Goal: Task Accomplishment & Management: Use online tool/utility

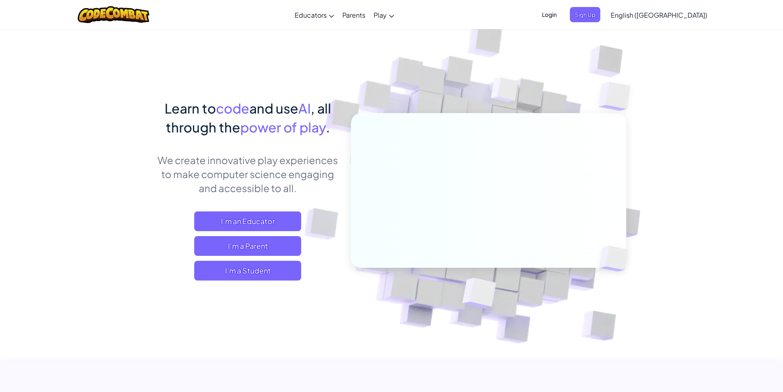
click at [683, 15] on span "English ([GEOGRAPHIC_DATA])" at bounding box center [658, 15] width 97 height 9
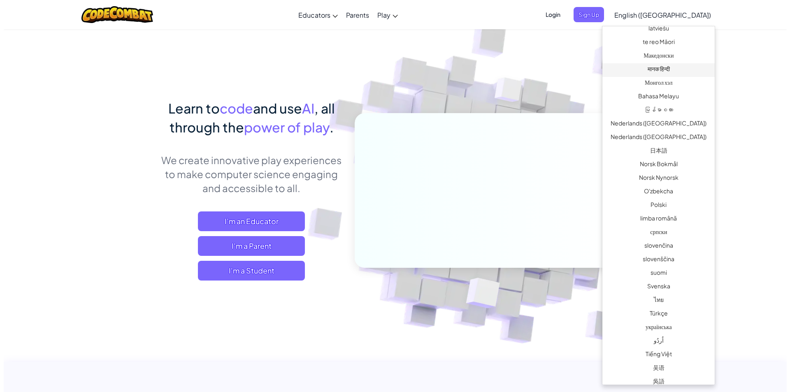
scroll to position [482, 0]
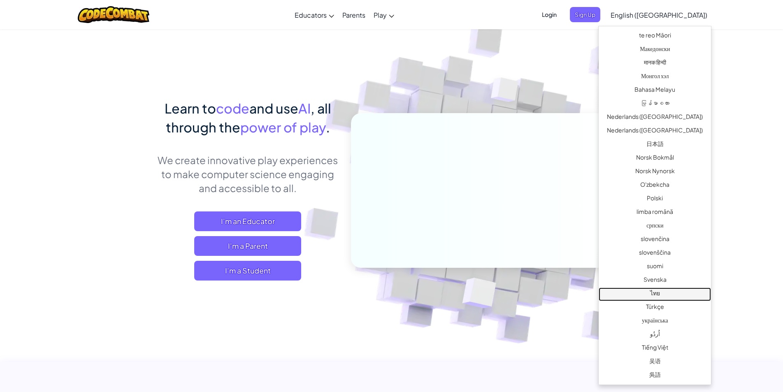
click at [658, 292] on link "ไทย" at bounding box center [655, 295] width 112 height 14
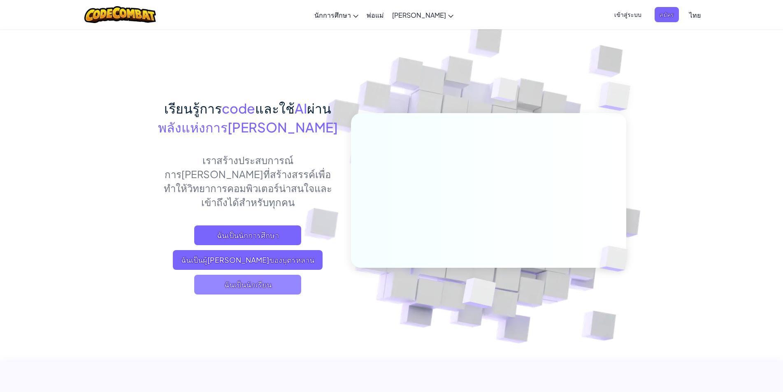
click at [264, 275] on span "ฉันเป็นนักเรียน" at bounding box center [247, 285] width 107 height 20
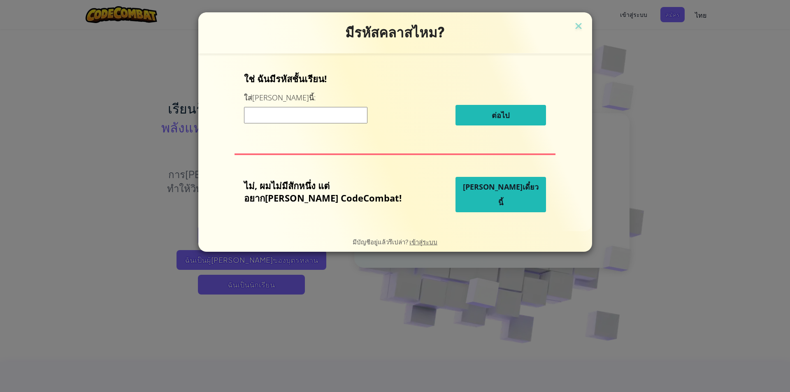
click at [294, 116] on input at bounding box center [305, 115] width 123 height 16
click at [324, 117] on input at bounding box center [305, 115] width 123 height 16
paste input "HeavyPowerWater"
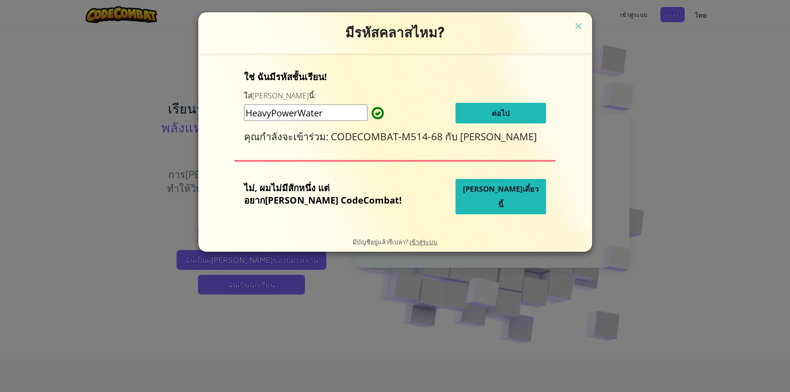
type input "HeavyPowerWater"
click at [492, 109] on span "ต่อไป" at bounding box center [501, 113] width 18 height 10
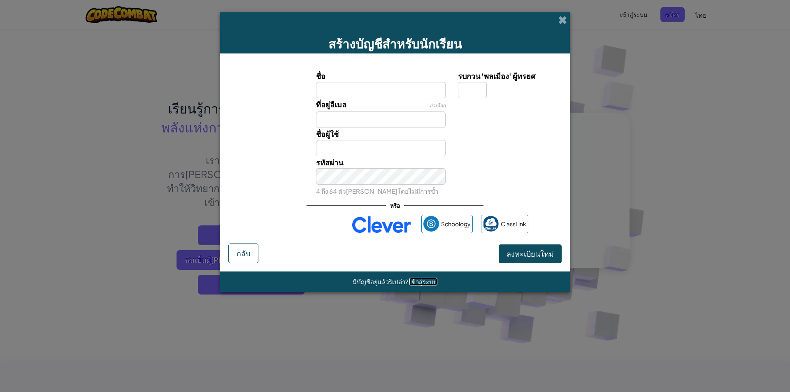
click at [423, 281] on span "เข้าสู่ระบบ" at bounding box center [423, 282] width 28 height 8
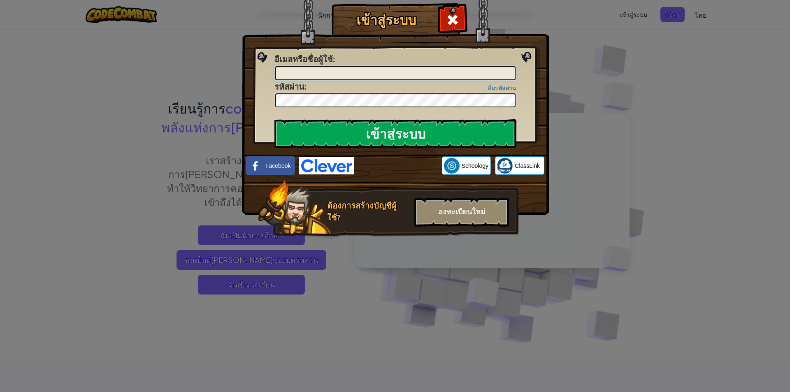
click at [356, 69] on input "อีเมลหรือชื่อผู้ใช้ :" at bounding box center [395, 73] width 240 height 14
type input "า"
type input "kks"
click at [475, 212] on div "ลงทะเบียนใหม่" at bounding box center [461, 212] width 95 height 29
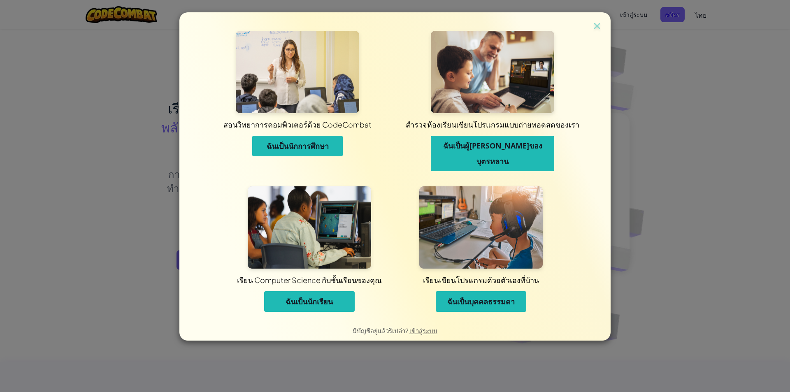
click at [332, 297] on span "ฉันเป็นนักเรียน" at bounding box center [308, 302] width 47 height 10
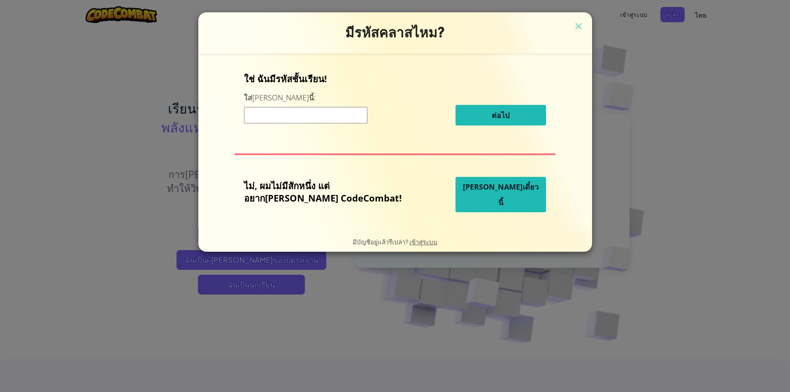
paste input "HeavyPowerWater"
type input "HeavyPowerWater"
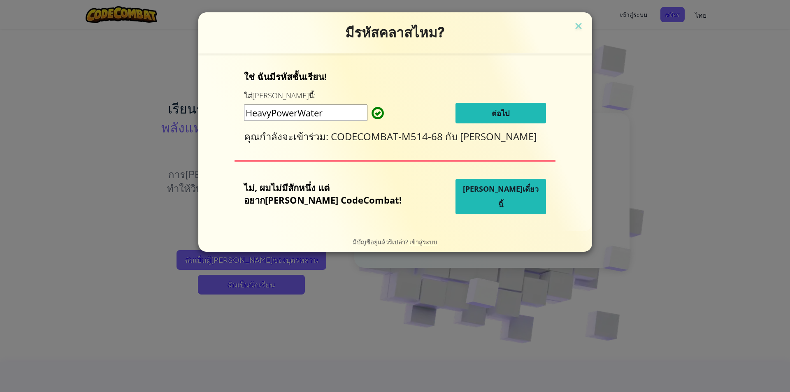
click at [468, 115] on button "ต่อไป" at bounding box center [500, 113] width 91 height 21
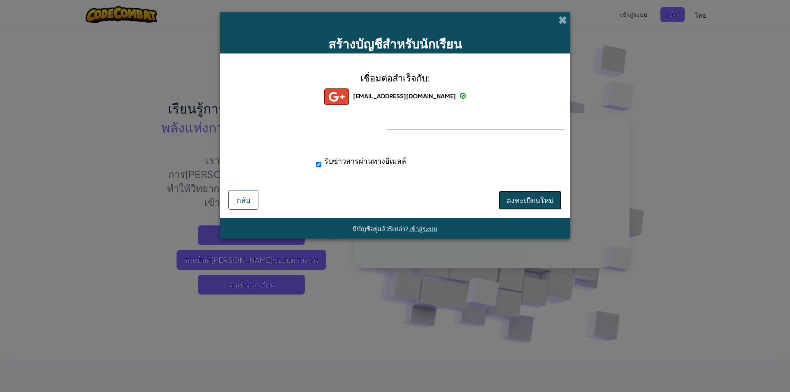
click at [531, 194] on button "ลงทะเบียนใหม่" at bounding box center [530, 200] width 63 height 19
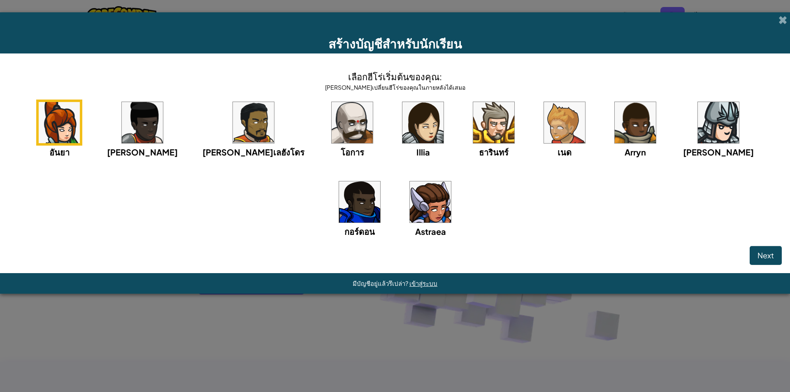
click at [332, 132] on img at bounding box center [352, 122] width 41 height 41
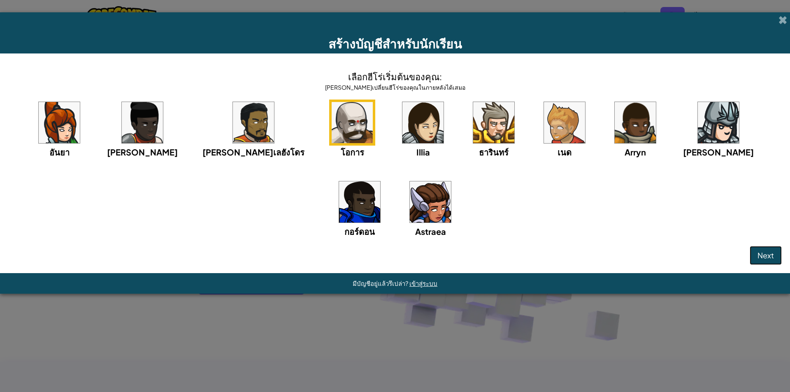
click at [762, 259] on span "Next" at bounding box center [765, 255] width 16 height 9
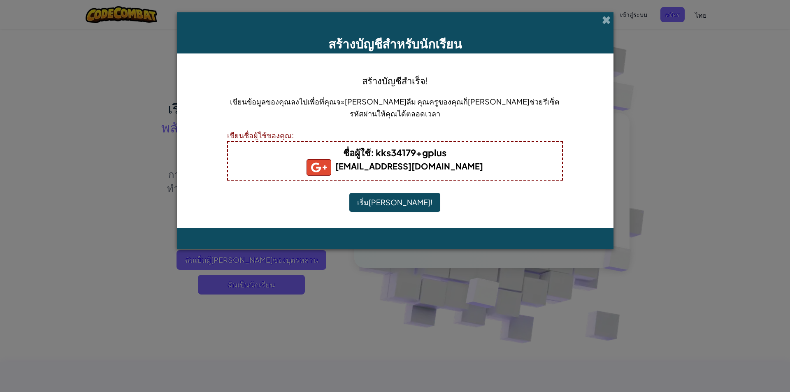
click at [397, 197] on button "เริ่มเล่น!" at bounding box center [394, 202] width 91 height 19
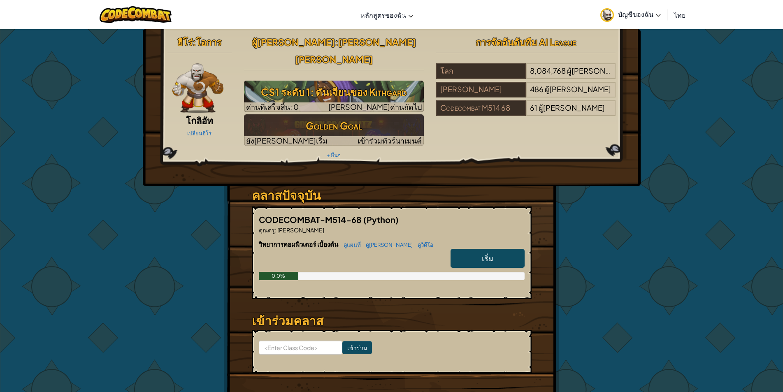
click at [495, 249] on link "เริ่ม" at bounding box center [487, 258] width 74 height 19
click at [494, 249] on link "เริ่ม" at bounding box center [487, 258] width 74 height 19
click at [480, 249] on link "เริ่ม" at bounding box center [487, 258] width 74 height 19
select select "th"
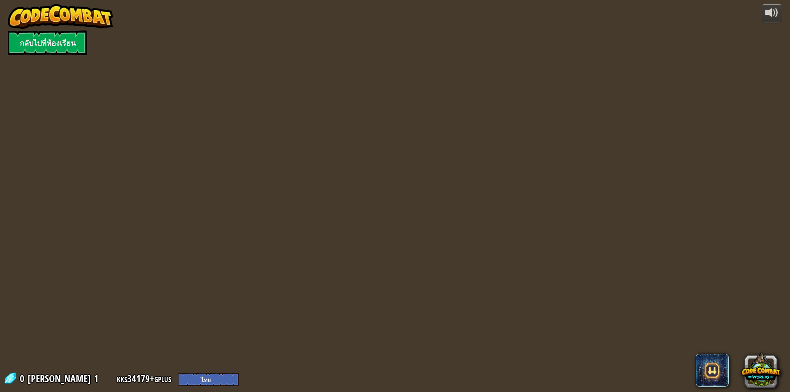
select select "th"
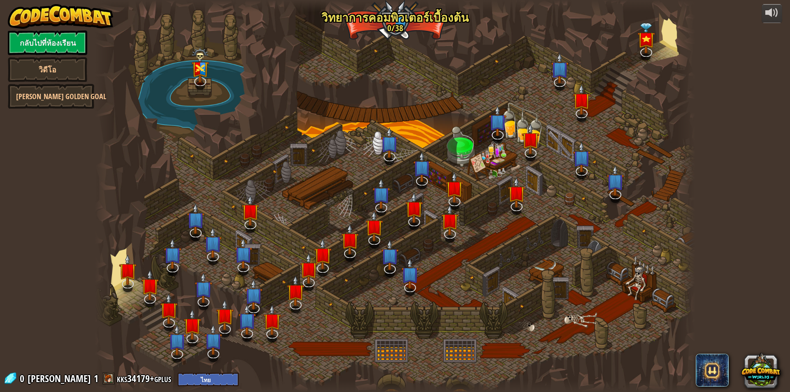
select select "th"
click at [773, 7] on div at bounding box center [771, 12] width 13 height 13
select select "th"
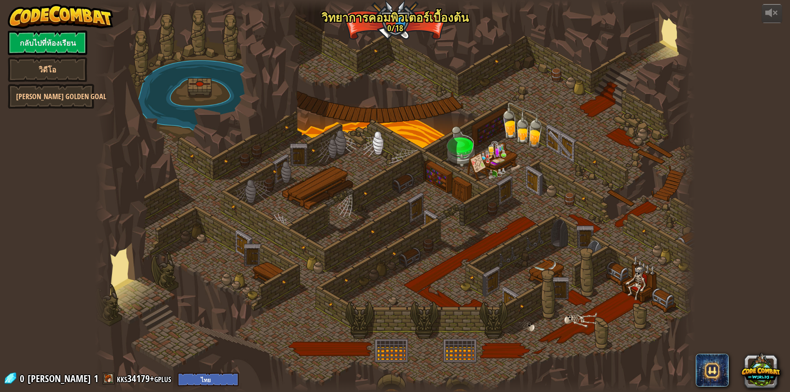
select select "th"
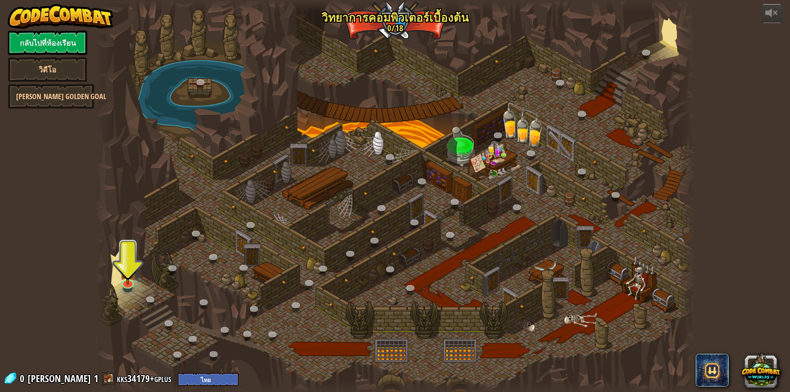
click at [464, 147] on div at bounding box center [395, 196] width 600 height 392
click at [123, 283] on link at bounding box center [127, 281] width 16 height 16
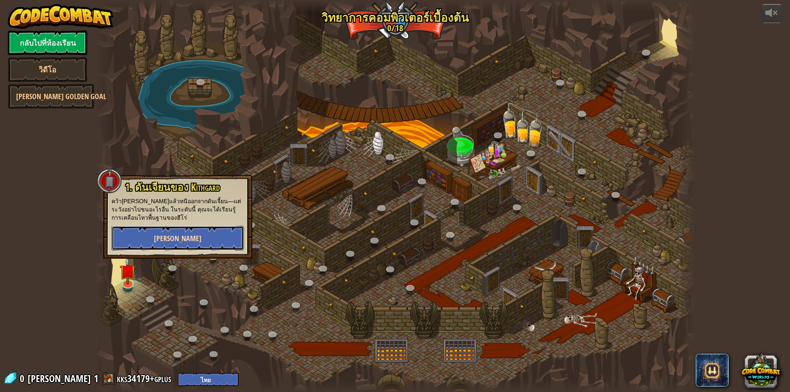
click at [158, 230] on button "[PERSON_NAME]" at bounding box center [177, 238] width 132 height 25
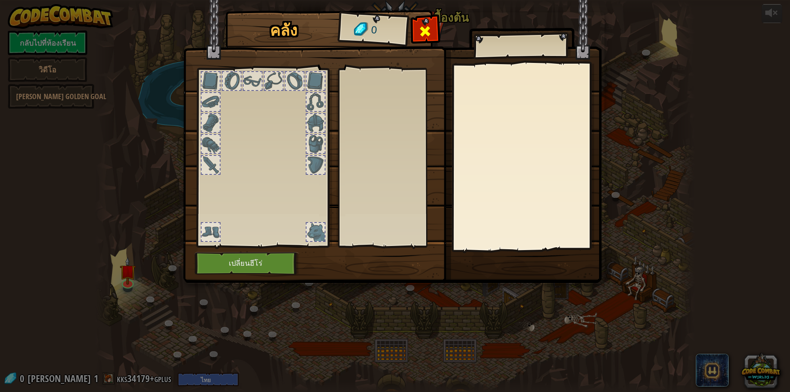
click at [425, 35] on span at bounding box center [424, 31] width 13 height 13
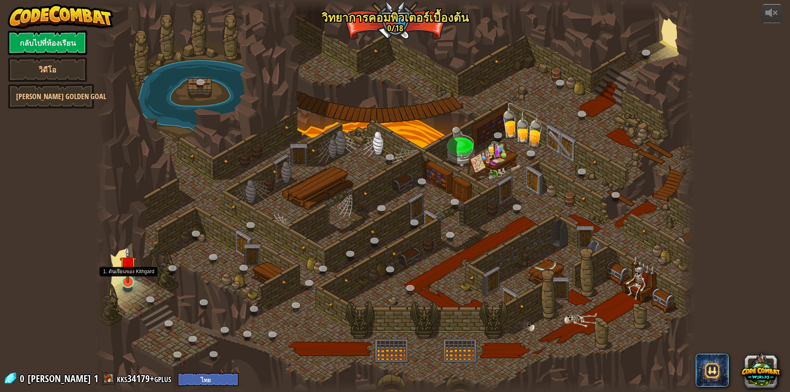
click at [128, 281] on img at bounding box center [128, 264] width 16 height 37
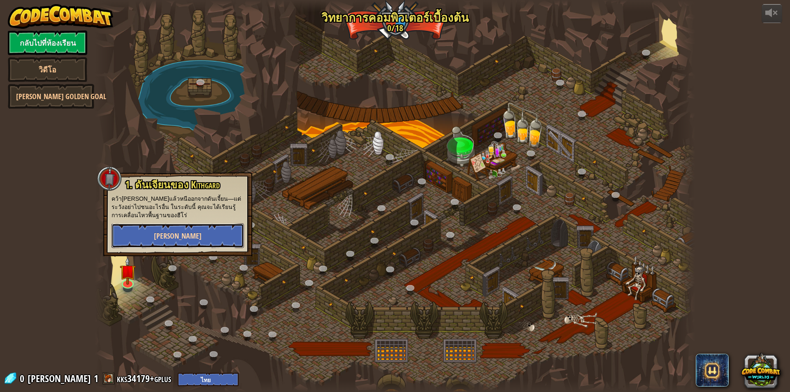
click at [154, 235] on button "[PERSON_NAME]" at bounding box center [177, 235] width 132 height 25
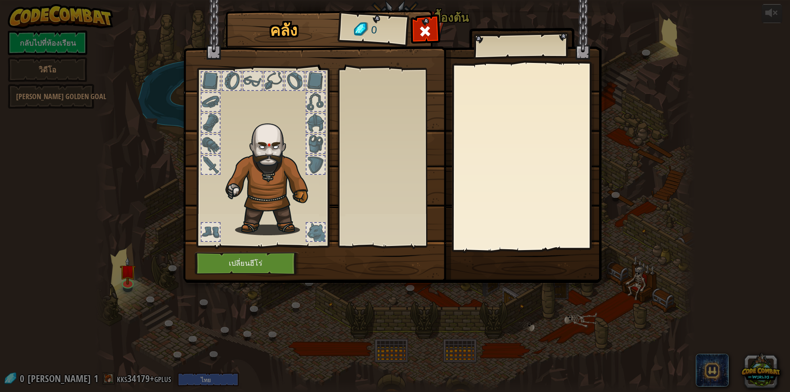
drag, startPoint x: 318, startPoint y: 138, endPoint x: 316, endPoint y: 151, distance: 13.3
click at [317, 138] on div at bounding box center [315, 144] width 18 height 18
drag, startPoint x: 314, startPoint y: 168, endPoint x: 314, endPoint y: 156, distance: 12.8
click at [313, 165] on div at bounding box center [315, 165] width 18 height 18
drag, startPoint x: 321, startPoint y: 125, endPoint x: 321, endPoint y: 107, distance: 18.1
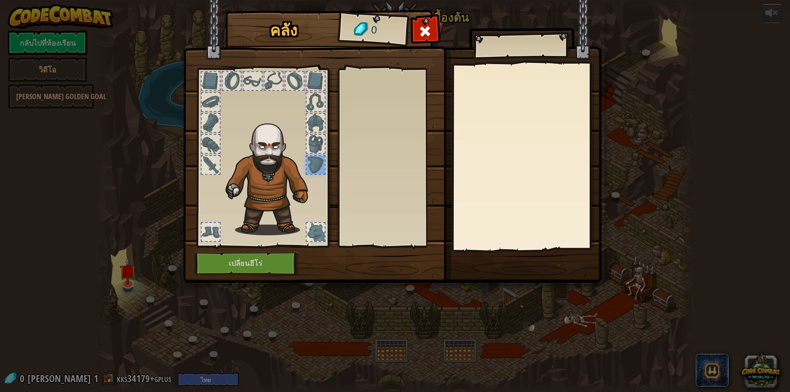
click at [320, 123] on div at bounding box center [315, 123] width 18 height 18
click at [430, 34] on span at bounding box center [424, 31] width 13 height 13
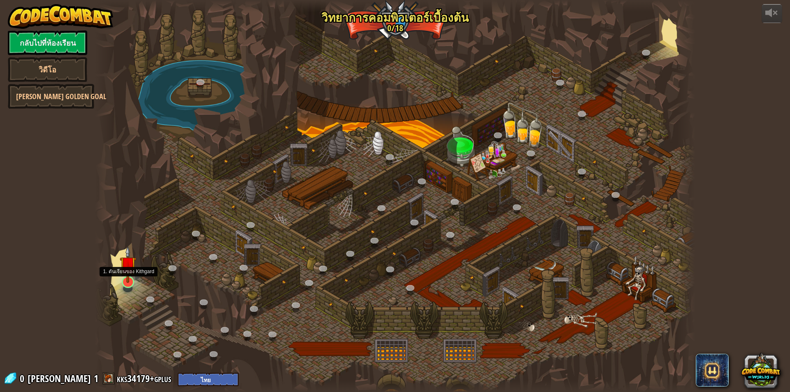
click at [130, 277] on img at bounding box center [128, 264] width 16 height 37
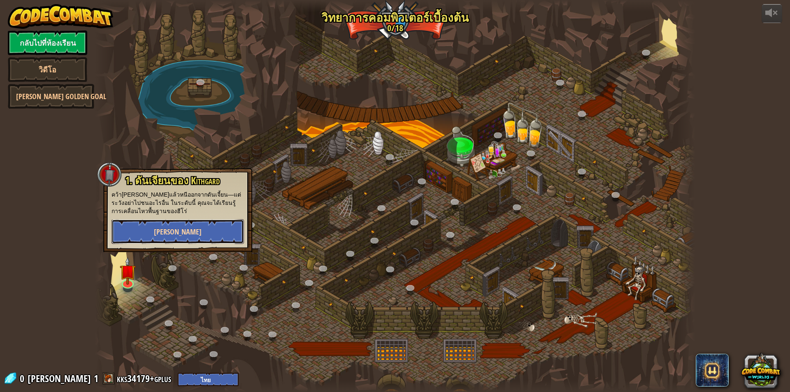
click at [182, 231] on span "[PERSON_NAME]" at bounding box center [178, 232] width 48 height 10
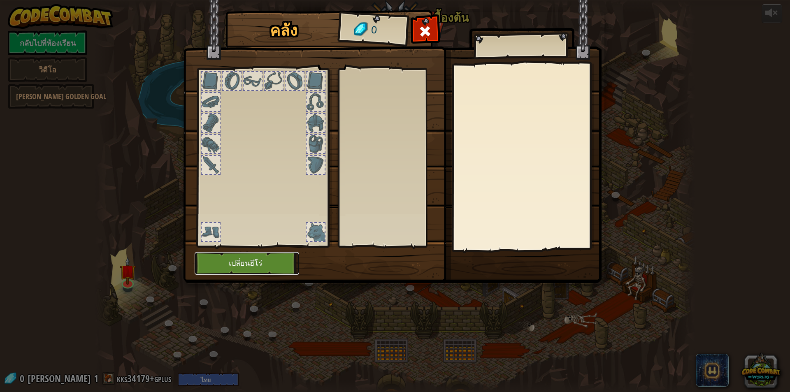
click at [264, 259] on button "เปลี่ยนฮีโร่" at bounding box center [247, 263] width 104 height 23
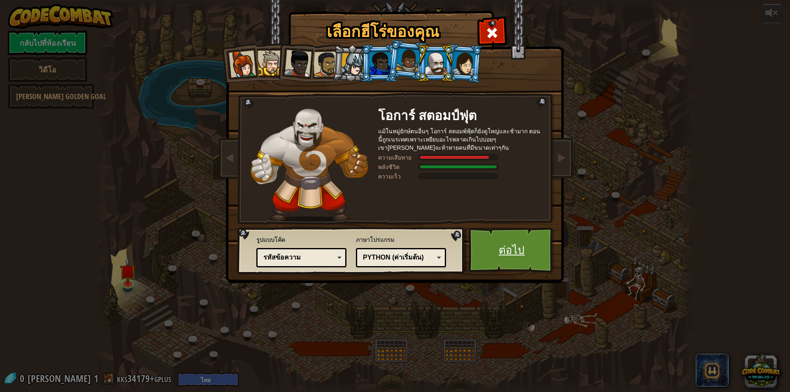
click at [494, 250] on link "ต่อไป" at bounding box center [512, 249] width 86 height 45
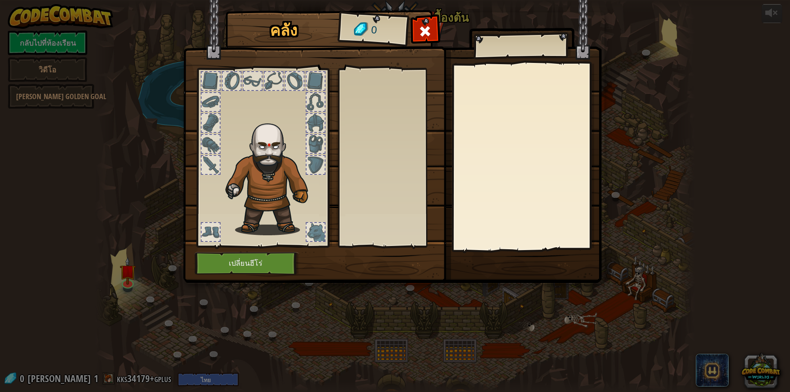
click at [362, 162] on div at bounding box center [394, 158] width 104 height 172
drag, startPoint x: 394, startPoint y: 171, endPoint x: 495, endPoint y: 162, distance: 101.1
click at [396, 172] on div at bounding box center [394, 158] width 104 height 172
drag, startPoint x: 483, startPoint y: 153, endPoint x: 474, endPoint y: 150, distance: 10.0
click at [474, 150] on img at bounding box center [392, 133] width 418 height 299
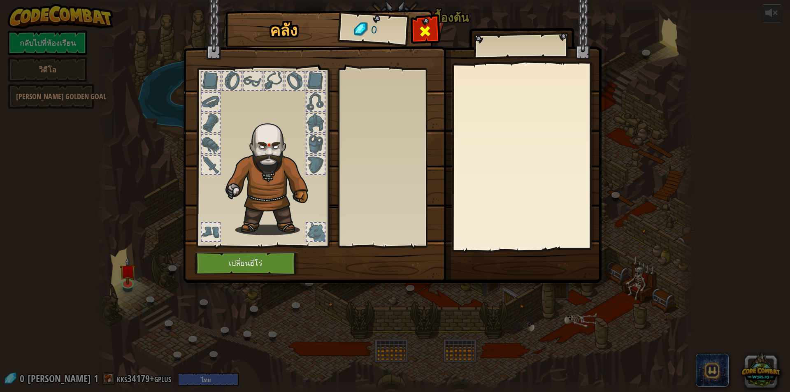
click at [422, 46] on div at bounding box center [425, 34] width 26 height 26
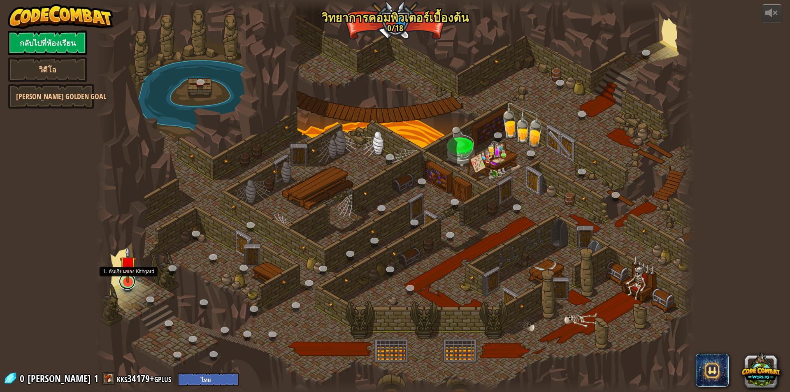
click at [119, 281] on link at bounding box center [127, 281] width 16 height 16
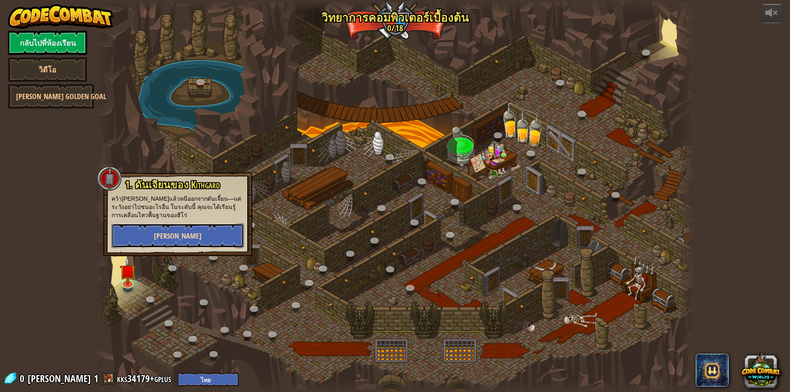
click at [184, 246] on button "[PERSON_NAME]" at bounding box center [177, 235] width 132 height 25
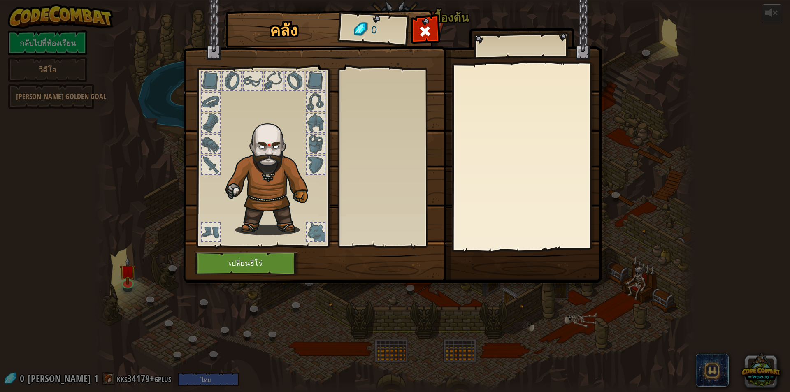
click at [359, 186] on div at bounding box center [394, 158] width 104 height 172
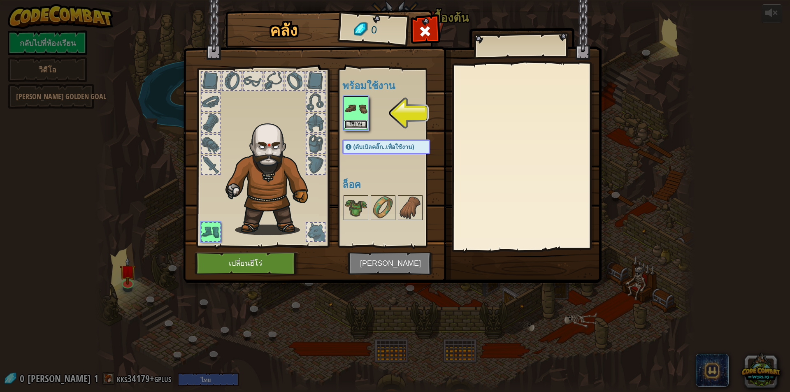
click at [359, 125] on button "ใช้งาน" at bounding box center [355, 124] width 23 height 9
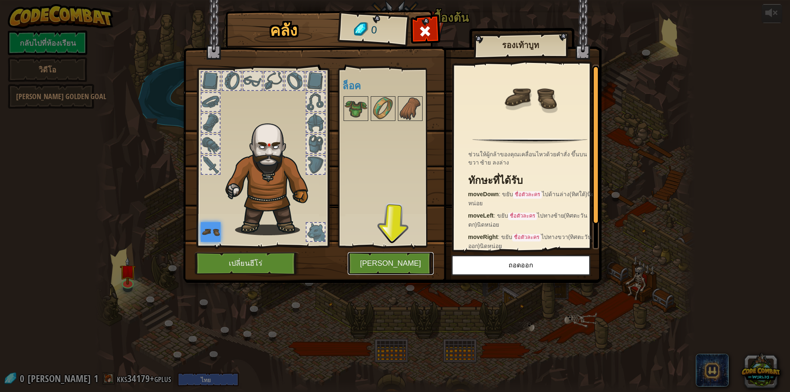
click at [416, 258] on button "[PERSON_NAME]" at bounding box center [391, 263] width 86 height 23
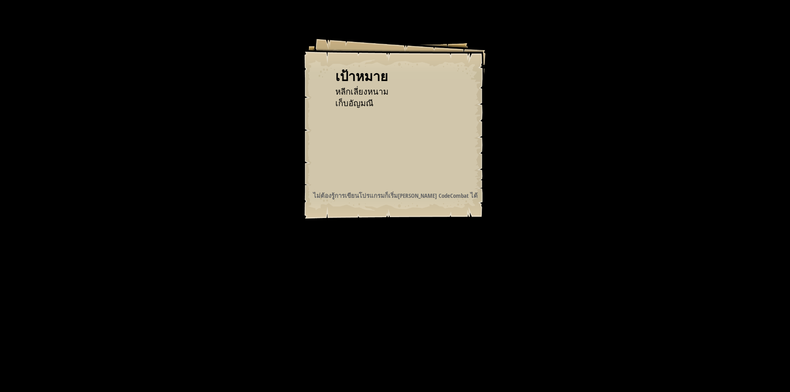
click at [342, 165] on div at bounding box center [394, 166] width 134 height 19
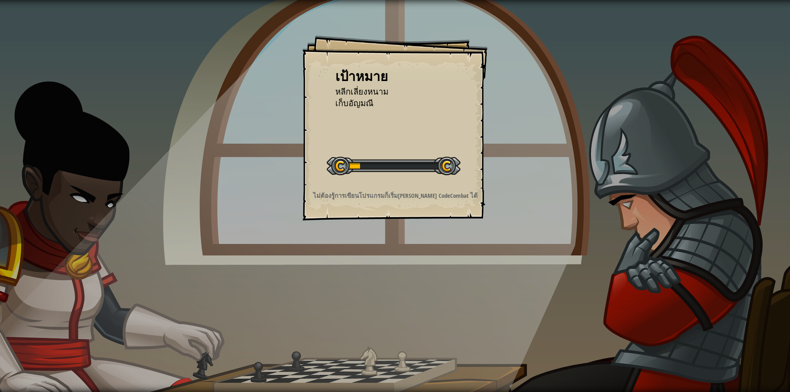
drag, startPoint x: 342, startPoint y: 165, endPoint x: 375, endPoint y: 176, distance: 35.1
click at [375, 176] on div "เริ่มด่าน" at bounding box center [394, 165] width 134 height 33
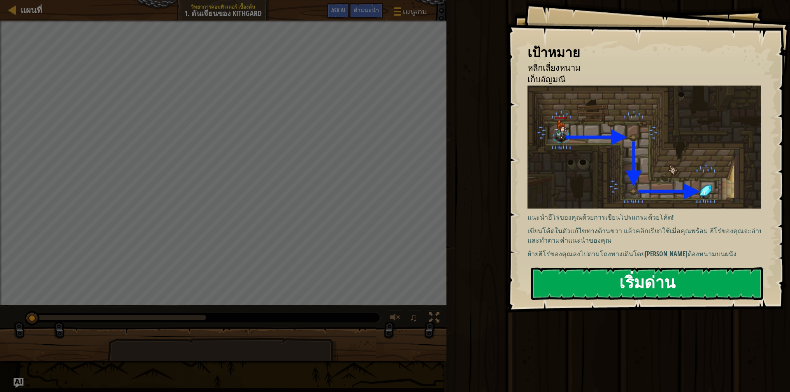
click at [622, 286] on button "เริ่มด่าน" at bounding box center [647, 283] width 232 height 32
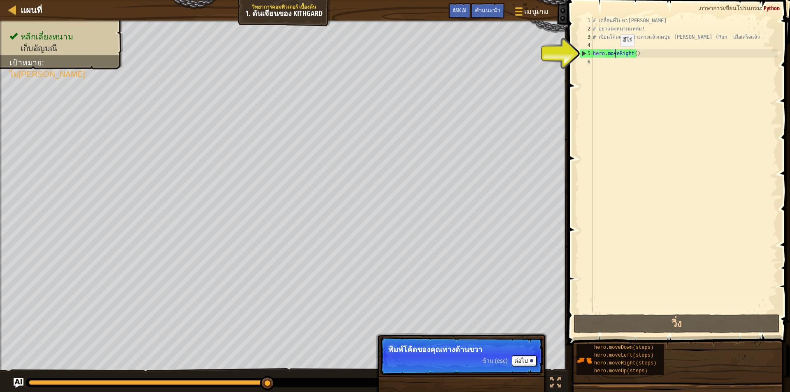
click at [613, 55] on div "# เคลื่อนที่ไปหา[PERSON_NAME] # อย่าแตะหนามแหลม! # เขียนโค้ดคุณลงข้างล่างแล้วกด…" at bounding box center [684, 172] width 186 height 313
type textarea "hero.moveRight()"
click at [636, 56] on div "# เคลื่อนที่ไปหา[PERSON_NAME] # อย่าแตะหนามแหลม! # เขียนโค้ดคุณลงข้างล่างแล้วกด…" at bounding box center [684, 172] width 186 height 313
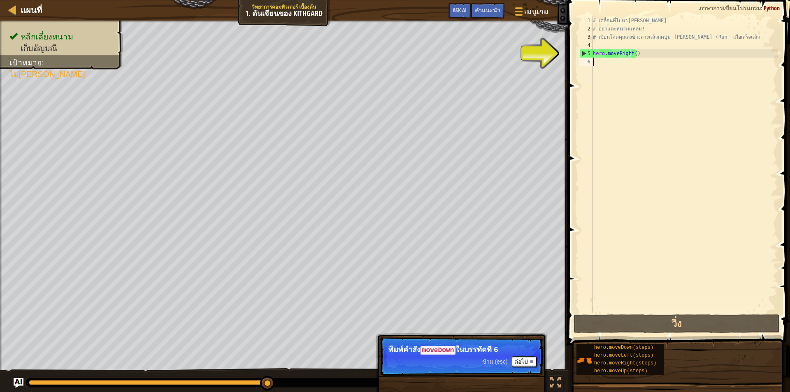
click at [601, 64] on div "# เคลื่อนที่ไปหา[PERSON_NAME] # อย่าแตะหนามแหลม! # เขียนโค้ดคุณลงข้างล่างแล้วกด…" at bounding box center [684, 172] width 186 height 313
type textarea "h"
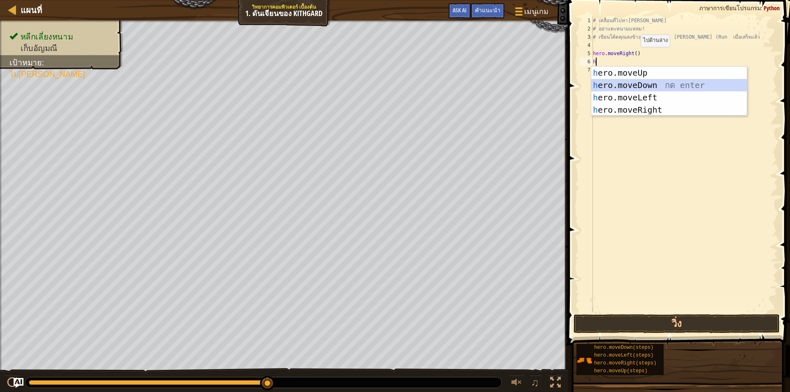
click at [624, 81] on div "h ero.moveUp กด enter h ero.moveDown กด enter h ero.moveLeft กด enter h ero.mov…" at bounding box center [669, 104] width 156 height 74
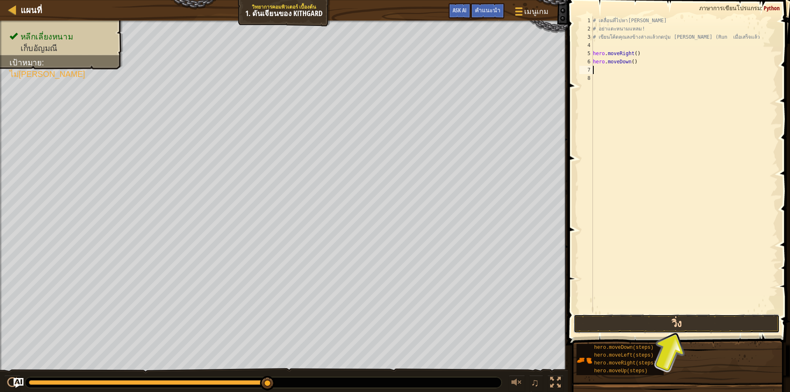
click at [706, 323] on button "วิ่ง" at bounding box center [676, 323] width 206 height 19
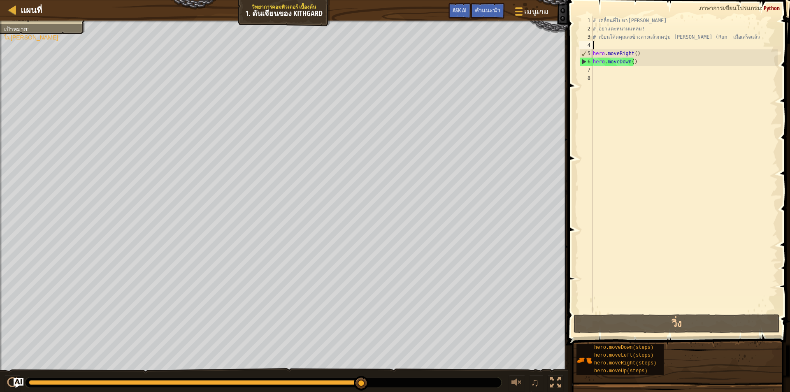
click at [603, 44] on div "# เคลื่อนที่ไปหา[PERSON_NAME] # อย่าแตะหนามแหลม! # เขียนโค้ดคุณลงข้างล่างแล้วกด…" at bounding box center [684, 172] width 186 height 313
type textarea "# เขียนโค้ดคุณลงข้างล่างแล้วกดปุ่ม [PERSON_NAME] (Run เมื่อเสร็จแล้ว"
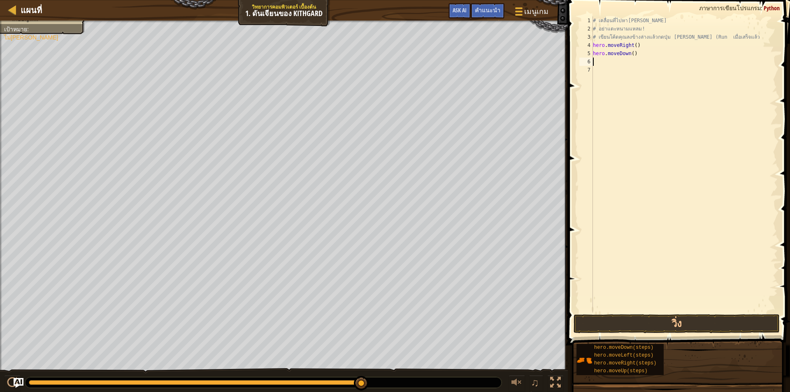
click at [599, 63] on div "# เคลื่อนที่ไปหา[PERSON_NAME] # อย่าแตะหนามแหลม! # เขียนโค้ดคุณลงข้างล่างแล้วกด…" at bounding box center [684, 172] width 186 height 313
type textarea "h"
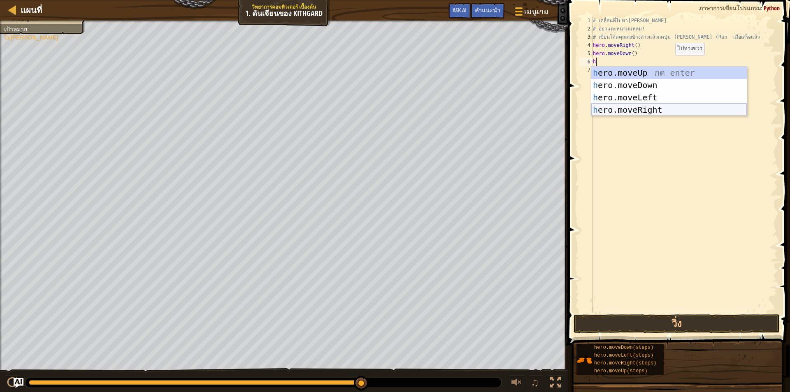
click at [637, 108] on div "h ero.moveUp กด enter h ero.moveDown กด enter h ero.moveLeft กด enter h ero.mov…" at bounding box center [669, 104] width 156 height 74
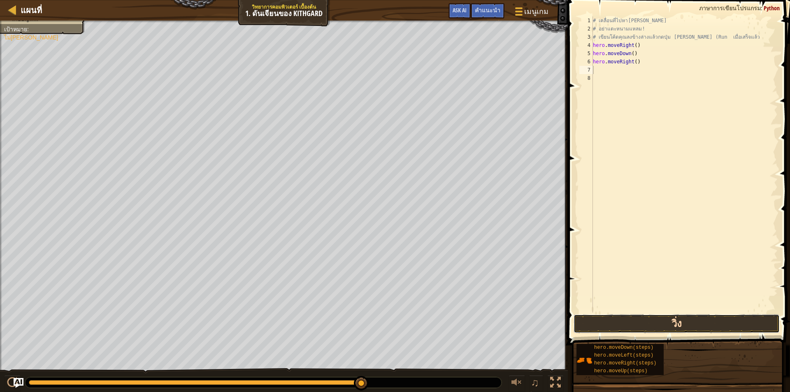
click at [606, 314] on button "วิ่ง" at bounding box center [676, 323] width 206 height 19
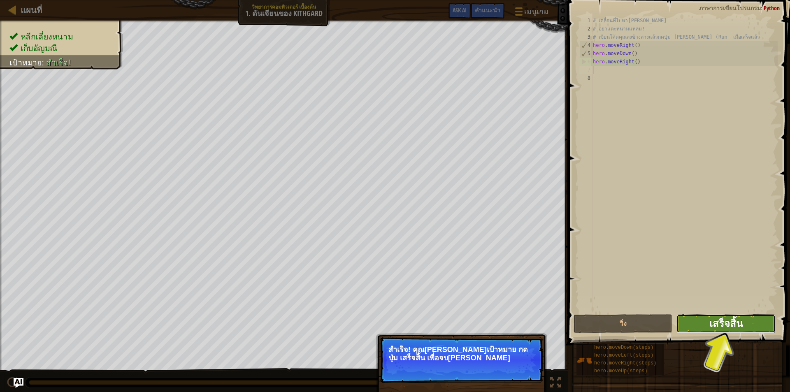
click at [720, 325] on span "เสร็จสิ้น" at bounding box center [725, 323] width 33 height 13
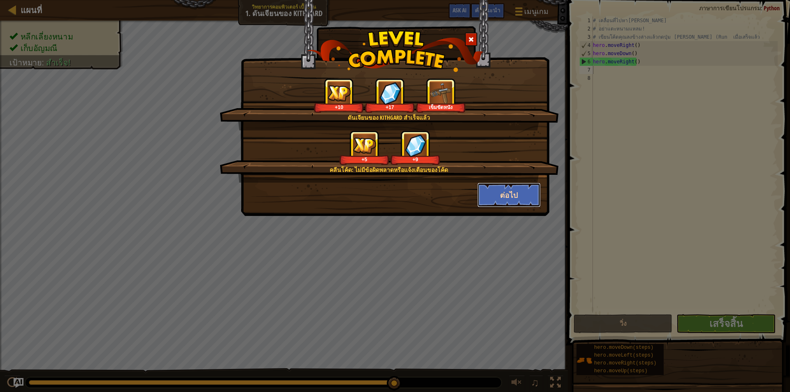
click at [514, 194] on button "ต่อไป" at bounding box center [509, 195] width 64 height 25
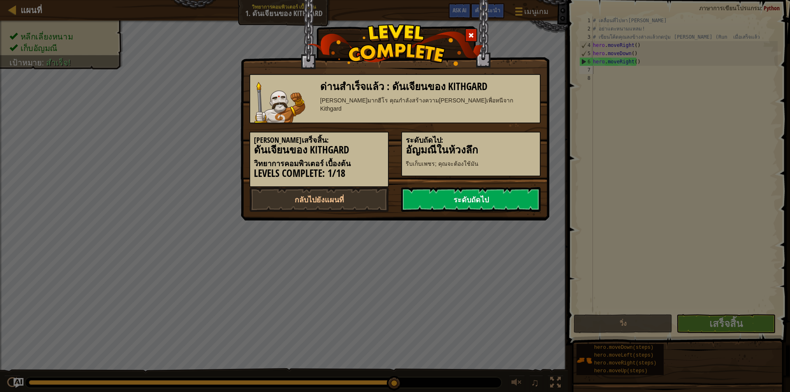
click at [498, 200] on link "ระดับถัดไป" at bounding box center [470, 199] width 139 height 25
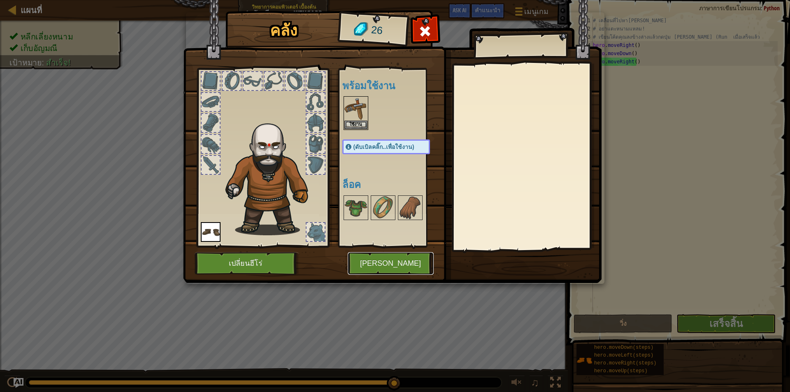
click at [393, 268] on button "[PERSON_NAME]" at bounding box center [391, 263] width 86 height 23
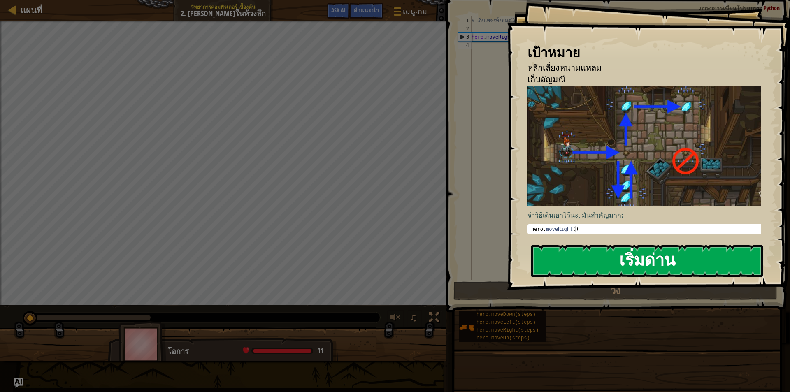
click at [653, 262] on button "เริ่มด่าน" at bounding box center [647, 261] width 232 height 32
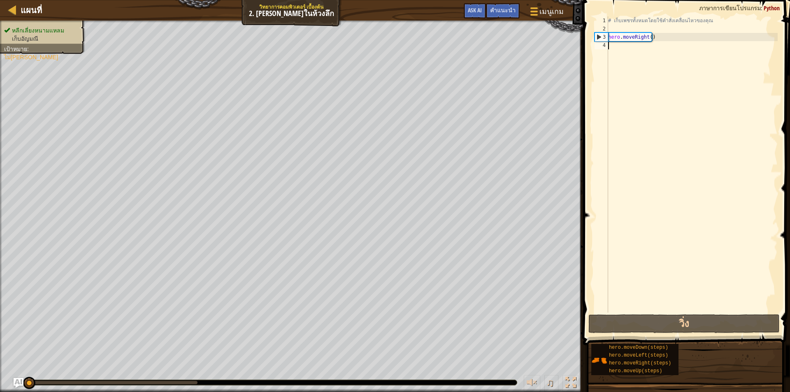
click at [613, 45] on div "# เก็บเพชรทั้งหมดโดยใช้คำสั่งเคลื่อนไหวของคุณ hero . moveRight ( )" at bounding box center [691, 172] width 171 height 313
type textarea "h"
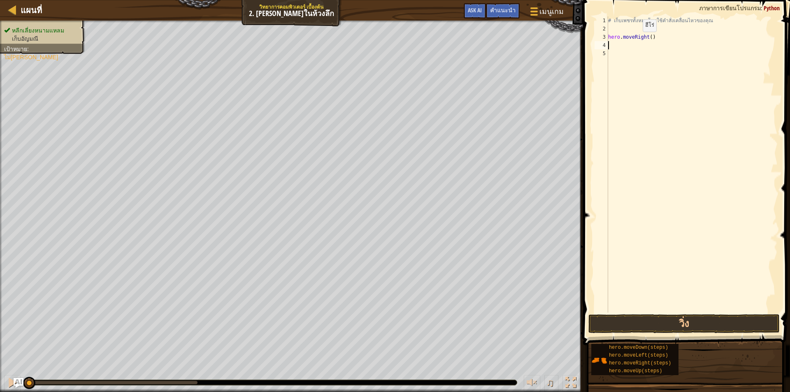
type textarea "f"
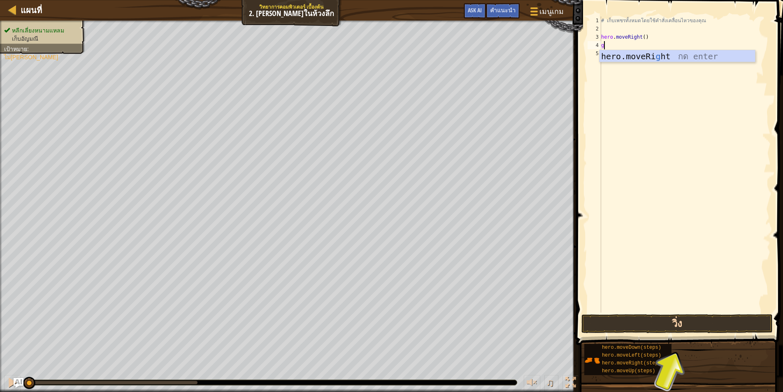
type textarea "g"
click at [683, 324] on button "วิ่ง" at bounding box center [676, 323] width 191 height 19
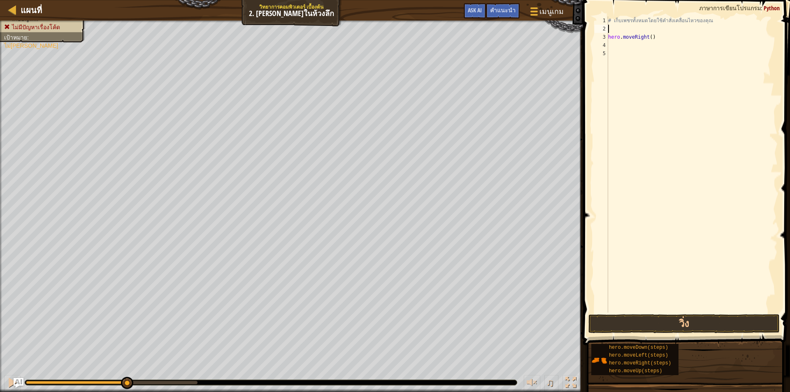
click at [624, 29] on div "# เก็บเพชรทั้งหมดโดยใช้คำสั่งเคลื่อนไหวของคุณ hero . moveRight ( )" at bounding box center [691, 172] width 171 height 313
click at [624, 42] on div "# เก็บเพชรทั้งหมดโดยใช้คำสั่งเคลื่อนไหวของคุณ hero . moveRight ( )" at bounding box center [691, 172] width 171 height 313
type textarea "p"
type textarea "shooting"
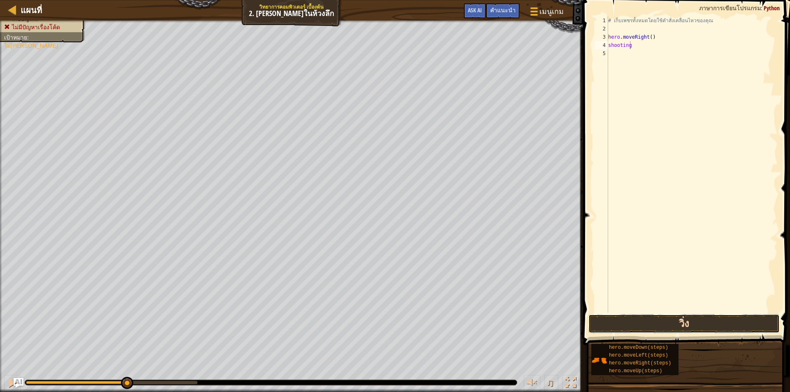
click at [667, 320] on button "วิ่ง" at bounding box center [683, 323] width 191 height 19
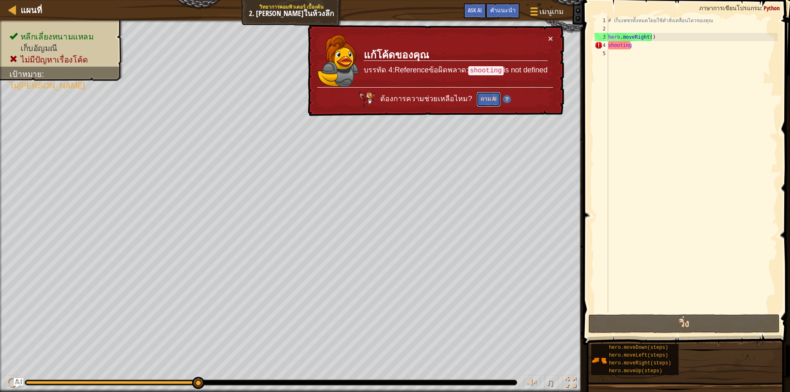
click at [491, 104] on button "ถาม AI" at bounding box center [488, 99] width 24 height 15
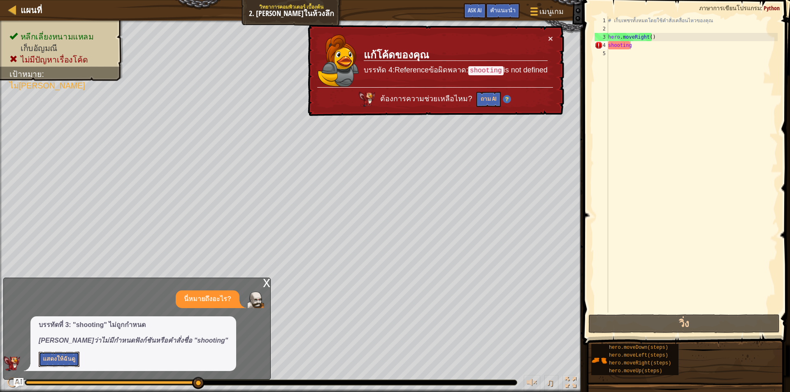
click at [67, 358] on button "แสดงให้ฉันดู" at bounding box center [59, 359] width 41 height 15
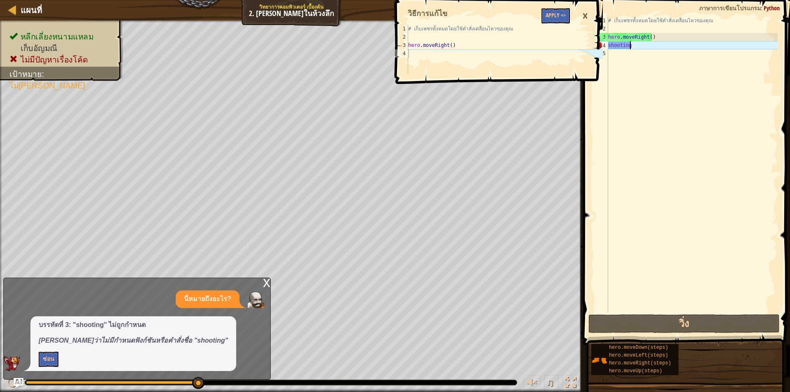
click at [641, 56] on div "# เก็บเพชรทั้งหมดโดยใช้คำสั่งเคลื่อนไหวของคุณ hero . moveRight ( ) shooting" at bounding box center [691, 172] width 171 height 313
click at [642, 51] on div "# เก็บเพชรทั้งหมดโดยใช้คำสั่งเคลื่อนไหวของคุณ hero . moveRight ( ) shooting" at bounding box center [691, 172] width 171 height 313
click at [635, 45] on div "# เก็บเพชรทั้งหมดโดยใช้คำสั่งเคลื่อนไหวของคุณ hero . moveRight ( ) shooting" at bounding box center [691, 172] width 171 height 313
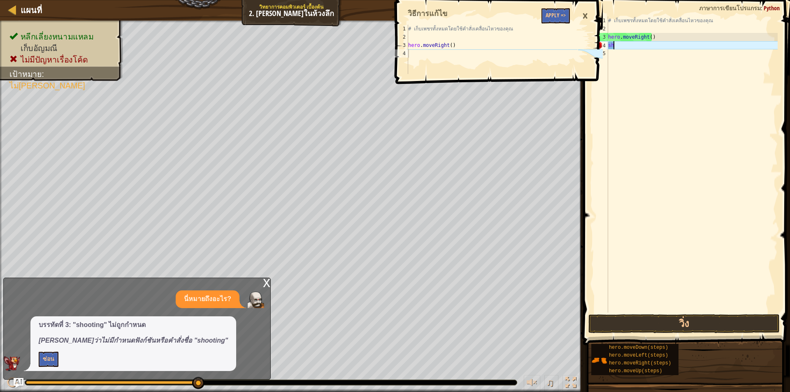
type textarea "s"
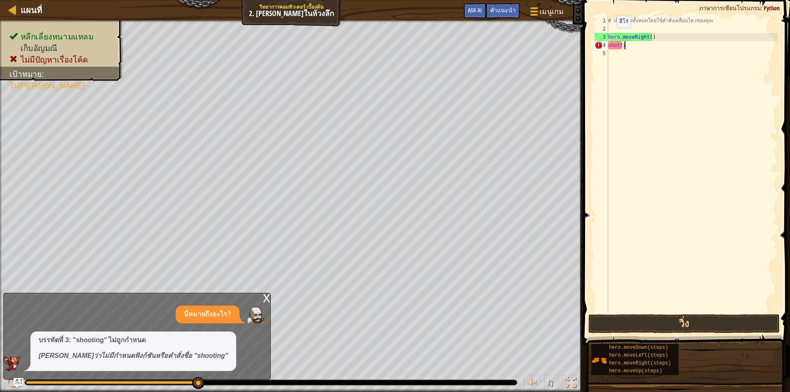
scroll to position [4, 1]
type textarea "shotting"
click at [636, 44] on div "# เก็บเพชรทั้งหมดโดยใช้คำสั่งเคลื่อนไหวของคุณ hero . moveRight ( ) shotting" at bounding box center [691, 172] width 171 height 313
click at [631, 46] on div "# เก็บเพชรทั้งหมดโดยใช้คำสั่งเคลื่อนไหวของคุณ hero . moveRight ( ) shotting" at bounding box center [691, 172] width 171 height 313
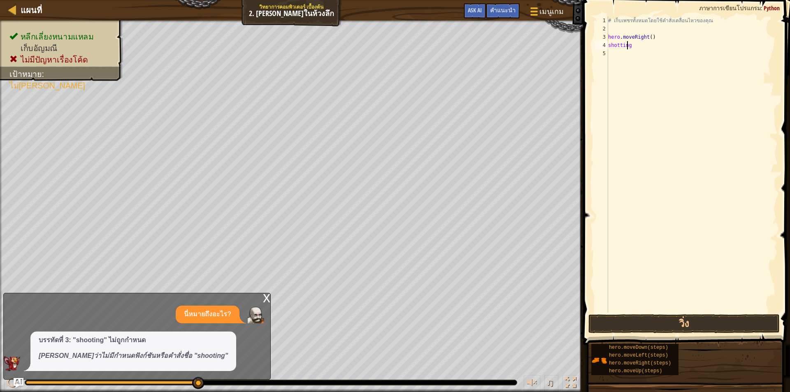
click at [629, 47] on div "# เก็บเพชรทั้งหมดโดยใช้คำสั่งเคลื่อนไหวของคุณ hero . moveRight ( ) shotting" at bounding box center [691, 172] width 171 height 313
click at [613, 72] on div "# เก็บเพชรทั้งหมดโดยใช้คำสั่งเคลื่อนไหวของคุณ hero . moveRight ( ) shotting" at bounding box center [691, 172] width 171 height 313
click at [633, 48] on div "# เก็บเพชรทั้งหมดโดยใช้คำสั่งเคลื่อนไหวของคุณ hero . moveRight ( ) shotting" at bounding box center [691, 172] width 171 height 313
type textarea "s"
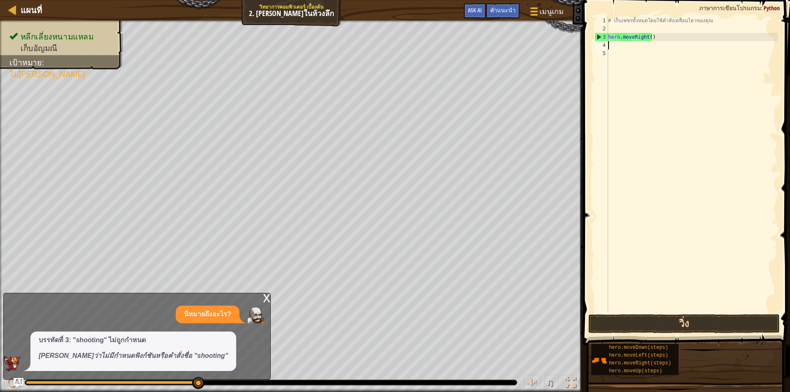
click at [615, 26] on div "# เก็บเพชรทั้งหมดโดยใช้คำสั่งเคลื่อนไหวของคุณ hero . moveRight ( )" at bounding box center [691, 172] width 171 height 313
click at [616, 44] on div "# เก็บเพชรทั้งหมดโดยใช้คำสั่งเคลื่อนไหวของคุณ hero . moveRight ( )" at bounding box center [691, 172] width 171 height 313
type textarea "h"
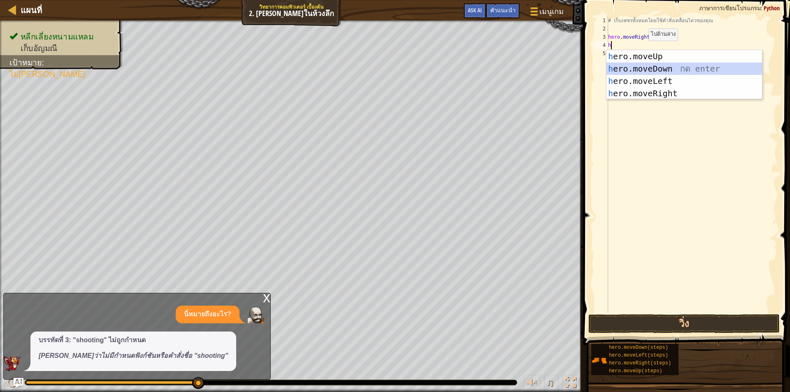
click at [668, 69] on div "h ero.moveUp กด enter h ero.moveDown กด enter h ero.moveLeft กด enter h ero.mov…" at bounding box center [684, 87] width 156 height 74
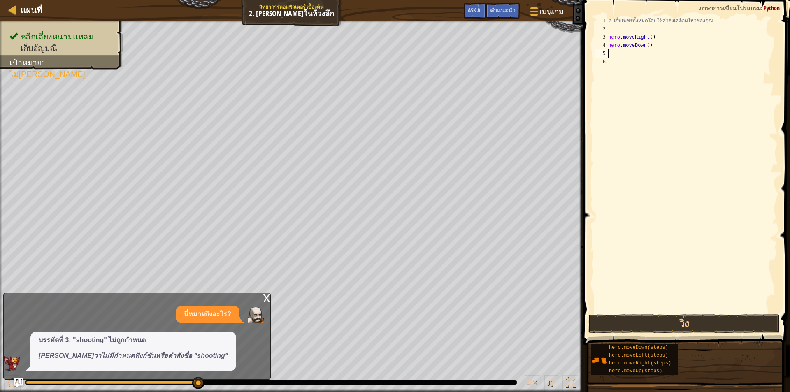
type textarea "h"
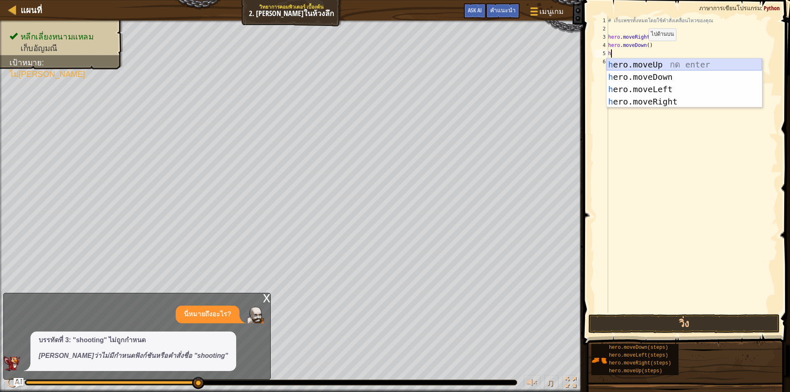
click at [618, 61] on div "h ero.moveUp กด enter h ero.moveDown กด enter h ero.moveLeft กด enter h ero.mov…" at bounding box center [684, 95] width 156 height 74
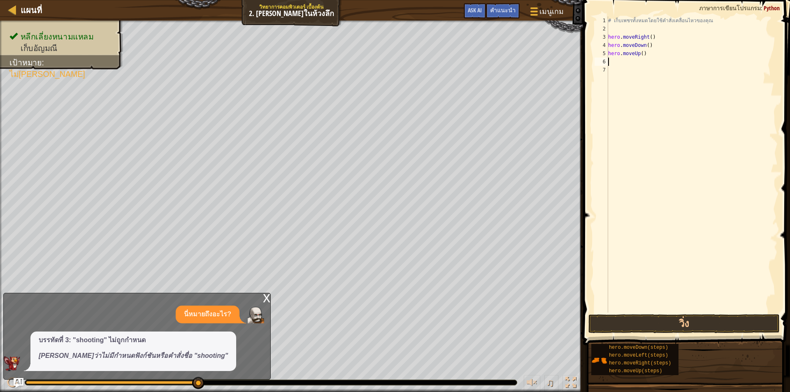
type textarea "h"
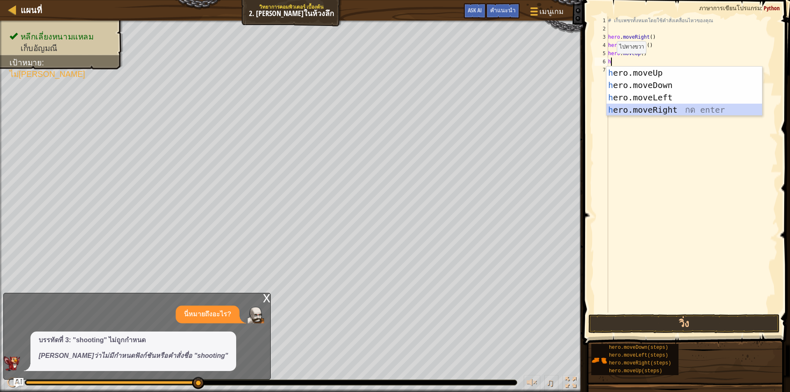
click at [633, 105] on div "h ero.moveUp กด enter h ero.moveDown กด enter h ero.moveLeft กด enter h ero.mov…" at bounding box center [684, 104] width 156 height 74
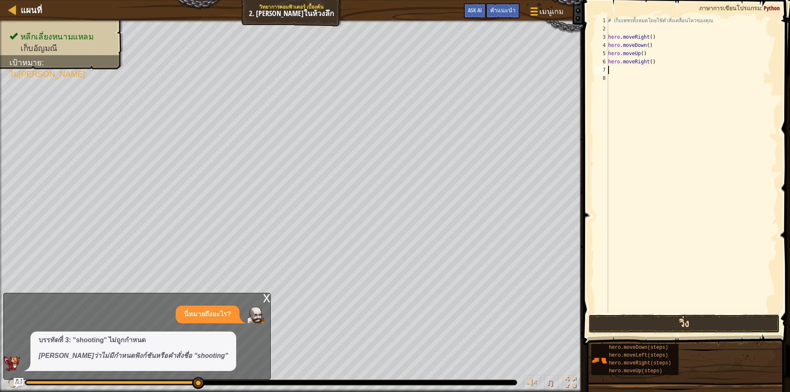
click at [689, 323] on button "วิ่ง" at bounding box center [683, 323] width 191 height 19
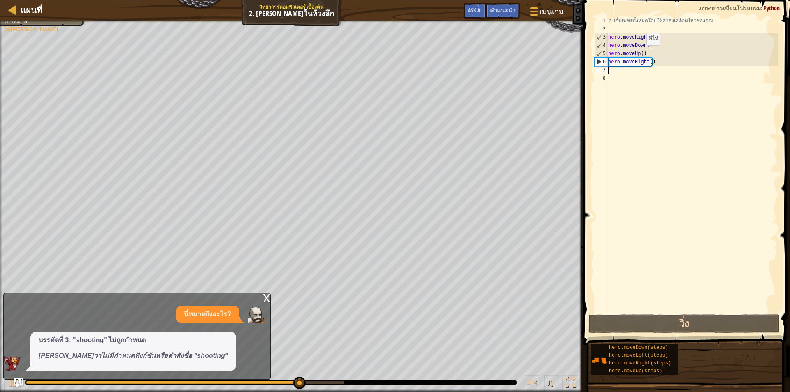
click at [639, 53] on div "# เก็บเพชรทั้งหมดโดยใช้คำสั่งเคลื่อนไหวของคุณ hero . moveRight ( ) hero . moveD…" at bounding box center [691, 172] width 171 height 313
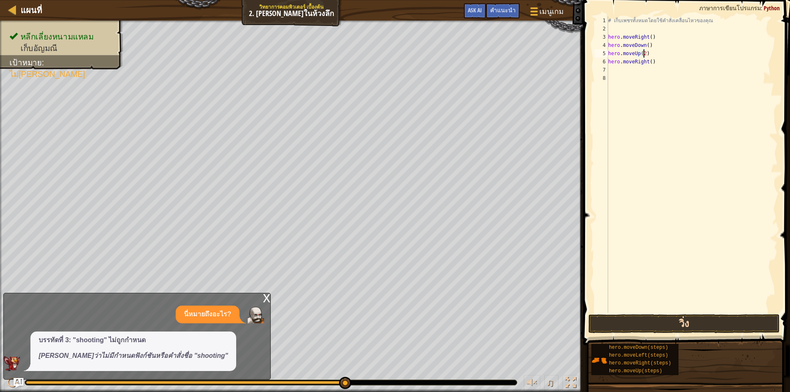
type textarea "hero.moveUp(2)"
click at [690, 329] on button "วิ่ง" at bounding box center [683, 323] width 191 height 19
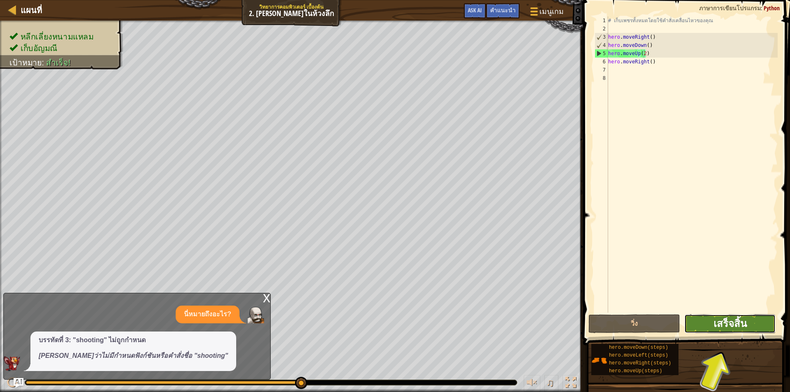
click at [735, 322] on span "เสร็จสิ้น" at bounding box center [729, 323] width 33 height 13
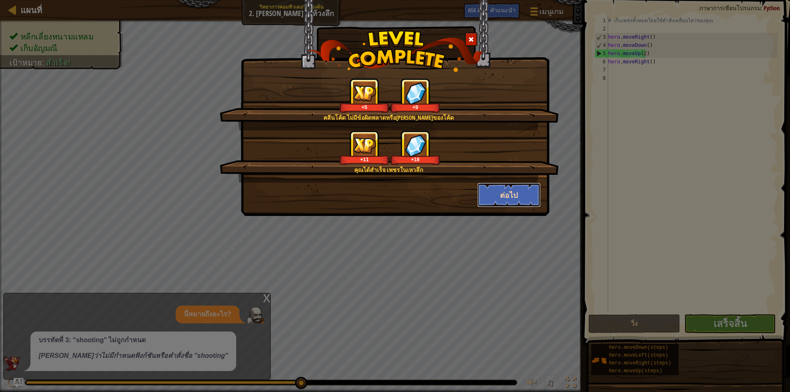
click at [524, 195] on button "ต่อไป" at bounding box center [509, 195] width 64 height 25
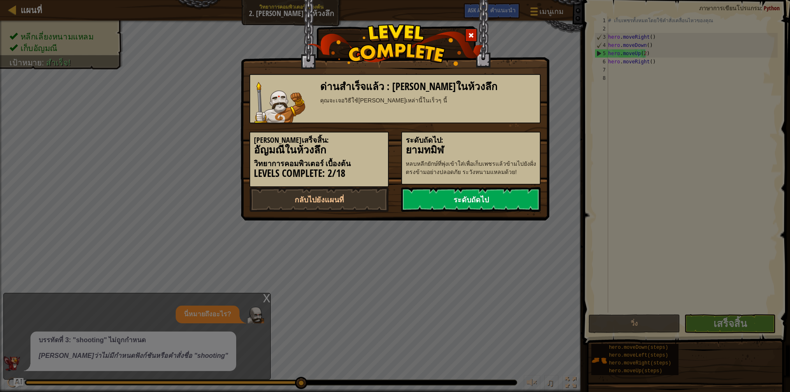
click at [508, 200] on link "ระดับถัดไป" at bounding box center [470, 199] width 139 height 25
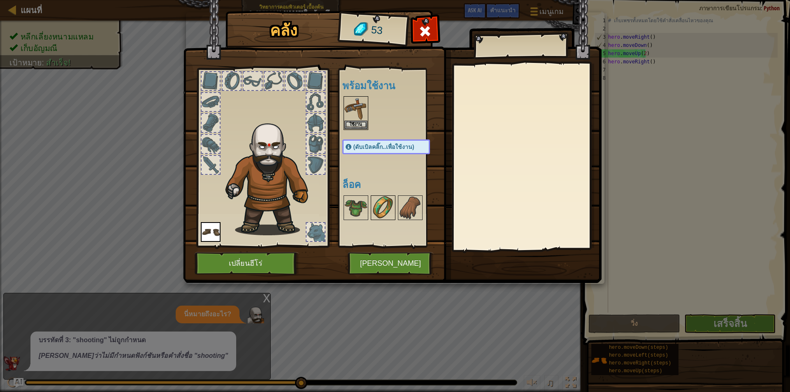
click at [376, 200] on img at bounding box center [382, 207] width 23 height 23
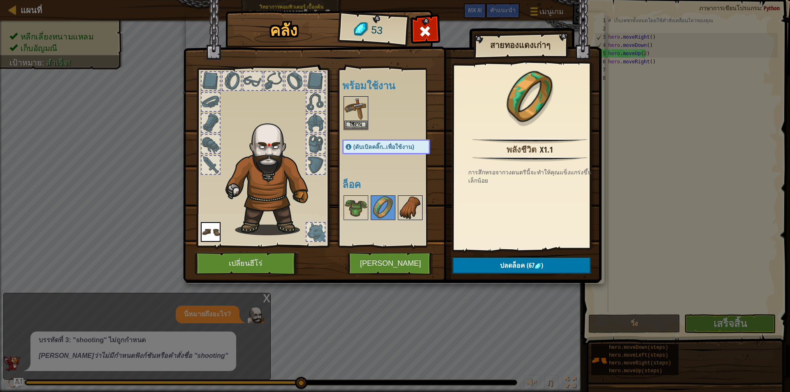
click at [406, 211] on img at bounding box center [410, 207] width 23 height 23
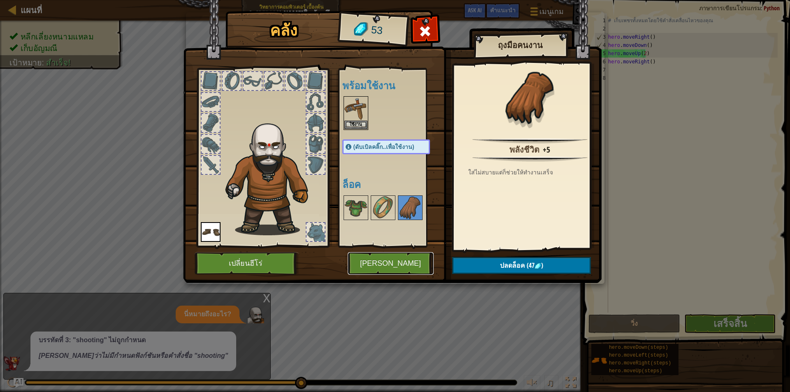
click at [405, 262] on button "[PERSON_NAME]" at bounding box center [391, 263] width 86 height 23
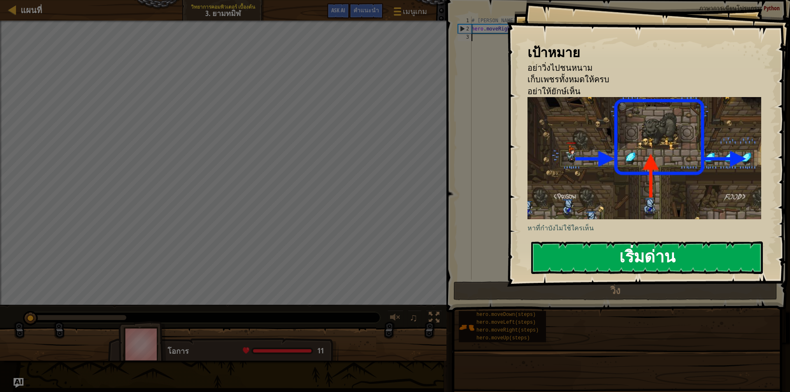
drag, startPoint x: 616, startPoint y: 253, endPoint x: 613, endPoint y: 248, distance: 5.6
click at [616, 251] on button "เริ่มด่าน" at bounding box center [647, 257] width 232 height 32
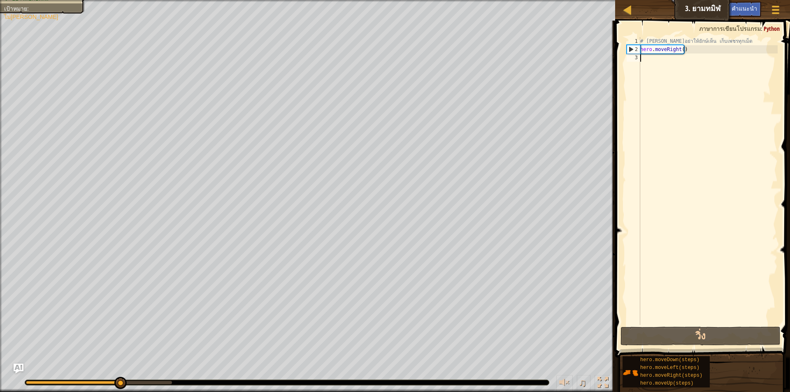
click at [641, 60] on div "# [PERSON_NAME]อย่าให้ยักษ์เห็น เก็บเพชรทุกเม็ด hero . moveRight ( )" at bounding box center [707, 189] width 139 height 304
click at [656, 52] on div "# [PERSON_NAME]อย่าให้ยักษ์เห็น เก็บเพชรทุกเม็ด hero . moveRight ( )" at bounding box center [707, 189] width 139 height 304
drag, startPoint x: 666, startPoint y: 52, endPoint x: 651, endPoint y: 60, distance: 16.7
click at [663, 56] on div "# [PERSON_NAME]อย่าให้ยักษ์เห็น เก็บเพชรทุกเม็ด hero . moveRight ( )" at bounding box center [707, 189] width 139 height 304
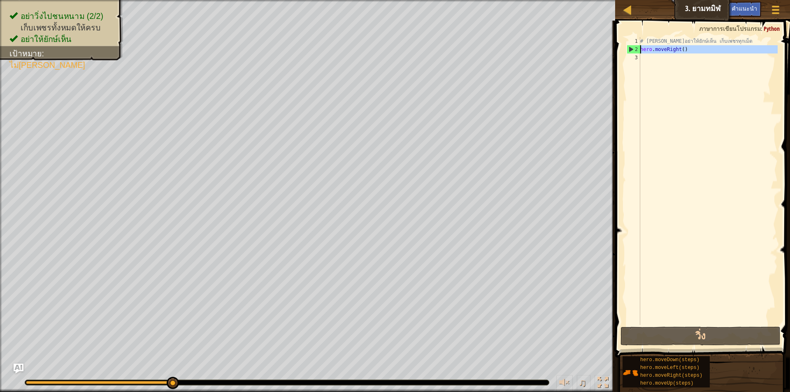
click at [629, 47] on div "2" at bounding box center [633, 49] width 13 height 8
type textarea "hero.moveRight()"
click at [643, 54] on div "# [PERSON_NAME]อย่าให้ยักษ์เห็น เก็บเพชรทุกเม็ด hero . moveRight ( )" at bounding box center [707, 189] width 139 height 304
type textarea "h"
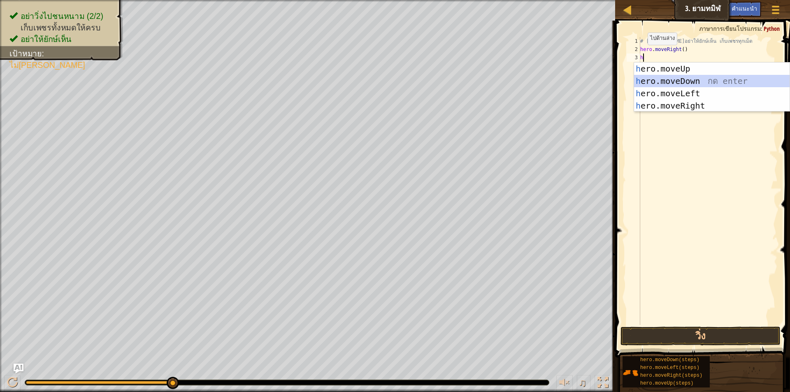
click at [645, 81] on div "h ero.moveUp กด enter h ero.moveDown กด enter h ero.moveLeft กด enter h ero.mov…" at bounding box center [712, 100] width 156 height 74
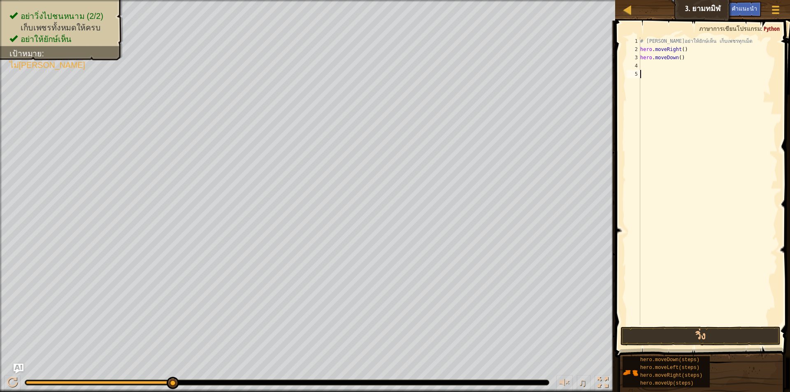
click at [639, 73] on div "5" at bounding box center [634, 74] width 14 height 8
click at [643, 64] on div "# [PERSON_NAME]อย่าให้ยักษ์เห็น เก็บเพชรทุกเม็ด hero . moveRight ( ) hero . mov…" at bounding box center [707, 189] width 139 height 304
type textarea "h"
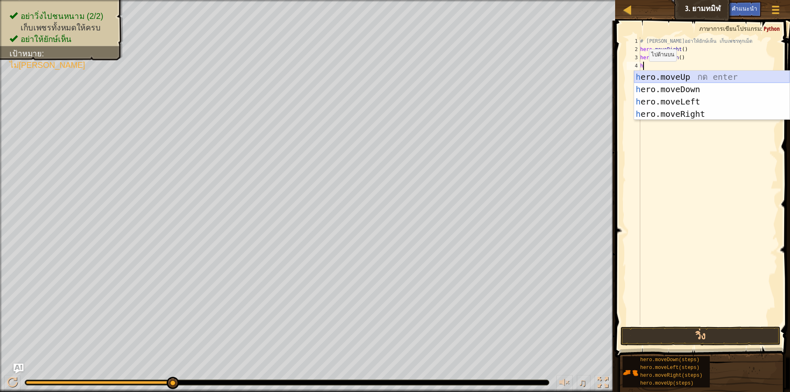
click at [649, 74] on div "h ero.moveUp กด enter h ero.moveDown กด enter h ero.moveLeft กด enter h ero.mov…" at bounding box center [712, 108] width 156 height 74
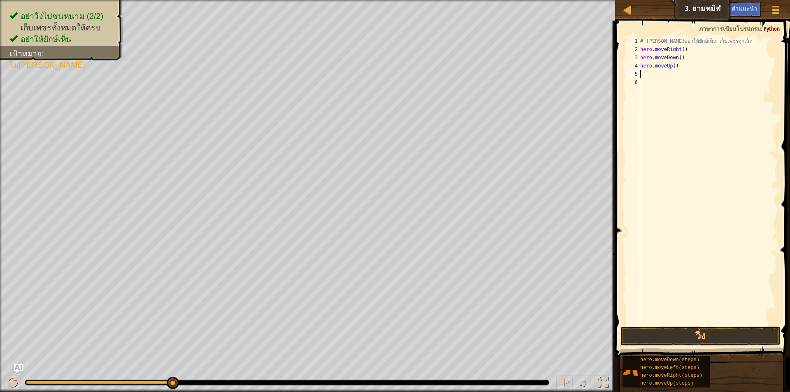
click at [643, 74] on div "# [PERSON_NAME]อย่าให้ยักษ์เห็น เก็บเพชรทุกเม็ด hero . moveRight ( ) hero . mov…" at bounding box center [707, 189] width 139 height 304
click at [643, 77] on div "# [PERSON_NAME]อย่าให้ยักษ์เห็น เก็บเพชรทุกเม็ด hero . moveRight ( ) hero . mov…" at bounding box center [707, 189] width 139 height 304
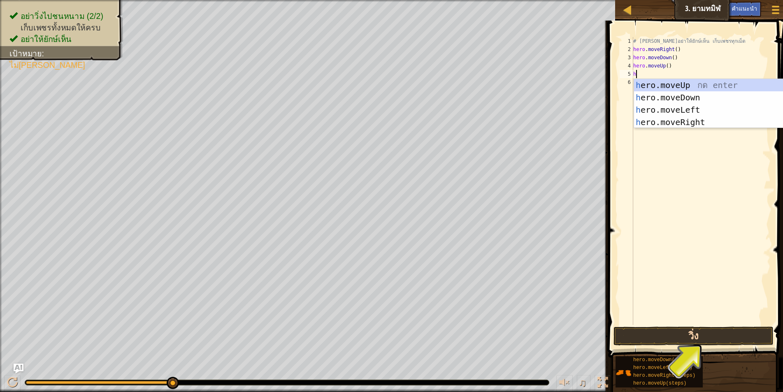
type textarea "h"
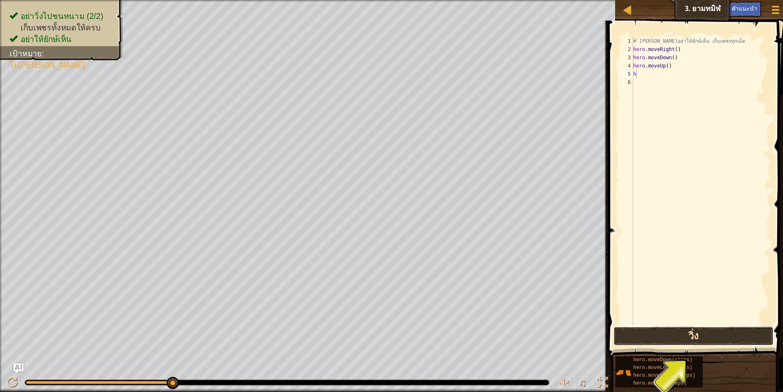
click at [713, 337] on button "วิ่ง" at bounding box center [693, 336] width 160 height 19
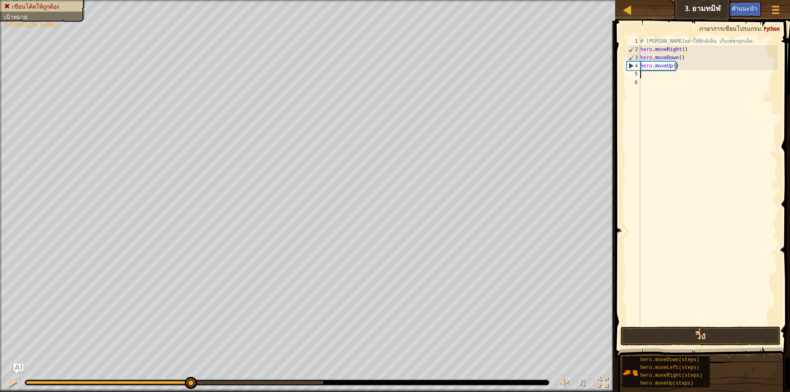
type textarea "h"
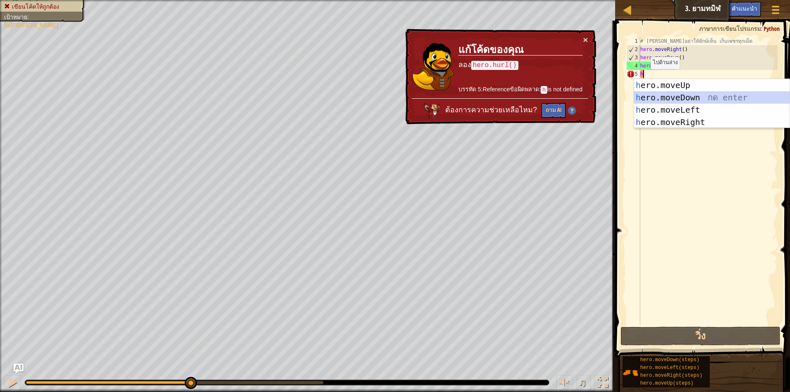
click at [673, 96] on div "h ero.moveUp กด enter h ero.moveDown กด enter h ero.moveLeft กด enter h ero.mov…" at bounding box center [712, 116] width 156 height 74
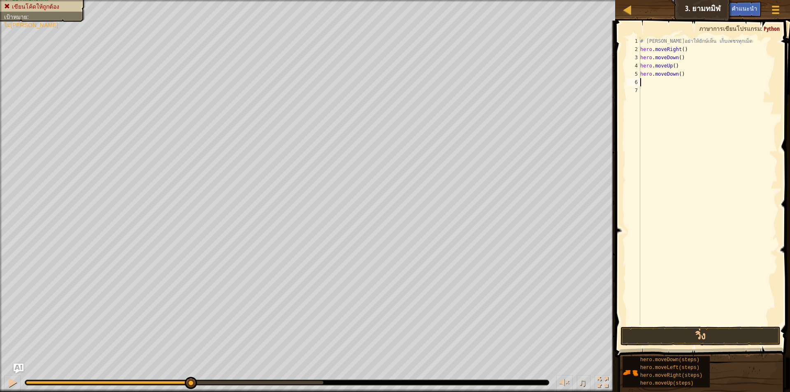
type textarea "h"
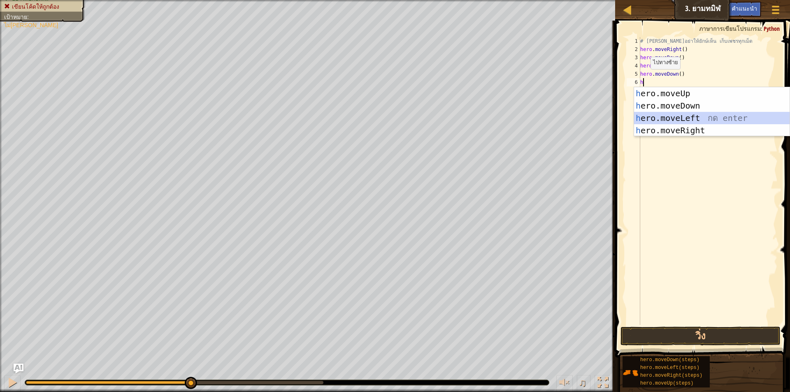
click at [665, 115] on div "h ero.moveUp กด enter h ero.moveDown กด enter h ero.moveLeft กด enter h ero.mov…" at bounding box center [712, 124] width 156 height 74
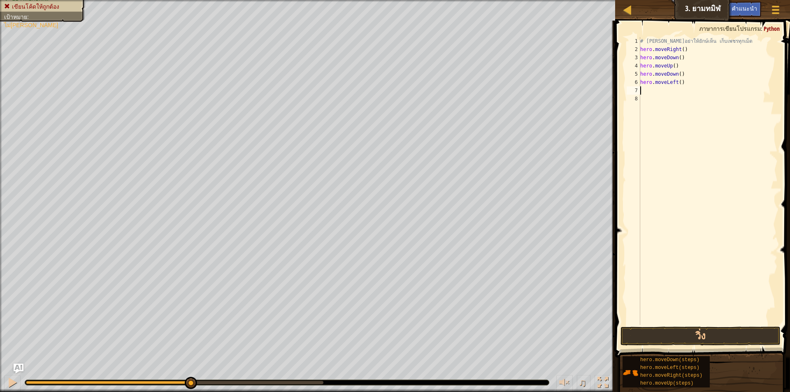
type textarea "h"
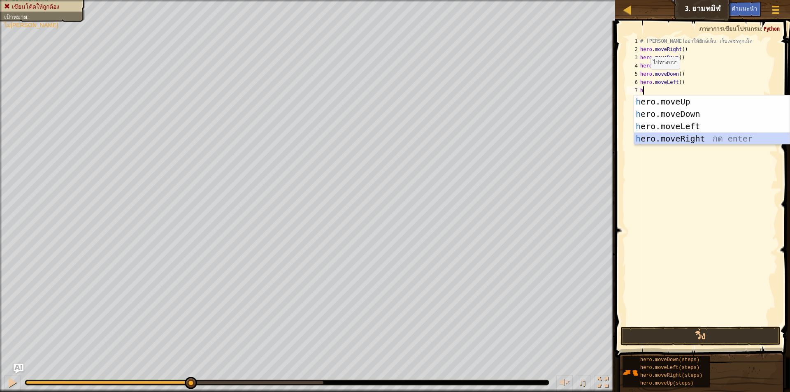
click at [673, 135] on div "h ero.moveUp กด enter h ero.moveDown กด enter h ero.moveLeft กด enter h ero.mov…" at bounding box center [712, 132] width 156 height 74
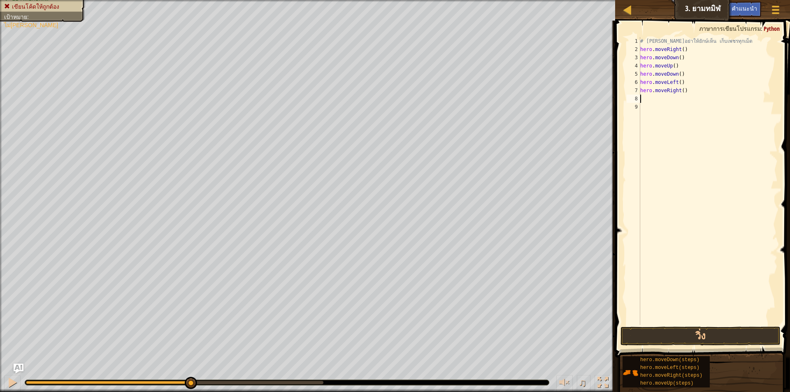
type textarea "h"
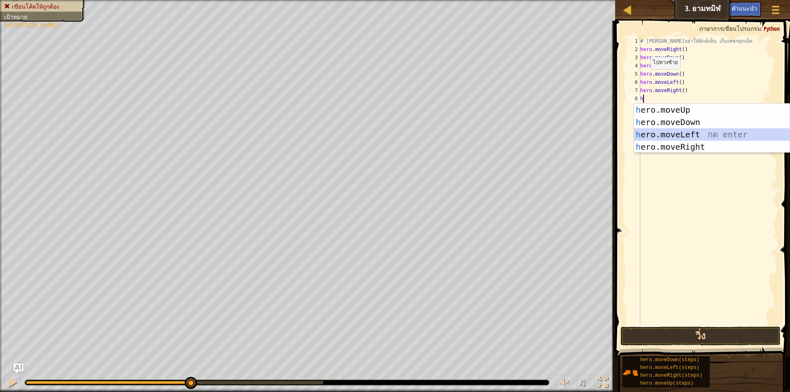
click at [676, 135] on div "h ero.moveUp กด enter h ero.moveDown กด enter h ero.moveLeft กด enter h ero.mov…" at bounding box center [712, 141] width 156 height 74
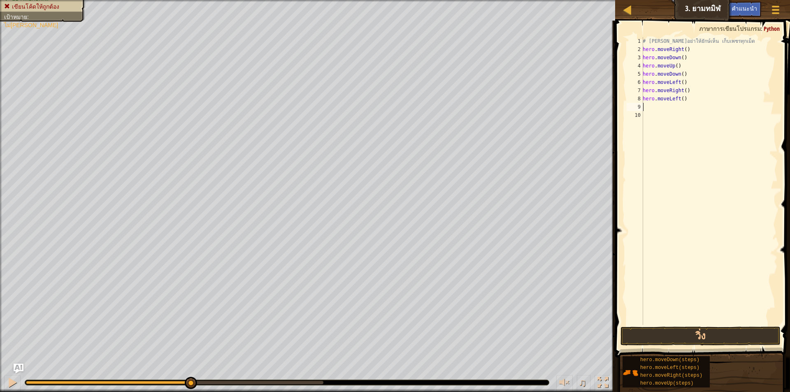
click at [649, 117] on div "# [PERSON_NAME]อย่าให้ยักษ์เห็น เก็บเพชรทุกเม็ด hero . moveRight ( ) hero . mov…" at bounding box center [709, 189] width 137 height 304
click at [650, 109] on div "# [PERSON_NAME]อย่าให้ยักษ์เห็น เก็บเพชรทุกเม็ด hero . moveRight ( ) hero . mov…" at bounding box center [709, 189] width 137 height 304
type textarea "h"
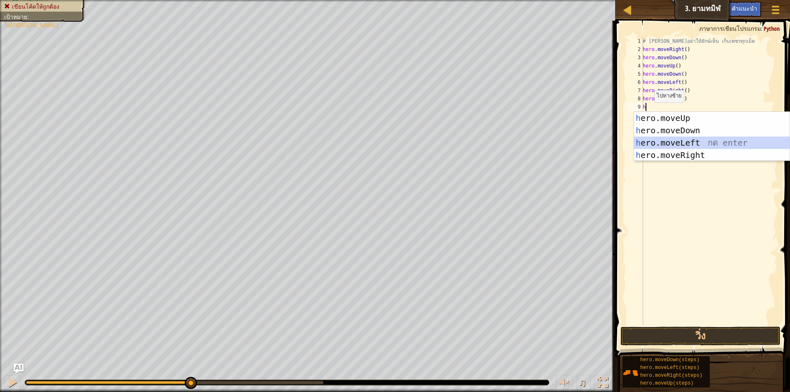
click at [678, 140] on div "h ero.moveUp กด enter h ero.moveDown กด enter h ero.moveLeft กด enter h ero.mov…" at bounding box center [712, 149] width 156 height 74
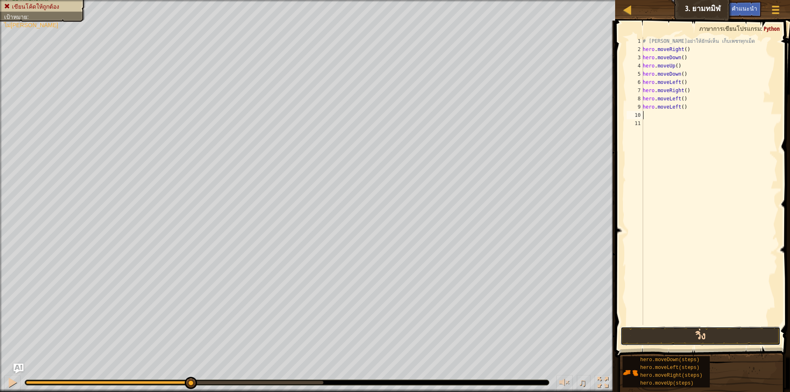
click at [703, 335] on button "วิ่ง" at bounding box center [700, 336] width 160 height 19
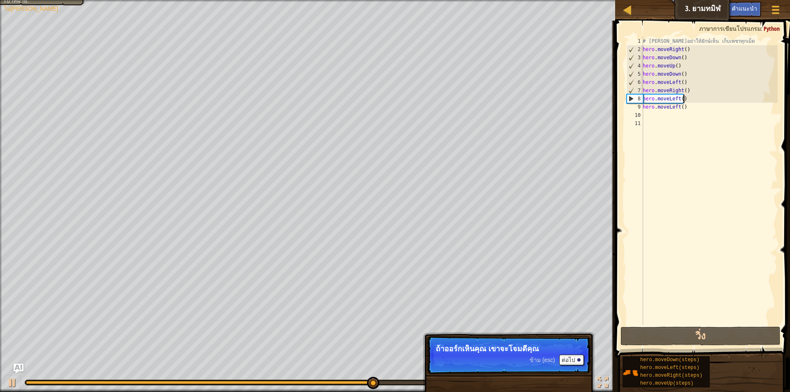
click at [682, 101] on div "# [PERSON_NAME]อย่าให้ยักษ์เห็น เก็บเพชรทุกเม็ด hero . moveRight ( ) hero . mov…" at bounding box center [709, 189] width 137 height 304
click at [681, 98] on div "# [PERSON_NAME]อย่าให้ยักษ์เห็น เก็บเพชรทุกเม็ด hero . moveRight ( ) hero . mov…" at bounding box center [709, 189] width 137 height 304
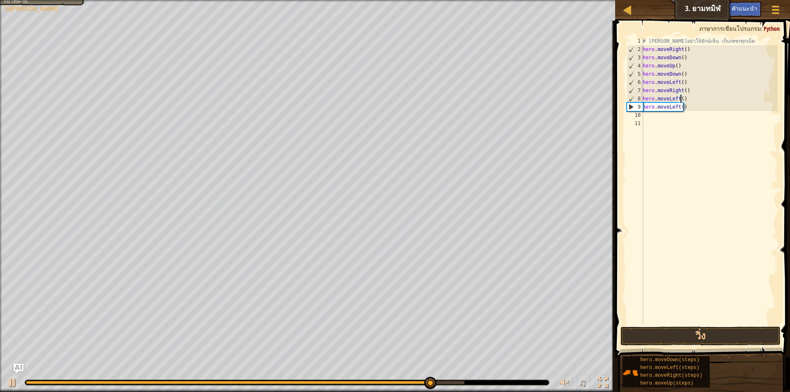
scroll to position [4, 3]
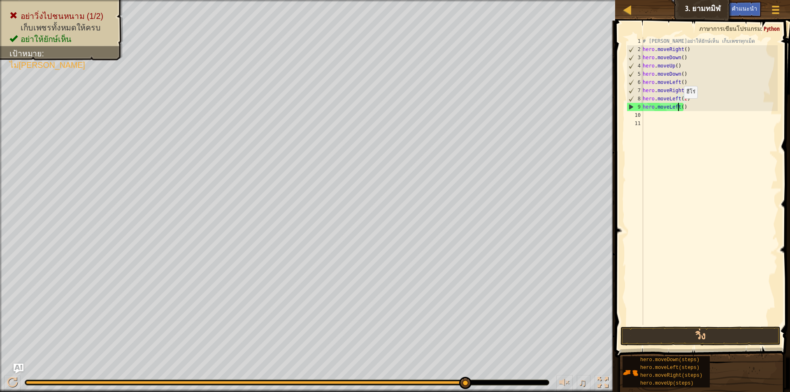
click at [679, 107] on div "# [PERSON_NAME]อย่าให้ยักษ์เห็น เก็บเพชรทุกเม็ด hero . moveRight ( ) hero . mov…" at bounding box center [709, 189] width 137 height 304
click at [680, 107] on div "# [PERSON_NAME]อย่าให้ยักษ์เห็น เก็บเพชรทุกเม็ด hero . moveRight ( ) hero . mov…" at bounding box center [709, 189] width 137 height 304
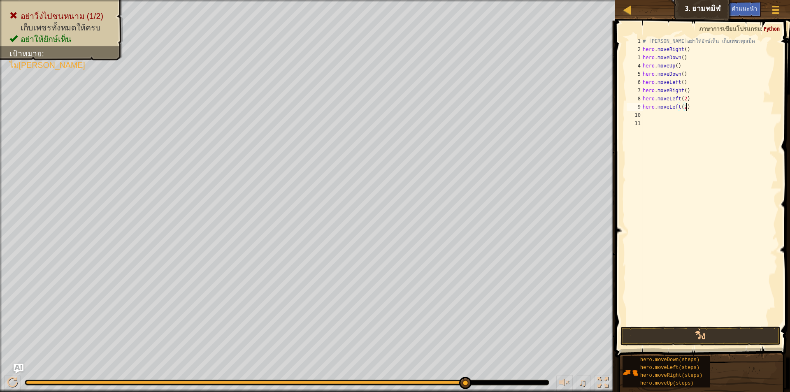
click at [687, 108] on div "# [PERSON_NAME]อย่าให้ยักษ์เห็น เก็บเพชรทุกเม็ด hero . moveRight ( ) hero . mov…" at bounding box center [709, 189] width 137 height 304
type textarea "h"
click at [689, 98] on div "# [PERSON_NAME]อย่าให้ยักษ์เห็น เก็บเพชรทุกเม็ด hero . moveRight ( ) hero . mov…" at bounding box center [709, 189] width 137 height 304
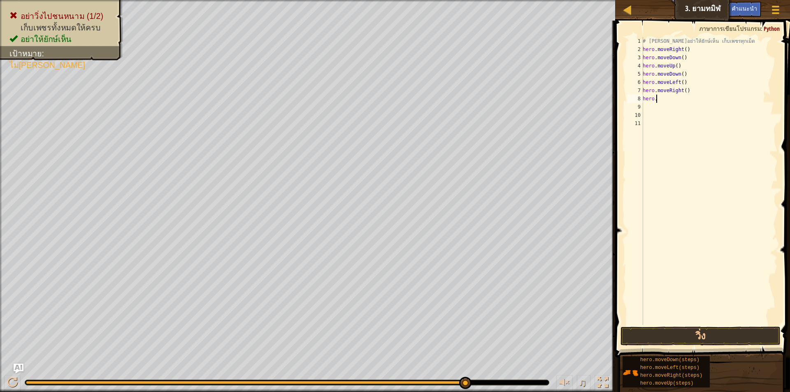
type textarea "h"
click at [686, 93] on div "# [PERSON_NAME]อย่าให้ยักษ์เห็น เก็บเพชรทุกเม็ด hero . moveRight ( ) hero . mov…" at bounding box center [709, 189] width 137 height 304
type textarea "h"
click at [684, 82] on div "# [PERSON_NAME]อย่าให้ยักษ์เห็น เก็บเพชรทุกเม็ด hero . moveRight ( ) hero . mov…" at bounding box center [709, 189] width 137 height 304
type textarea "h"
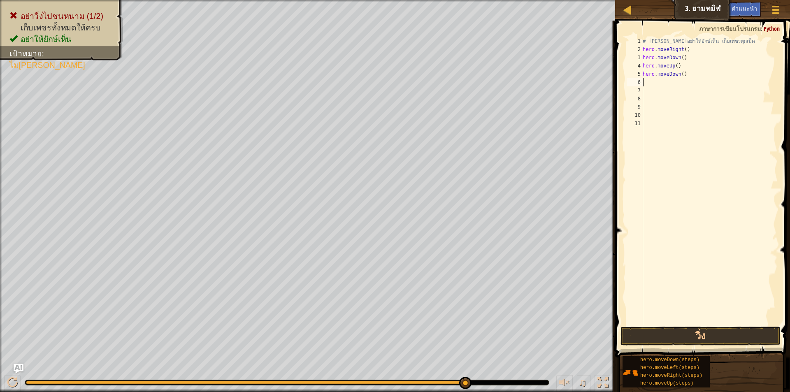
click at [682, 76] on div "# [PERSON_NAME]อย่าให้ยักษ์เห็น เก็บเพชรทุกเม็ด hero . moveRight ( ) hero . mov…" at bounding box center [709, 189] width 137 height 304
type textarea "h"
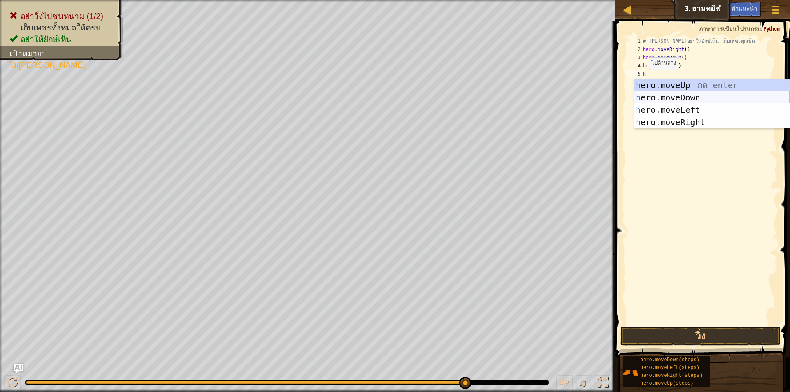
click at [659, 96] on div "h ero.moveUp กด enter h ero.moveDown กด enter h ero.moveLeft กด enter h ero.mov…" at bounding box center [712, 116] width 156 height 74
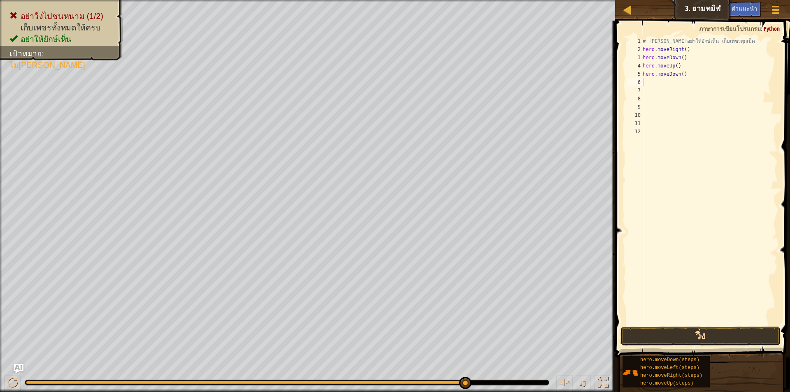
click at [731, 336] on button "วิ่ง" at bounding box center [700, 336] width 160 height 19
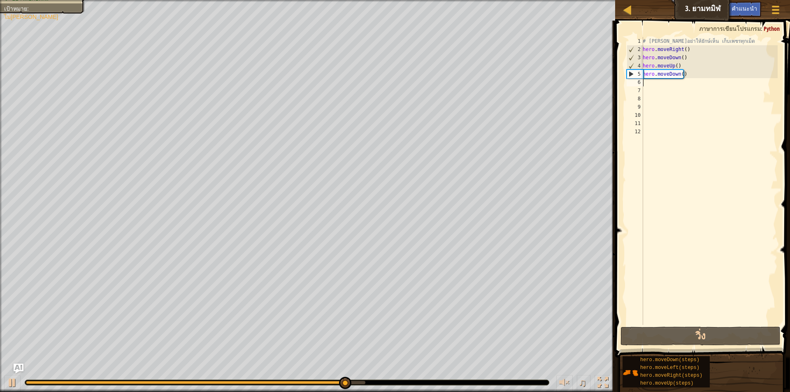
drag, startPoint x: 649, startPoint y: 84, endPoint x: 645, endPoint y: 84, distance: 4.1
click at [645, 84] on div "# [PERSON_NAME]อย่าให้ยักษ์เห็น เก็บเพชรทุกเม็ด hero . moveRight ( ) hero . mov…" at bounding box center [709, 189] width 137 height 304
type textarea "h"
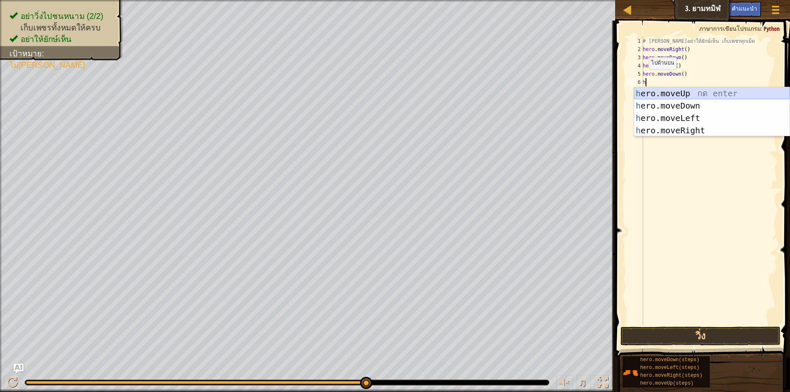
click at [673, 92] on div "h ero.moveUp กด enter h ero.moveDown กด enter h ero.moveLeft กด enter h ero.mov…" at bounding box center [712, 124] width 156 height 74
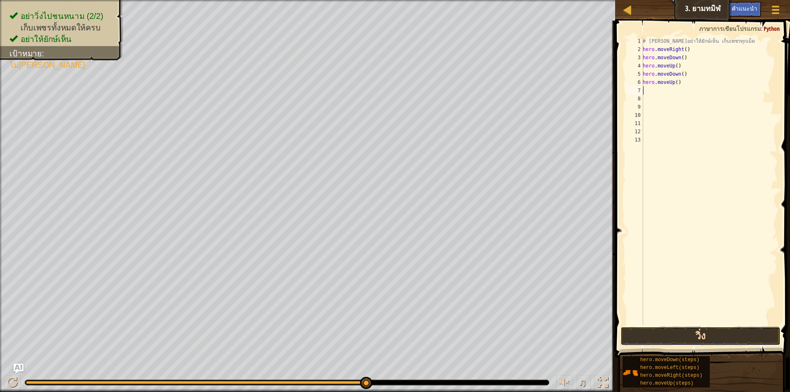
click at [721, 335] on button "วิ่ง" at bounding box center [700, 336] width 160 height 19
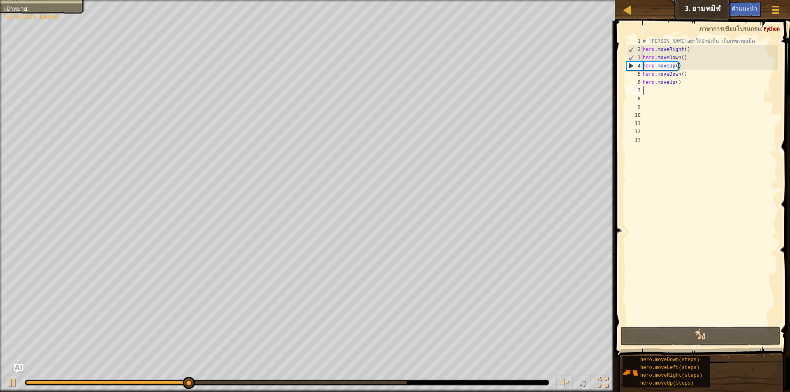
click at [651, 90] on div "# [PERSON_NAME]อย่าให้ยักษ์เห็น เก็บเพชรทุกเม็ด hero . moveRight ( ) hero . mov…" at bounding box center [709, 189] width 137 height 304
click at [647, 95] on div "# [PERSON_NAME]อย่าให้ยักษ์เห็น เก็บเพชรทุกเม็ด hero . moveRight ( ) hero . mov…" at bounding box center [709, 189] width 137 height 304
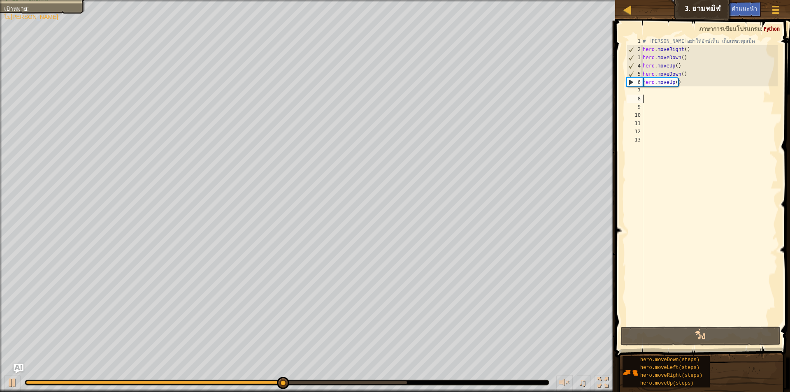
type textarea "h"
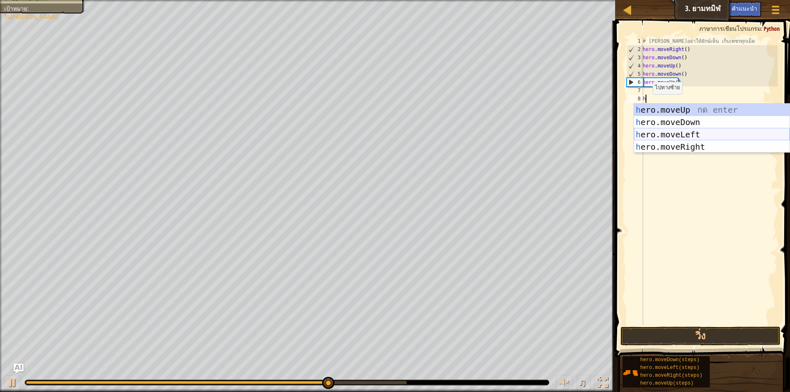
click at [659, 132] on div "h ero.moveUp กด enter h ero.moveDown กด enter h ero.moveLeft กด enter h ero.mov…" at bounding box center [712, 141] width 156 height 74
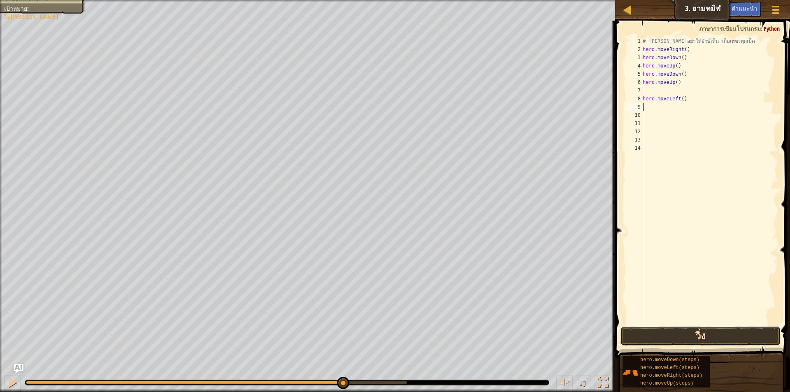
click at [709, 333] on button "วิ่ง" at bounding box center [700, 336] width 160 height 19
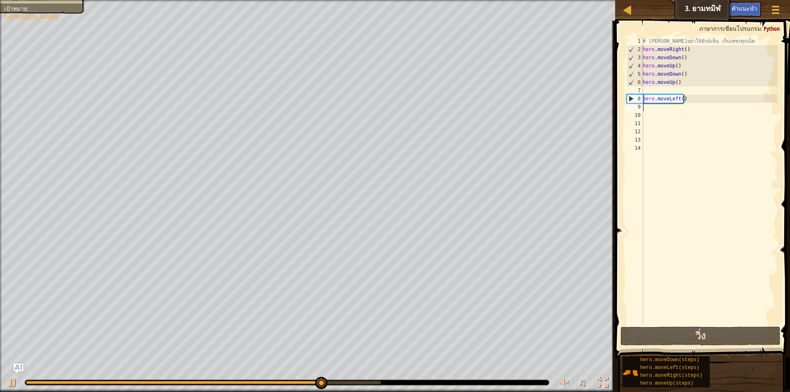
click at [652, 93] on div "# [PERSON_NAME]อย่าให้ยักษ์เห็น เก็บเพชรทุกเม็ด hero . moveRight ( ) hero . mov…" at bounding box center [709, 189] width 137 height 304
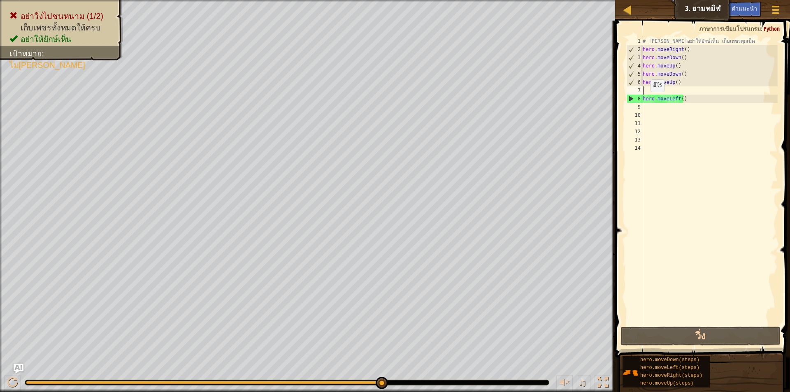
type textarea "h"
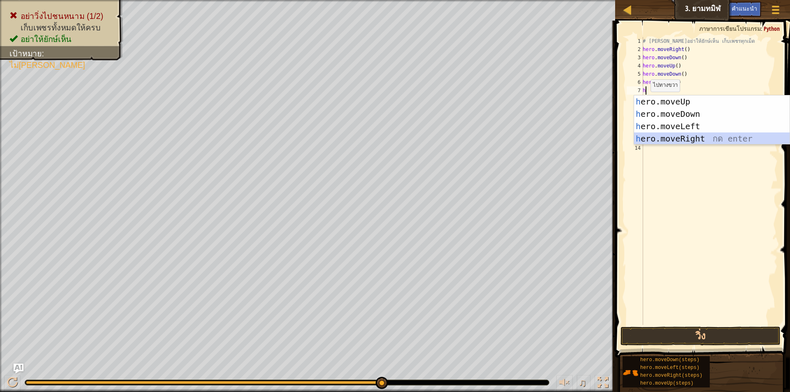
click at [659, 135] on div "h ero.moveUp กด enter h ero.moveDown กด enter h ero.moveLeft กด enter h ero.mov…" at bounding box center [712, 132] width 156 height 74
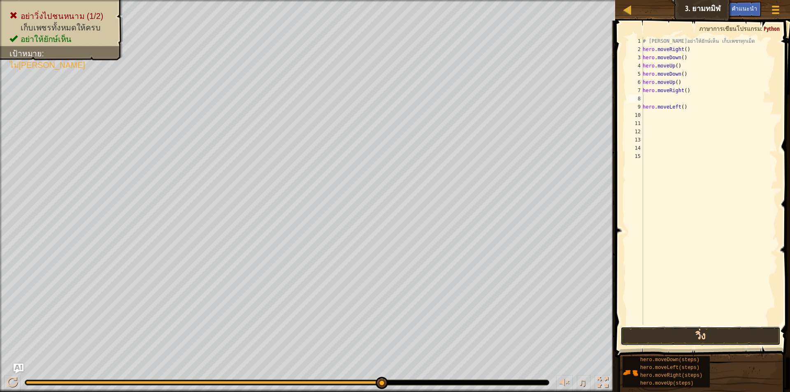
click at [702, 334] on button "วิ่ง" at bounding box center [700, 336] width 160 height 19
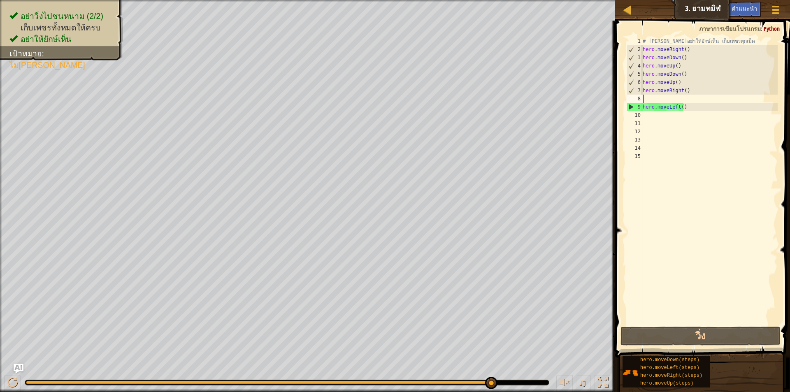
drag, startPoint x: 652, startPoint y: 100, endPoint x: 644, endPoint y: 97, distance: 9.0
click at [644, 97] on div "# [PERSON_NAME]อย่าให้ยักษ์เห็น เก็บเพชรทุกเม็ด hero . moveRight ( ) hero . mov…" at bounding box center [709, 189] width 137 height 304
type textarea "h"
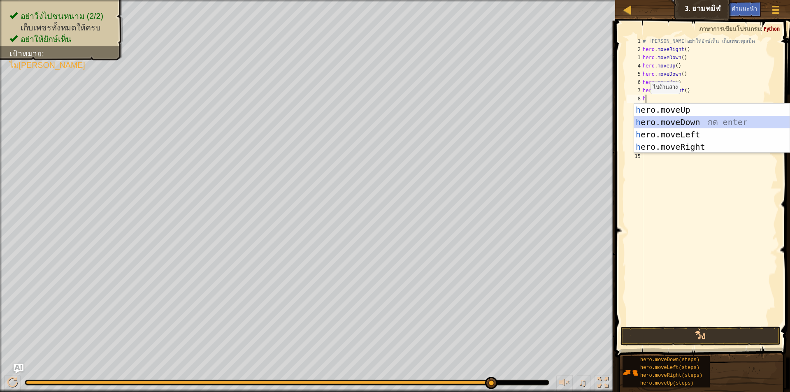
click at [655, 121] on div "h ero.moveUp กด enter h ero.moveDown กด enter h ero.moveLeft กด enter h ero.mov…" at bounding box center [712, 141] width 156 height 74
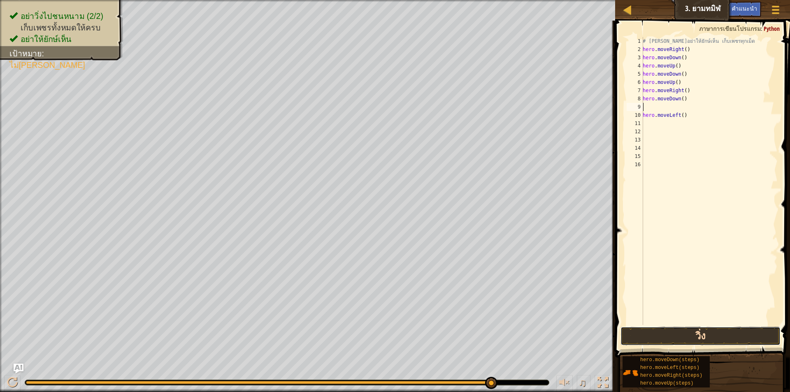
click at [703, 336] on button "วิ่ง" at bounding box center [700, 336] width 160 height 19
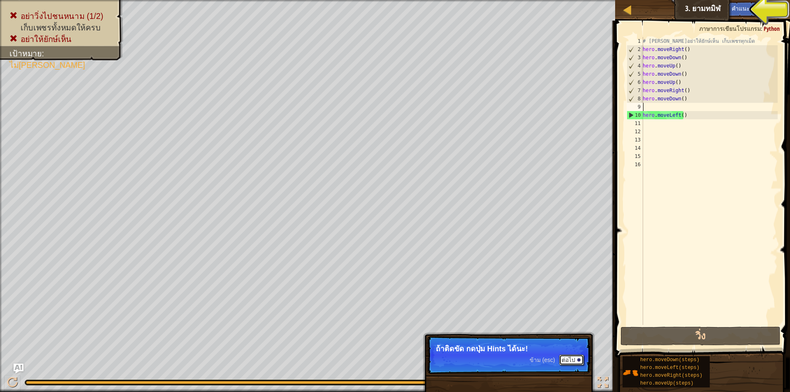
click at [573, 359] on button "ต่อไป" at bounding box center [571, 360] width 25 height 11
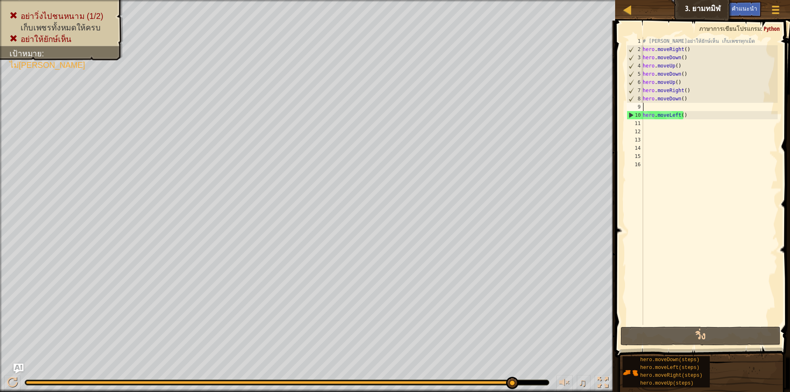
type textarea "h"
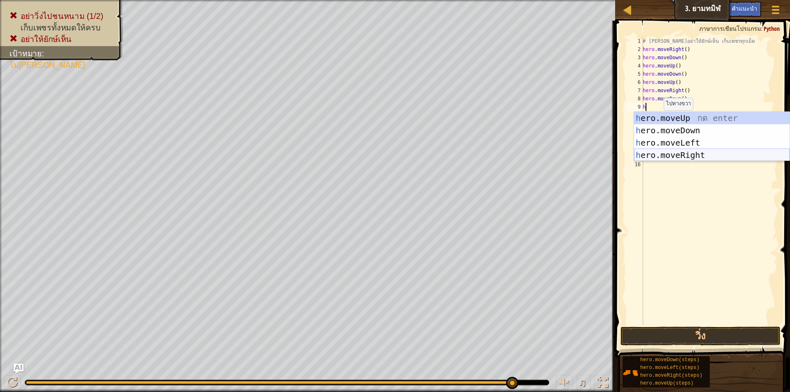
click at [679, 157] on div "h ero.moveUp กด enter h ero.moveDown กด enter h ero.moveLeft กด enter h ero.mov…" at bounding box center [712, 149] width 156 height 74
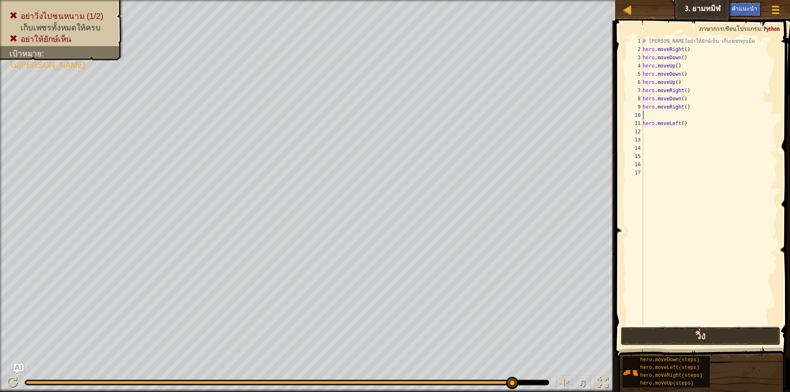
click at [680, 336] on button "วิ่ง" at bounding box center [700, 336] width 160 height 19
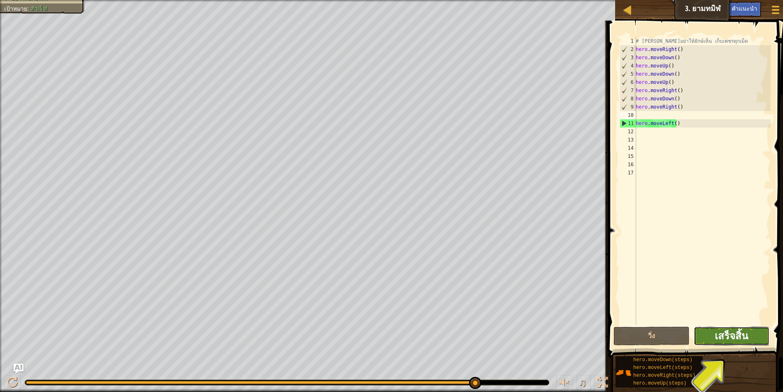
click at [743, 340] on span "เสร็จสิ้น" at bounding box center [731, 335] width 33 height 13
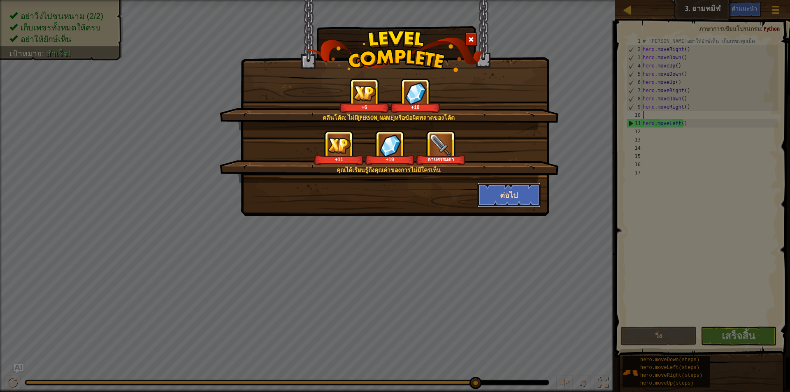
click at [511, 198] on button "ต่อไป" at bounding box center [509, 195] width 64 height 25
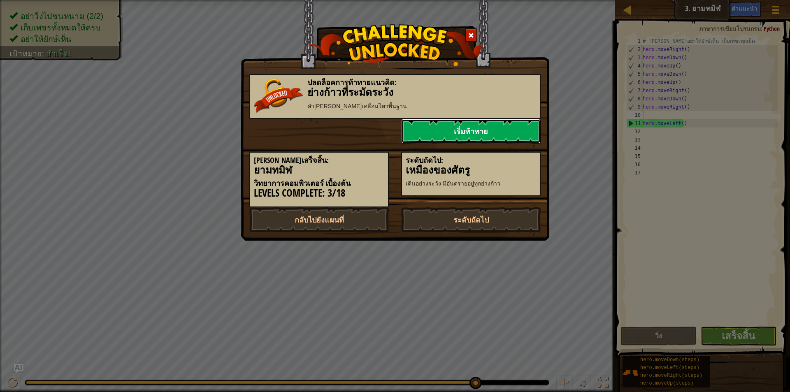
click at [499, 137] on link "เริ่มท้าทาย" at bounding box center [470, 131] width 139 height 25
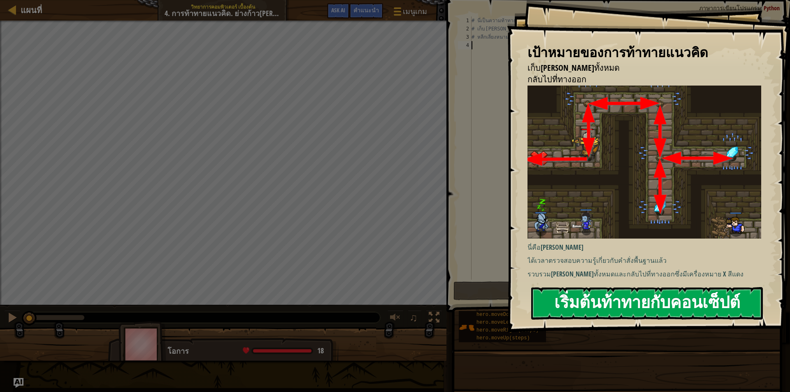
click at [587, 299] on button "เริ่มต้นท้าทายกับคอนเซ็ปต์" at bounding box center [647, 303] width 232 height 32
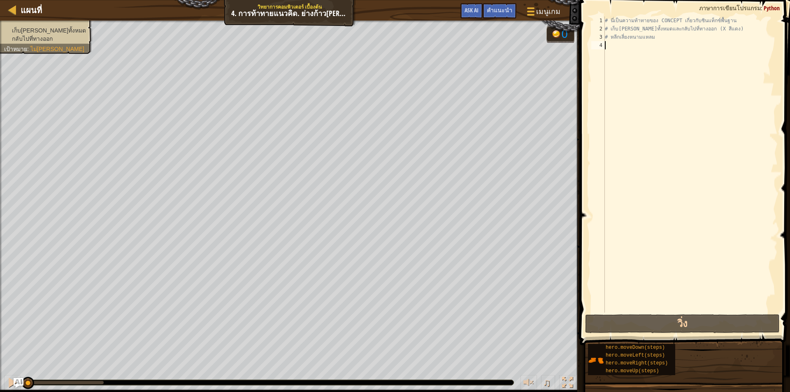
type textarea "h"
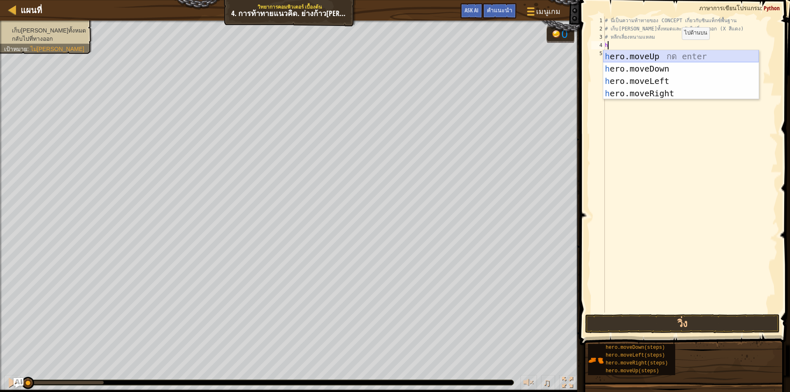
click at [673, 55] on div "h ero.moveUp กด enter h ero.moveDown กด enter h ero.moveLeft กด enter h ero.mov…" at bounding box center [681, 87] width 156 height 74
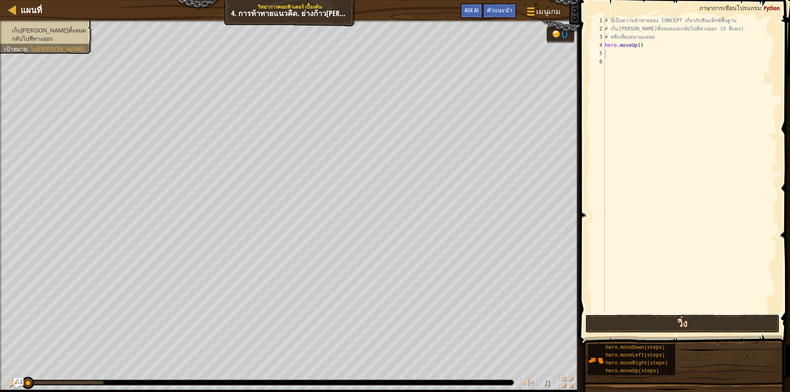
click at [659, 320] on button "วิ่ง" at bounding box center [682, 323] width 195 height 19
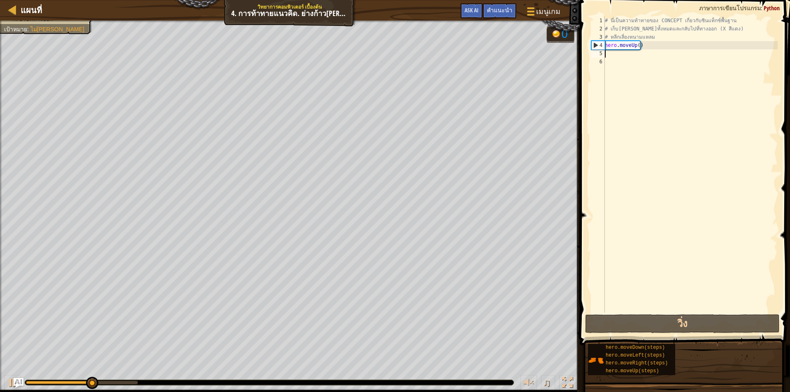
click at [611, 56] on div "# นี่เป็นความท้าทายของ CONCEPT เกี่ยวกับซินแท็กซ์พื้นฐาน # เก็บ[PERSON_NAME]ทั้…" at bounding box center [690, 172] width 174 height 313
click at [610, 56] on div "# นี่เป็นความท้าทายของ CONCEPT เกี่ยวกับซินแท็กซ์พื้นฐาน # เก็บ[PERSON_NAME]ทั้…" at bounding box center [690, 172] width 174 height 313
type textarea "h"
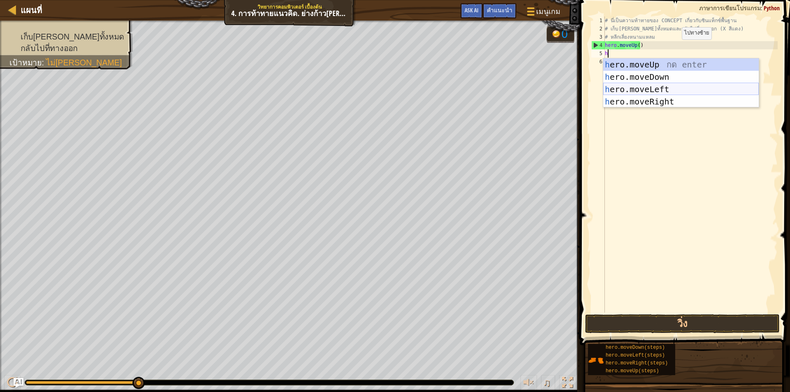
click at [618, 85] on div "h ero.moveUp กด enter h ero.moveDown กด enter h ero.moveLeft กด enter h ero.mov…" at bounding box center [681, 95] width 156 height 74
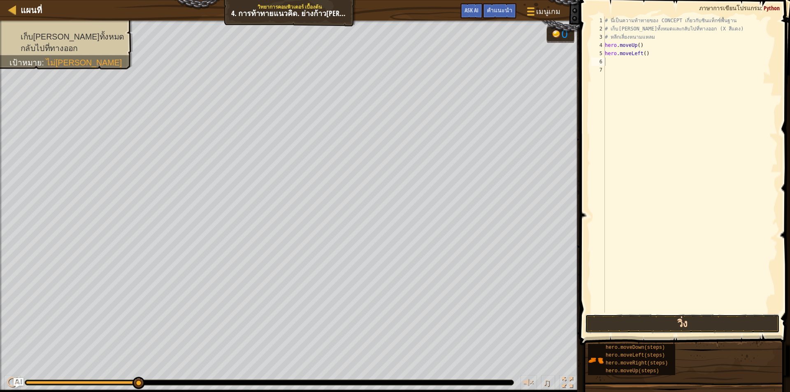
click at [682, 324] on button "วิ่ง" at bounding box center [682, 323] width 195 height 19
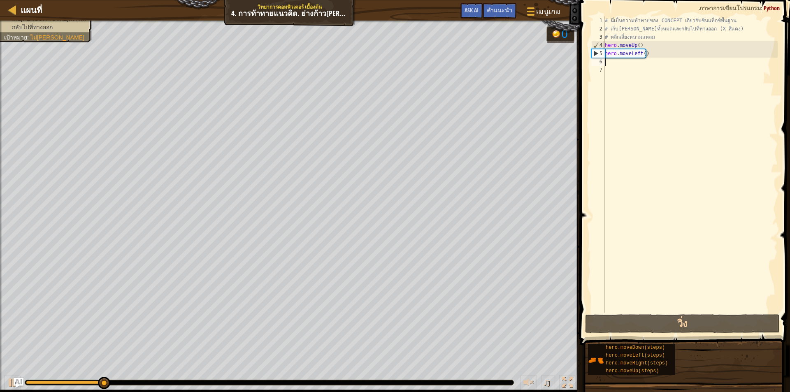
click at [613, 66] on div "# นี่เป็นความท้าทายของ CONCEPT เกี่ยวกับซินแท็กซ์พื้นฐาน # เก็บ[PERSON_NAME]ทั้…" at bounding box center [690, 172] width 174 height 313
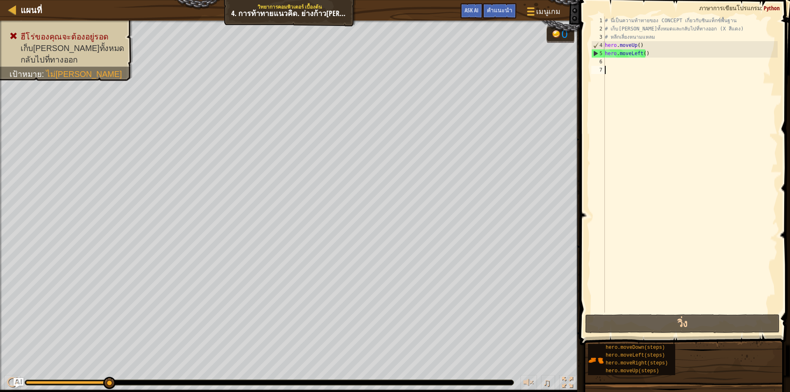
type textarea "h"
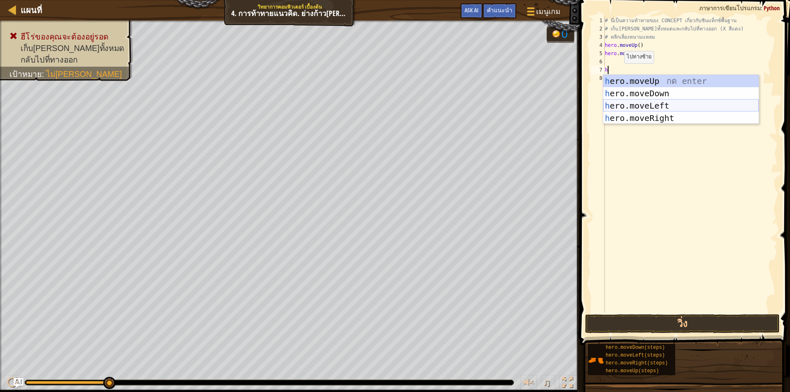
click at [629, 100] on div "h ero.moveUp กด enter h ero.moveDown กด enter h ero.moveLeft กด enter h ero.mov…" at bounding box center [681, 112] width 156 height 74
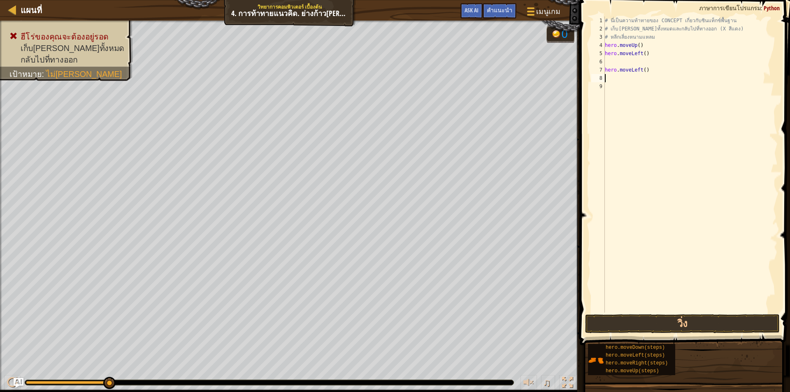
click at [610, 63] on div "# นี่เป็นความท้าทายของ CONCEPT เกี่ยวกับซินแท็กซ์พื้นฐาน # เก็บ[PERSON_NAME]ทั้…" at bounding box center [690, 172] width 174 height 313
type textarea "h"
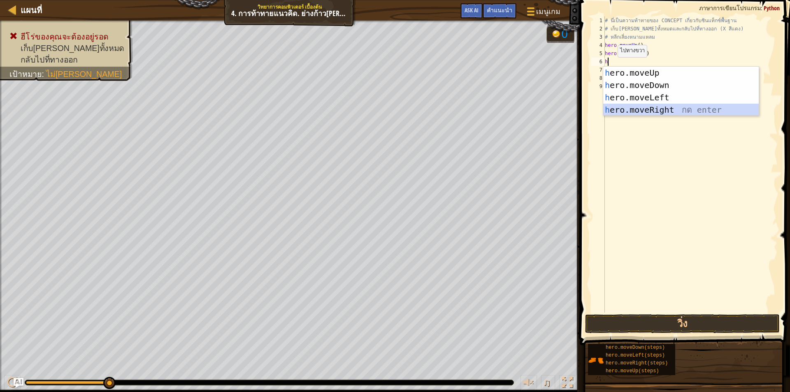
click at [647, 109] on div "h ero.moveUp กด enter h ero.moveDown กด enter h ero.moveLeft กด enter h ero.mov…" at bounding box center [681, 104] width 156 height 74
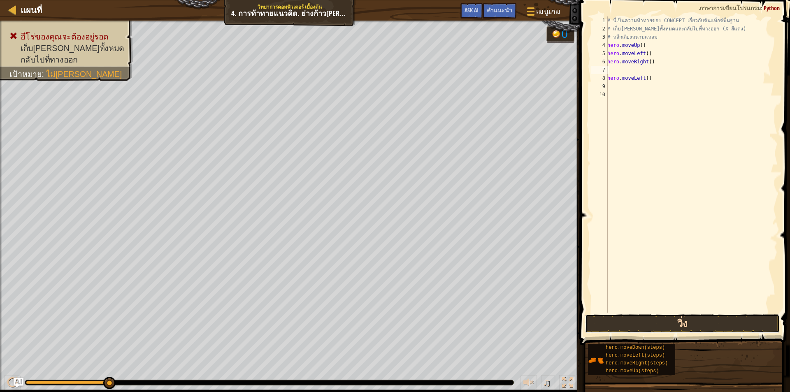
click at [692, 323] on button "วิ่ง" at bounding box center [682, 323] width 195 height 19
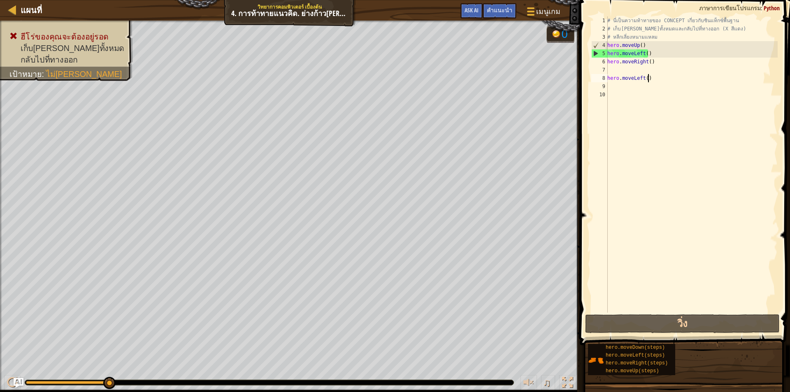
click at [647, 79] on div "# นี่เป็นความท้าทายของ CONCEPT เกี่ยวกับซินแท็กซ์พื้นฐาน # เก็บ[PERSON_NAME]ทั้…" at bounding box center [692, 172] width 172 height 313
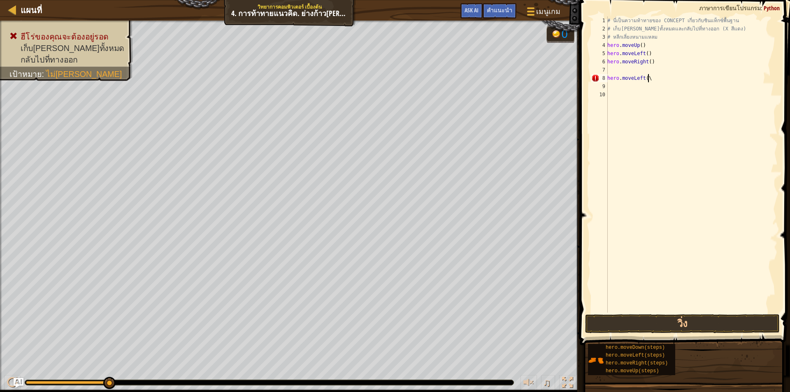
click at [651, 78] on div "# นี่เป็นความท้าทายของ CONCEPT เกี่ยวกับซินแท็กซ์พื้นฐาน # เก็บ[PERSON_NAME]ทั้…" at bounding box center [692, 172] width 172 height 313
type textarea "h"
drag, startPoint x: 710, startPoint y: 323, endPoint x: 713, endPoint y: 318, distance: 6.3
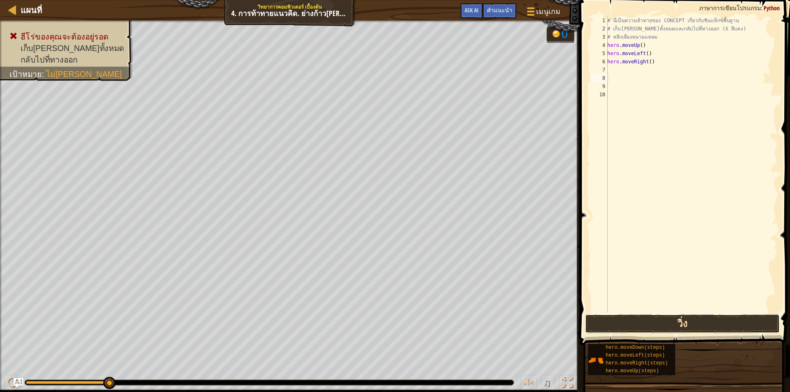
click at [710, 323] on button "วิ่ง" at bounding box center [682, 323] width 195 height 19
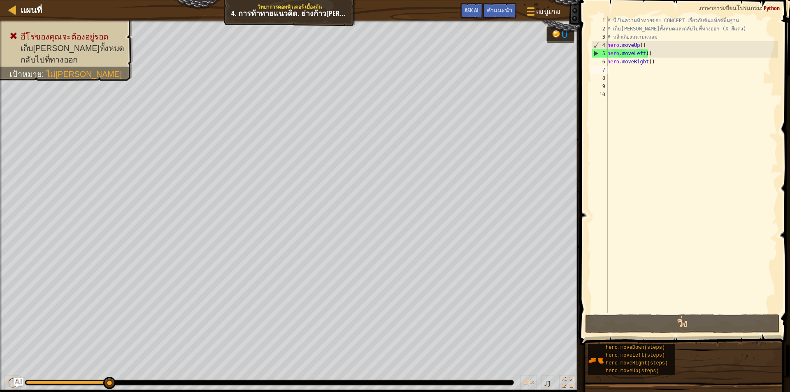
click at [613, 68] on div "# นี่เป็นความท้าทายของ CONCEPT เกี่ยวกับซินแท็กซ์พื้นฐาน # เก็บ[PERSON_NAME]ทั้…" at bounding box center [692, 172] width 172 height 313
type textarea "h"
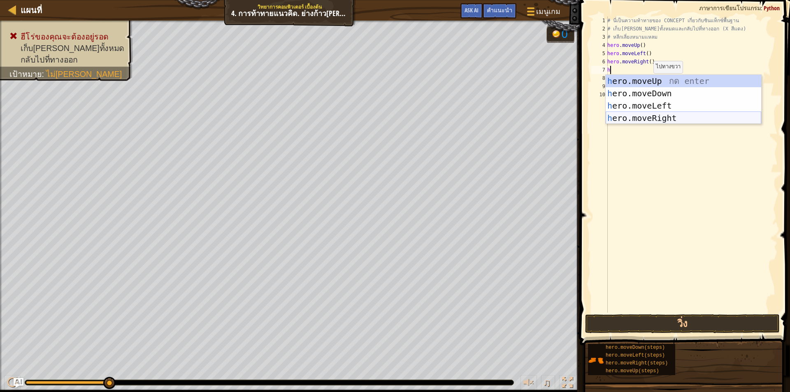
click at [627, 117] on div "h ero.moveUp กด enter h ero.moveDown กด enter h ero.moveLeft กด enter h ero.mov…" at bounding box center [684, 112] width 156 height 74
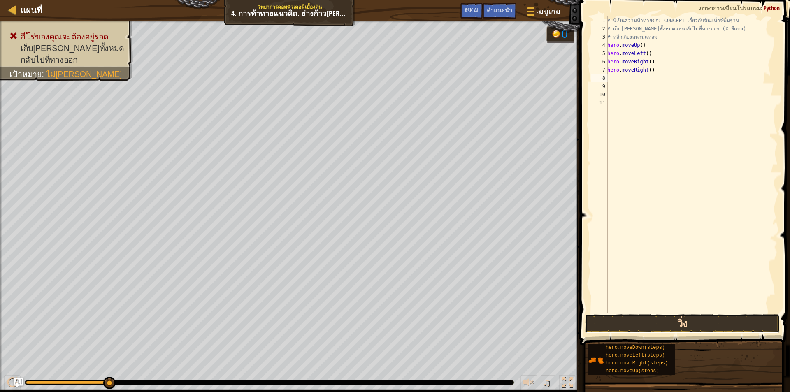
click at [657, 316] on button "วิ่ง" at bounding box center [682, 323] width 195 height 19
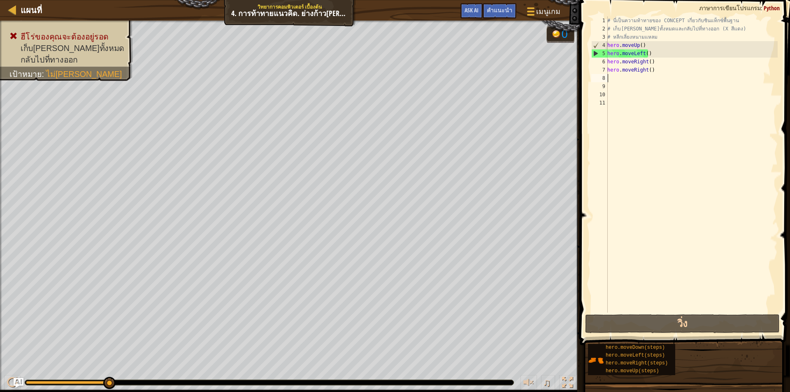
type textarea "h"
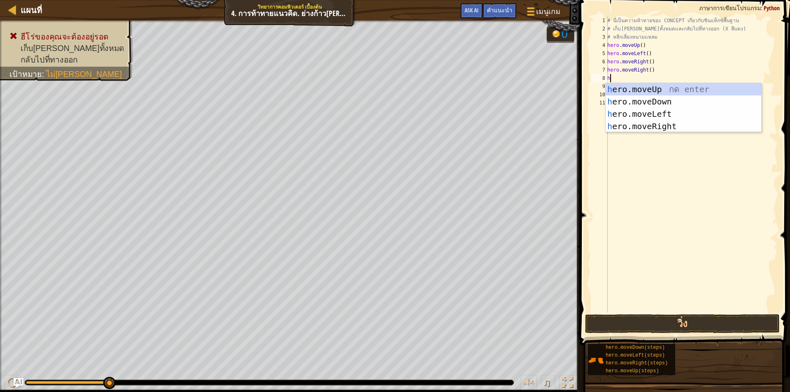
click at [631, 82] on div "# นี่เป็นความท้าทายของ CONCEPT เกี่ยวกับซินแท็กซ์พื้นฐาน # เก็บ[PERSON_NAME]ทั้…" at bounding box center [692, 172] width 172 height 313
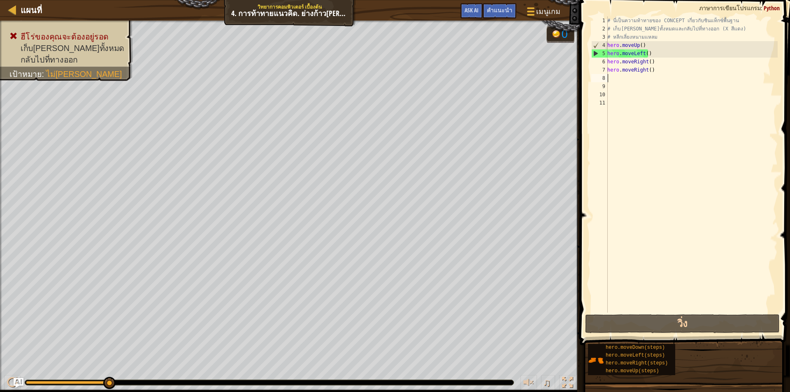
type textarea "h"
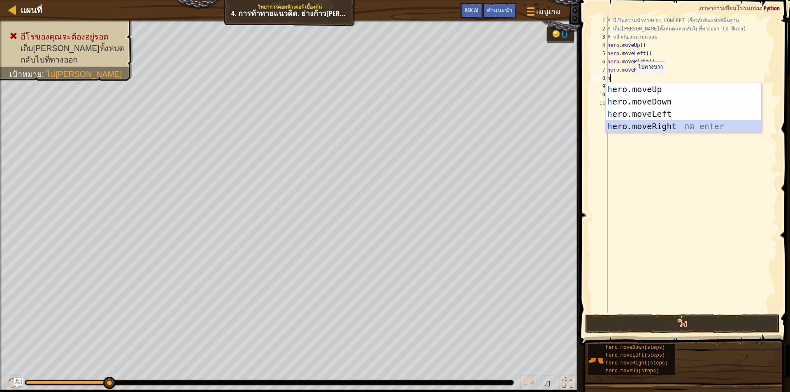
click at [668, 124] on div "h ero.moveUp กด enter h ero.moveDown กด enter h ero.moveLeft กด enter h ero.mov…" at bounding box center [684, 120] width 156 height 74
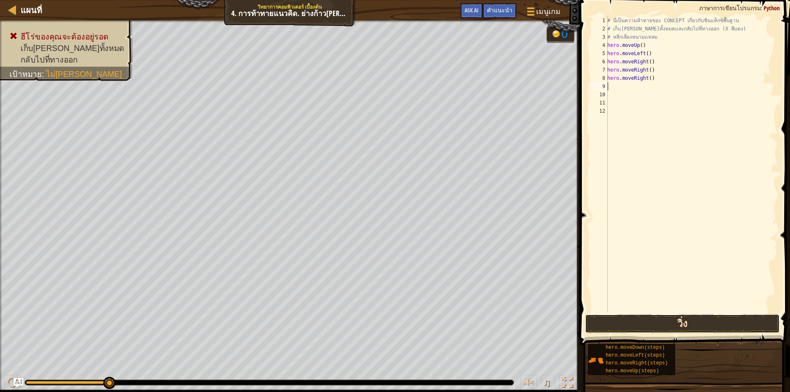
click at [668, 316] on button "วิ่ง" at bounding box center [682, 323] width 195 height 19
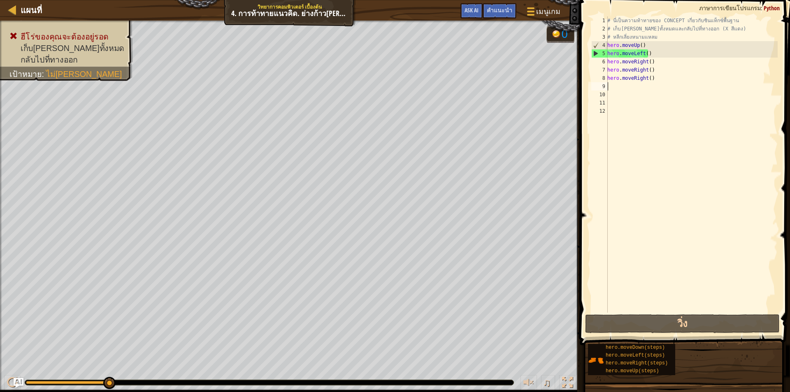
type textarea "h"
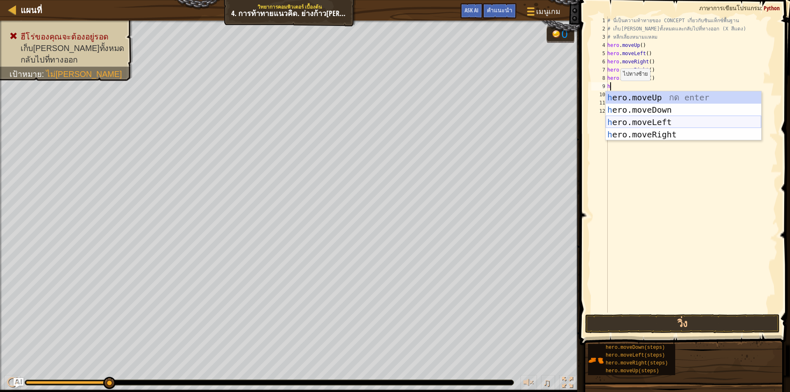
click at [653, 117] on div "h ero.moveUp กด enter h ero.moveDown กด enter h ero.moveLeft กด enter h ero.mov…" at bounding box center [684, 128] width 156 height 74
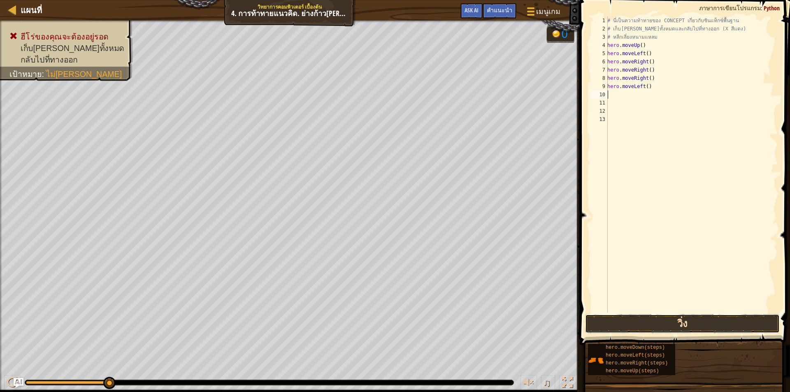
click at [683, 321] on button "วิ่ง" at bounding box center [682, 323] width 195 height 19
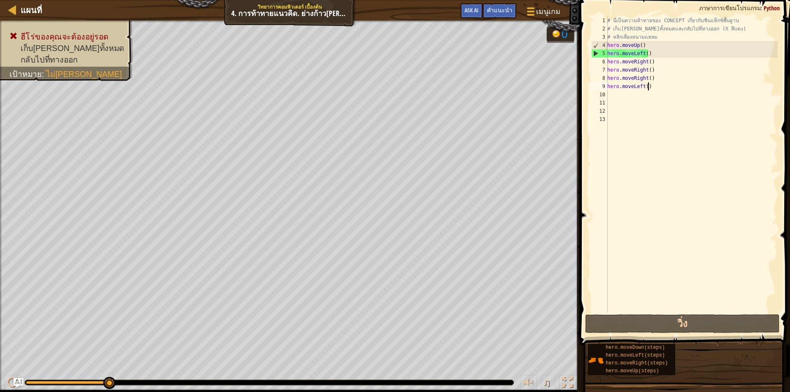
click at [652, 86] on div "# นี่เป็นความท้าทายของ CONCEPT เกี่ยวกับซินแท็กซ์พื้นฐาน # เก็บ[PERSON_NAME]ทั้…" at bounding box center [692, 172] width 172 height 313
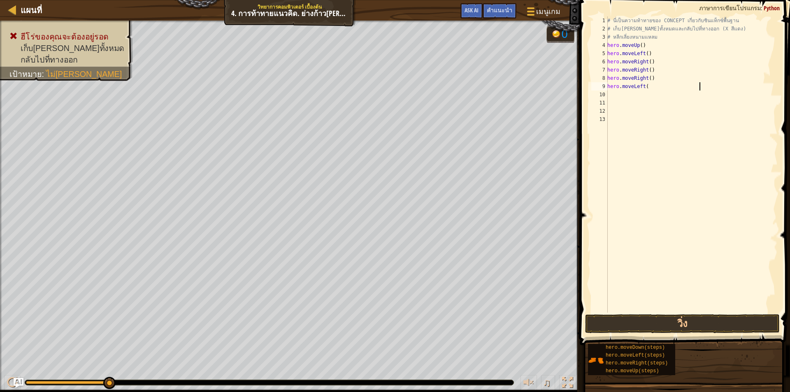
click at [647, 85] on div "# นี่เป็นความท้าทายของ CONCEPT เกี่ยวกับซินแท็กซ์พื้นฐาน # เก็บ[PERSON_NAME]ทั้…" at bounding box center [692, 172] width 172 height 313
click at [647, 87] on div "# นี่เป็นความท้าทายของ CONCEPT เกี่ยวกับซินแท็กซ์พื้นฐาน # เก็บ[PERSON_NAME]ทั้…" at bounding box center [692, 172] width 172 height 313
type textarea "h"
click at [648, 75] on div "# นี่เป็นความท้าทายของ CONCEPT เกี่ยวกับซินแท็กซ์พื้นฐาน # เก็บ[PERSON_NAME]ทั้…" at bounding box center [692, 172] width 172 height 313
click at [650, 77] on div "# นี่เป็นความท้าทายของ CONCEPT เกี่ยวกับซินแท็กซ์พื้นฐาน # เก็บ[PERSON_NAME]ทั้…" at bounding box center [692, 172] width 172 height 313
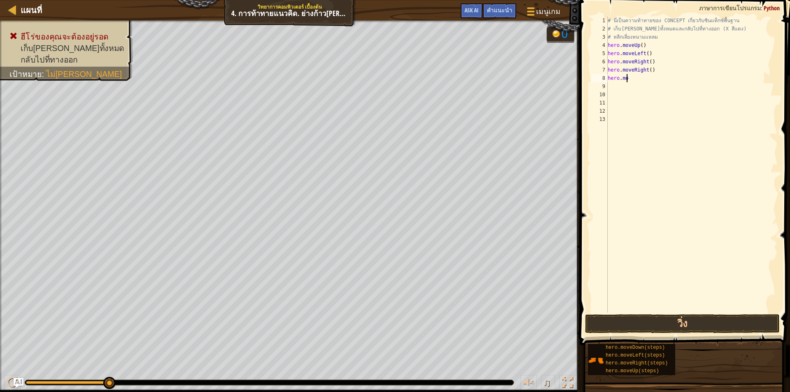
type textarea "h"
click at [651, 70] on div "# นี่เป็นความท้าทายของ CONCEPT เกี่ยวกับซินแท็กซ์พื้นฐาน # เก็บ[PERSON_NAME]ทั้…" at bounding box center [692, 172] width 172 height 313
type textarea "h"
click at [654, 63] on div "# นี่เป็นความท้าทายของ CONCEPT เกี่ยวกับซินแท็กซ์พื้นฐาน # เก็บ[PERSON_NAME]ทั้…" at bounding box center [692, 172] width 172 height 313
type textarea "h"
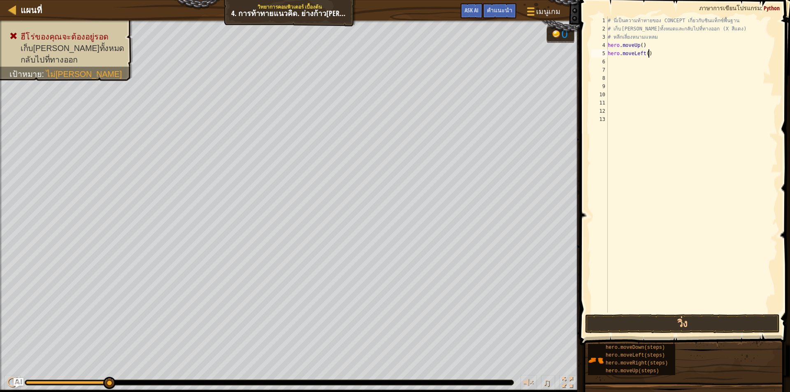
click at [655, 56] on div "# นี่เป็นความท้าทายของ CONCEPT เกี่ยวกับซินแท็กซ์พื้นฐาน # เก็บ[PERSON_NAME]ทั้…" at bounding box center [692, 172] width 172 height 313
type textarea "h"
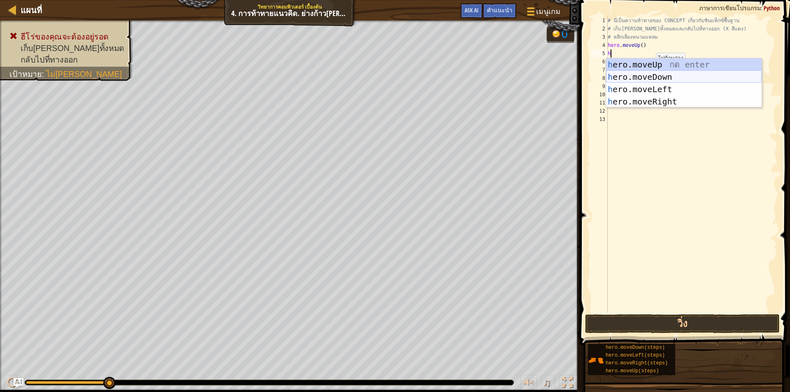
click at [635, 74] on div "h ero.moveUp กด enter h ero.moveDown กด enter h ero.moveLeft กด enter h ero.mov…" at bounding box center [684, 95] width 156 height 74
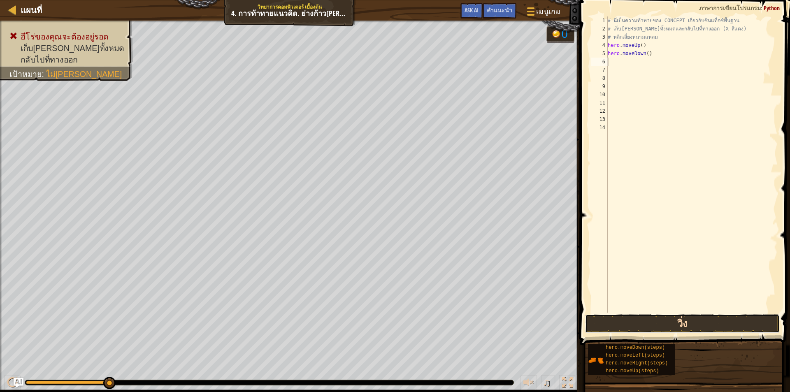
click at [680, 322] on button "วิ่ง" at bounding box center [682, 323] width 195 height 19
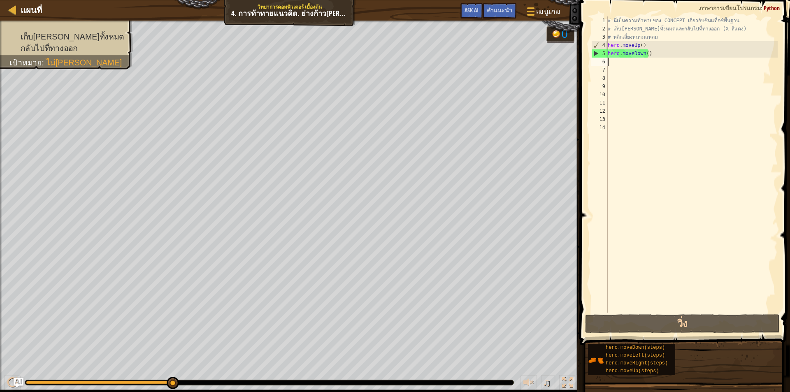
type textarea "h"
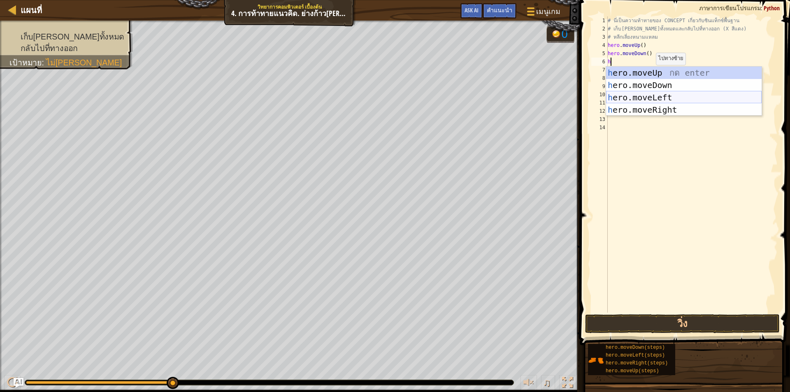
click at [626, 94] on div "h ero.moveUp กด enter h ero.moveDown กด enter h ero.moveLeft กด enter h ero.mov…" at bounding box center [684, 104] width 156 height 74
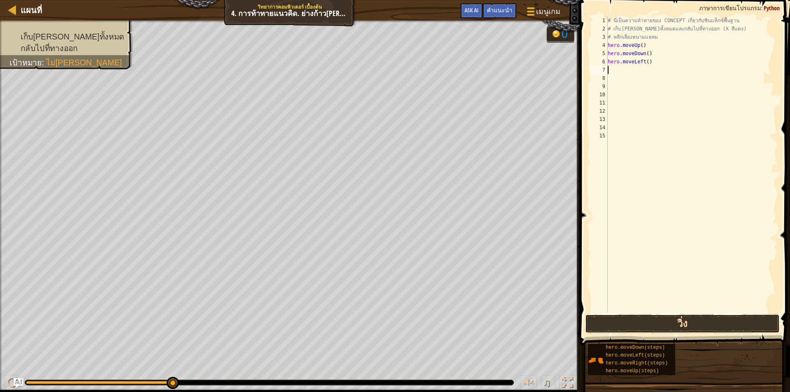
click at [682, 320] on button "วิ่ง" at bounding box center [682, 323] width 195 height 19
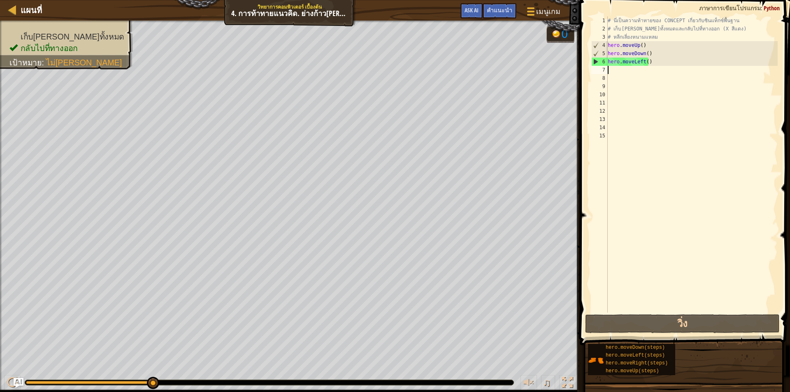
type textarea "h"
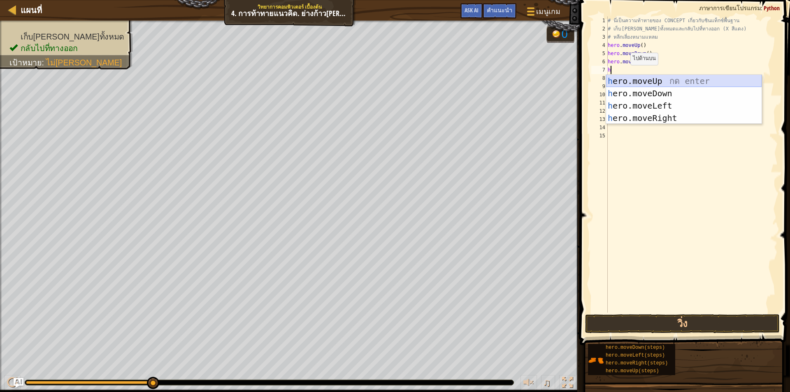
click at [660, 77] on div "h ero.moveUp กด enter h ero.moveDown กด enter h ero.moveLeft กด enter h ero.mov…" at bounding box center [684, 112] width 156 height 74
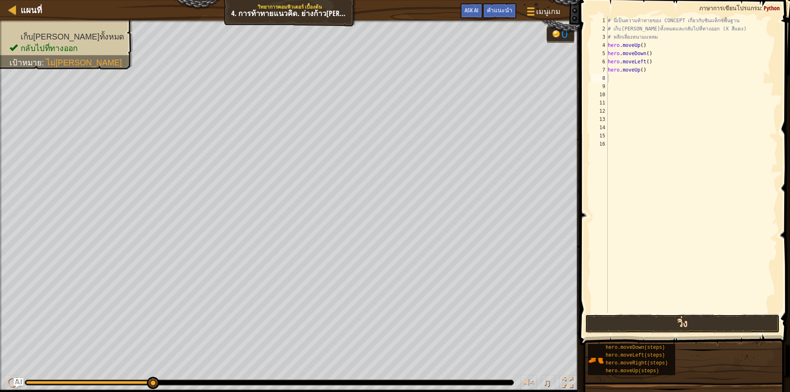
click at [678, 321] on button "วิ่ง" at bounding box center [682, 323] width 195 height 19
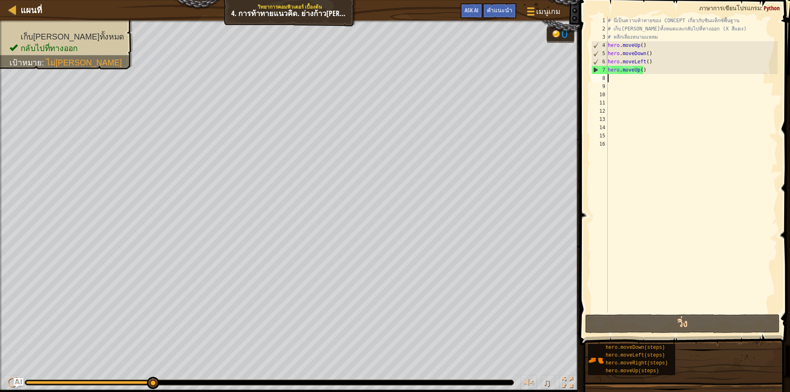
type textarea "h"
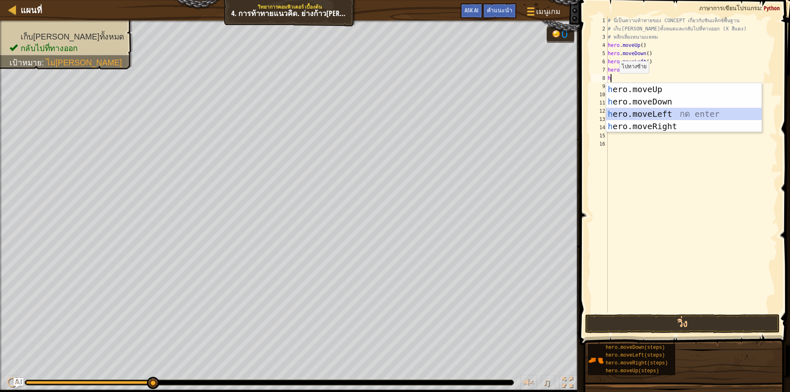
click at [623, 111] on div "h ero.moveUp กด enter h ero.moveDown กด enter h ero.moveLeft กด enter h ero.mov…" at bounding box center [684, 120] width 156 height 74
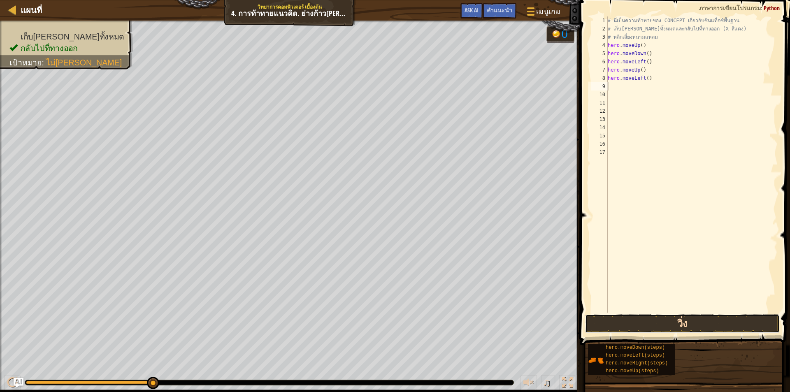
click at [692, 323] on button "วิ่ง" at bounding box center [682, 323] width 195 height 19
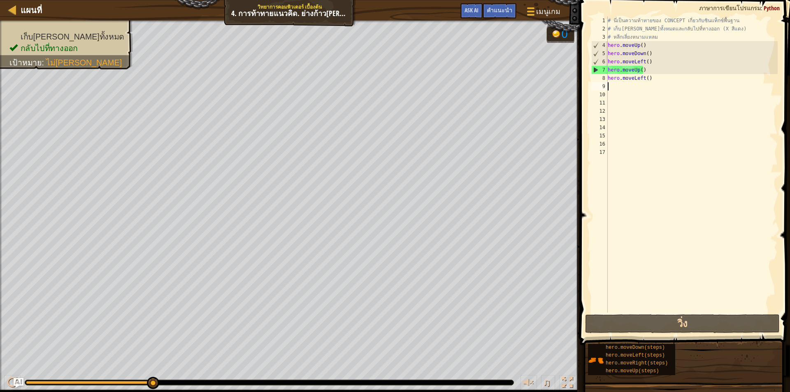
type textarea "h"
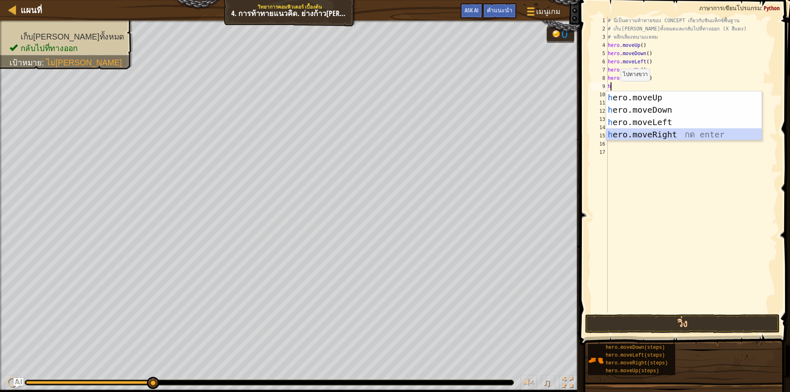
click at [653, 135] on div "h ero.moveUp กด enter h ero.moveDown กด enter h ero.moveLeft กด enter h ero.mov…" at bounding box center [684, 128] width 156 height 74
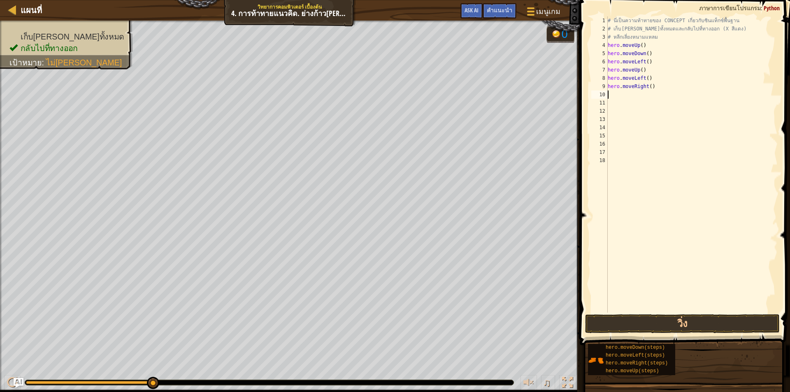
type textarea "h"
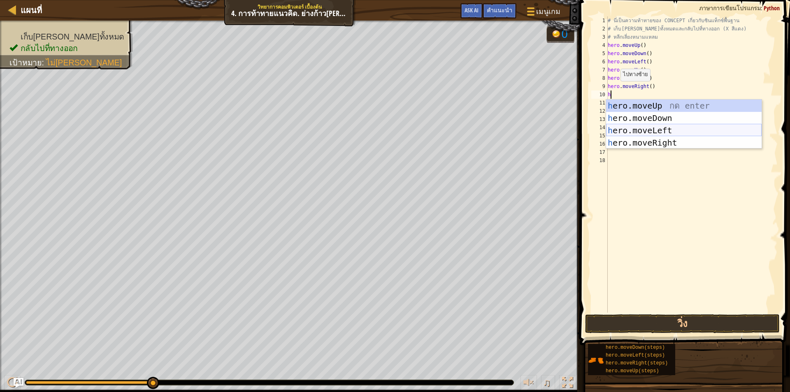
click at [638, 131] on div "h ero.moveUp กด enter h ero.moveDown กด enter h ero.moveLeft กด enter h ero.mov…" at bounding box center [684, 137] width 156 height 74
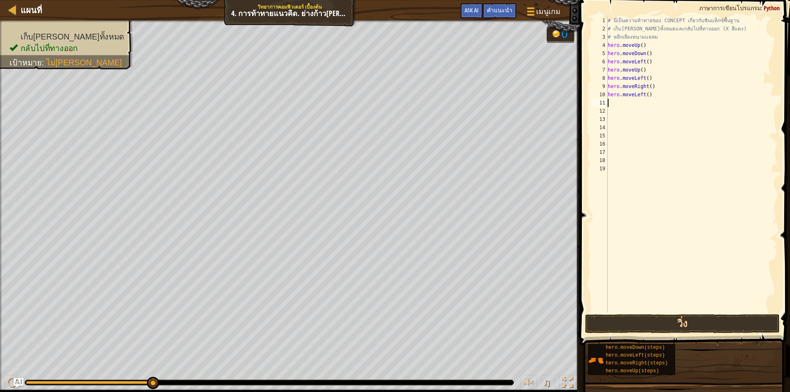
type textarea "h"
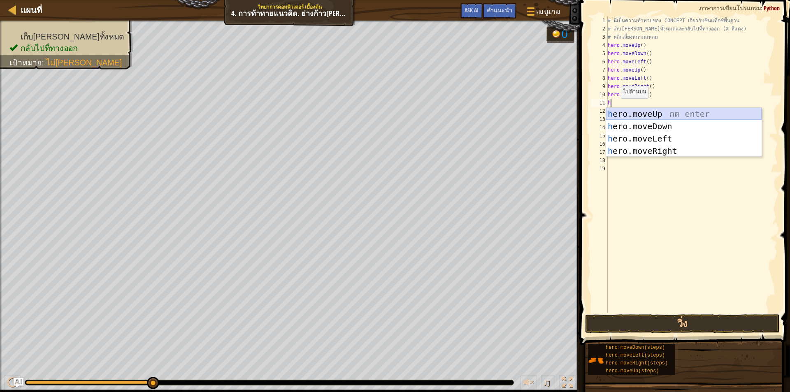
click at [637, 113] on div "h ero.moveUp กด enter h ero.moveDown กด enter h ero.moveLeft กด enter h ero.mov…" at bounding box center [684, 145] width 156 height 74
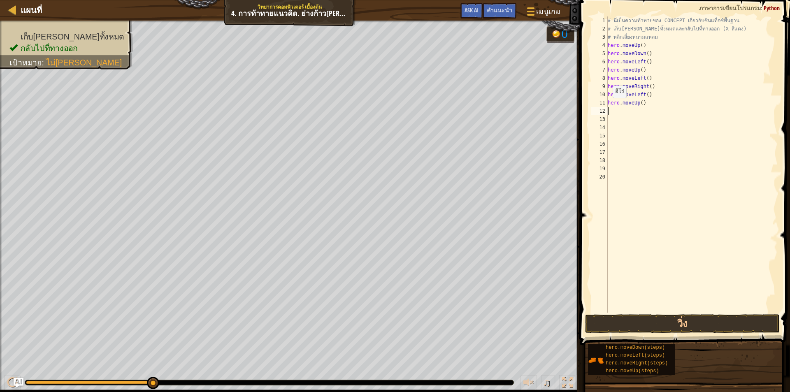
type textarea "h"
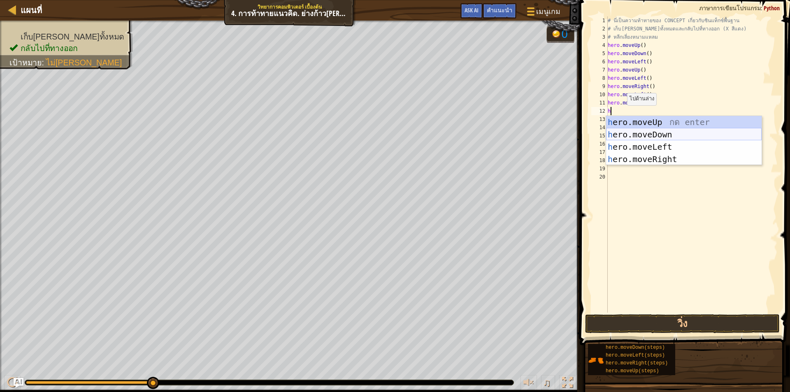
click at [634, 130] on div "h ero.moveUp กด enter h ero.moveDown กด enter h ero.moveLeft กด enter h ero.mov…" at bounding box center [684, 153] width 156 height 74
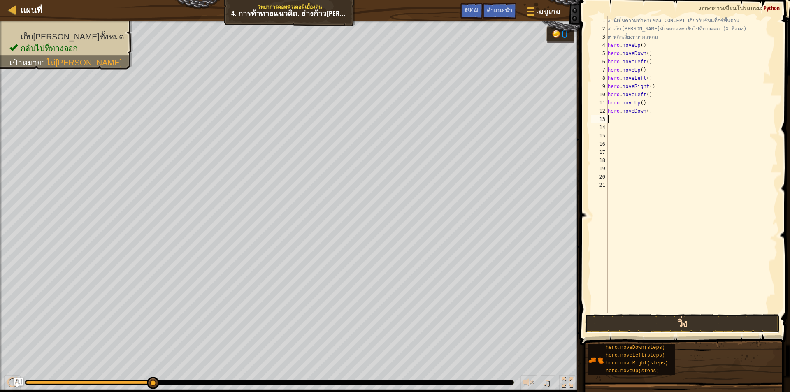
click at [679, 321] on button "วิ่ง" at bounding box center [682, 323] width 195 height 19
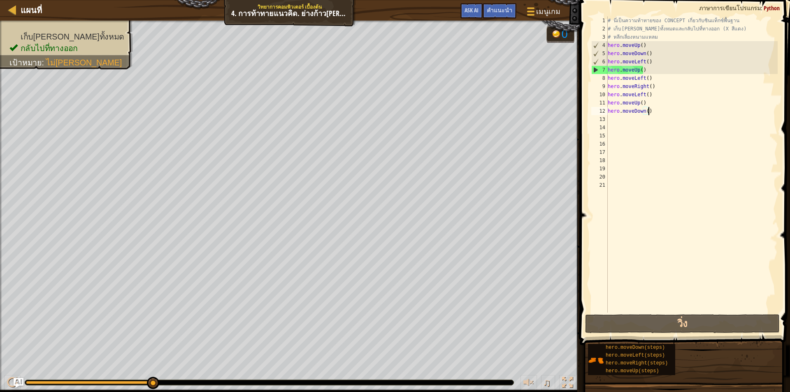
click at [654, 109] on div "# นี่เป็นความท้าทายของ CONCEPT เกี่ยวกับซินแท็กซ์พื้นฐาน # เก็บ[PERSON_NAME]ทั้…" at bounding box center [692, 172] width 172 height 313
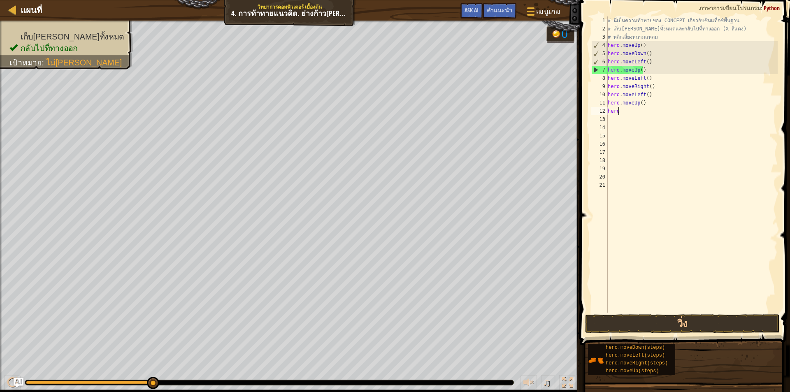
type textarea "h"
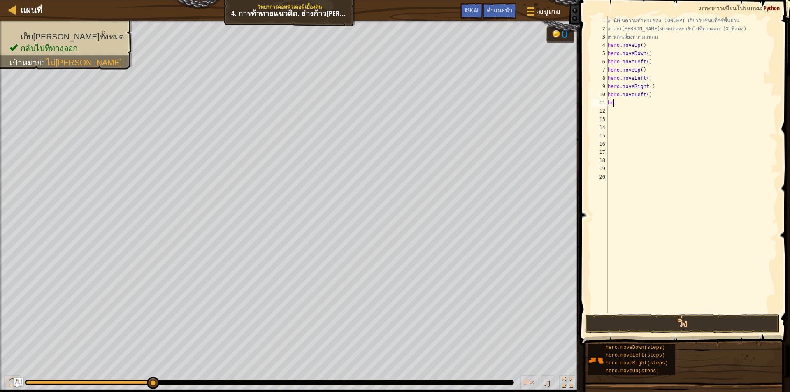
type textarea "h"
type textarea "hero.moveRight()"
click at [611, 93] on div "# นี่เป็นความท้าทายของ CONCEPT เกี่ยวกับซินแท็กซ์พื้นฐาน # เก็บ[PERSON_NAME]ทั้…" at bounding box center [692, 172] width 172 height 313
click at [655, 90] on div "# นี่เป็นความท้าทายของ CONCEPT เกี่ยวกับซินแท็กซ์พื้นฐาน # เก็บ[PERSON_NAME]ทั้…" at bounding box center [692, 172] width 172 height 313
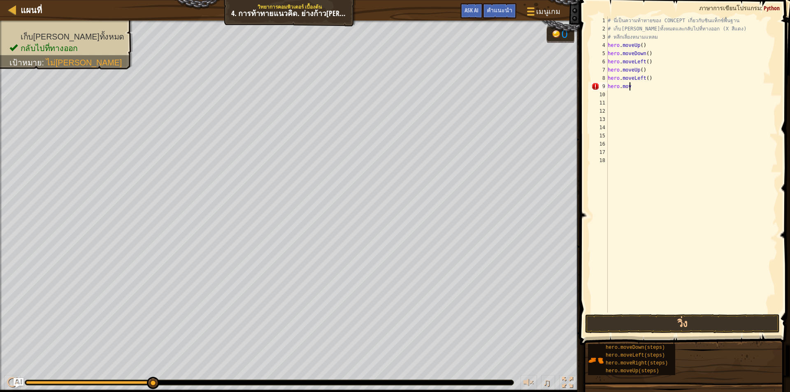
type textarea "h"
click at [650, 77] on div "# นี่เป็นความท้าทายของ CONCEPT เกี่ยวกับซินแท็กซ์พื้นฐาน # เก็บ[PERSON_NAME]ทั้…" at bounding box center [692, 172] width 172 height 313
type textarea "h"
click at [662, 316] on button "วิ่ง" at bounding box center [682, 323] width 195 height 19
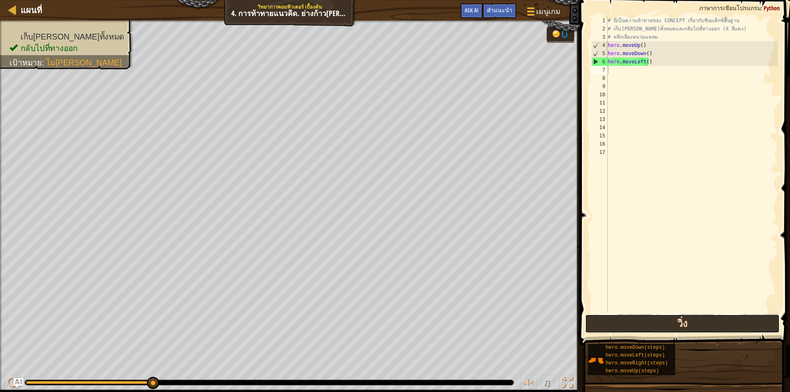
click at [708, 321] on button "วิ่ง" at bounding box center [682, 323] width 195 height 19
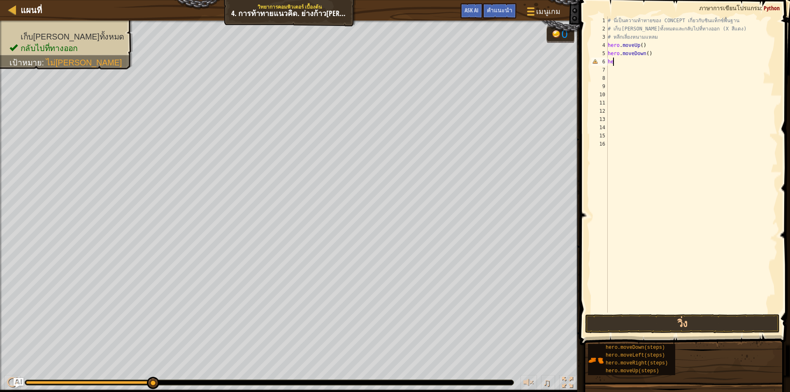
type textarea "h"
click at [620, 323] on button "วิ่ง" at bounding box center [682, 323] width 195 height 19
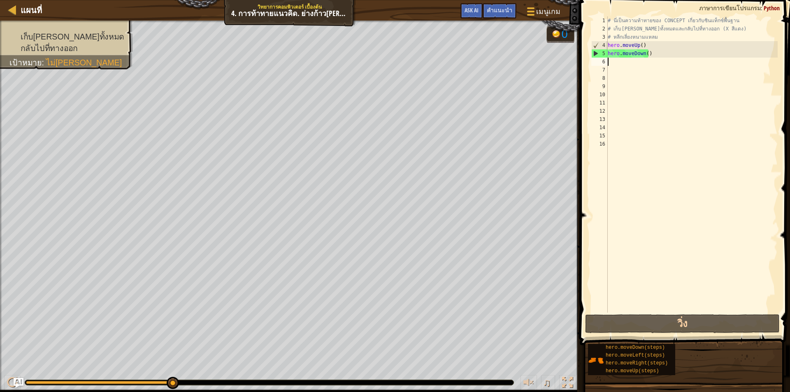
click at [656, 54] on div "# นี่เป็นความท้าทายของ CONCEPT เกี่ยวกับซินแท็กซ์พื้นฐาน # เก็บ[PERSON_NAME]ทั้…" at bounding box center [692, 172] width 172 height 313
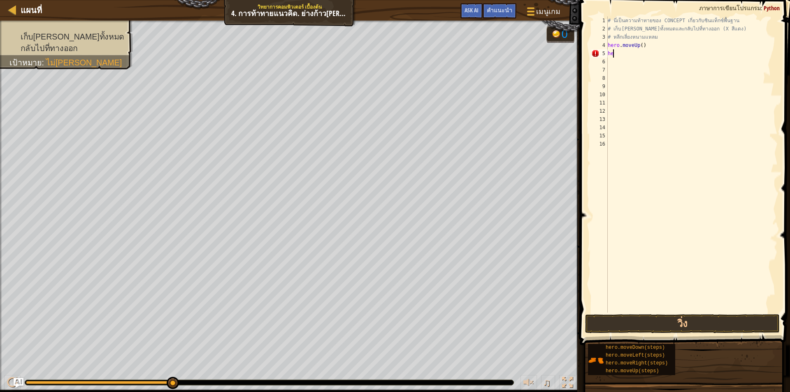
type textarea "h"
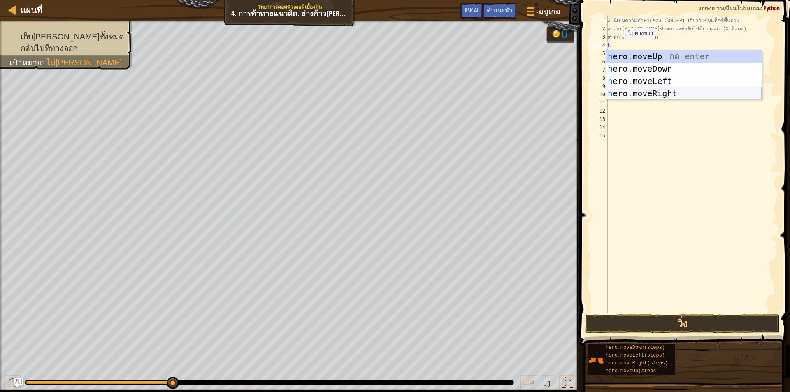
click at [683, 92] on div "h ero.moveUp กด enter h ero.moveDown กด enter h ero.moveLeft กด enter h ero.mov…" at bounding box center [684, 87] width 156 height 74
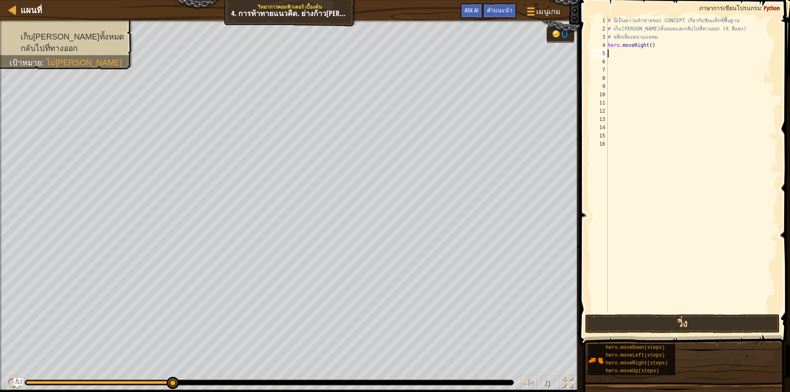
type textarea "h"
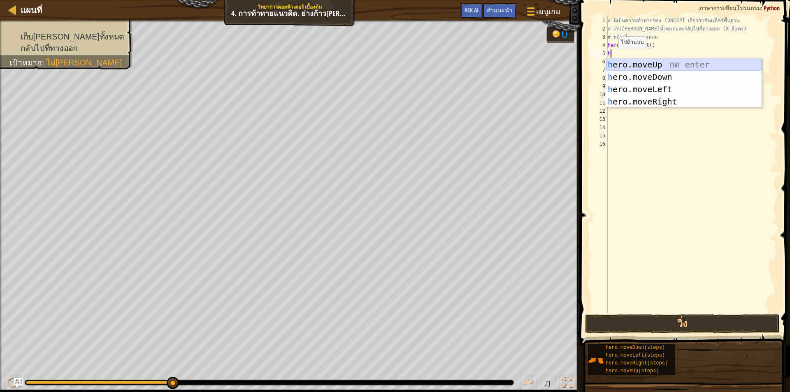
click at [652, 60] on div "h ero.moveUp กด enter h ero.moveDown กด enter h ero.moveLeft กด enter h ero.mov…" at bounding box center [684, 95] width 156 height 74
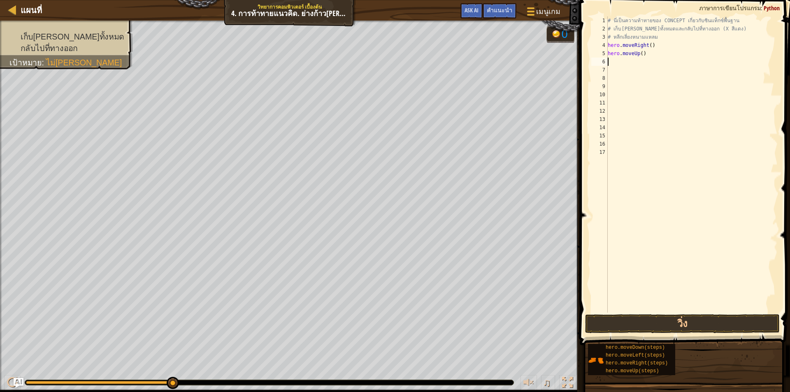
type textarea "h"
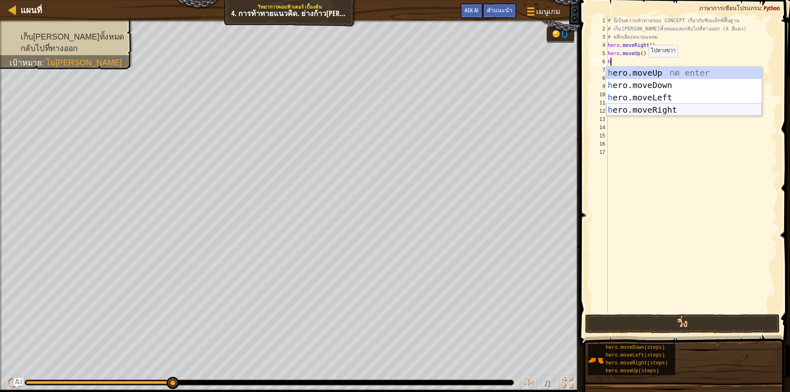
click at [643, 108] on div "h ero.moveUp กด enter h ero.moveDown กด enter h ero.moveLeft กด enter h ero.mov…" at bounding box center [684, 104] width 156 height 74
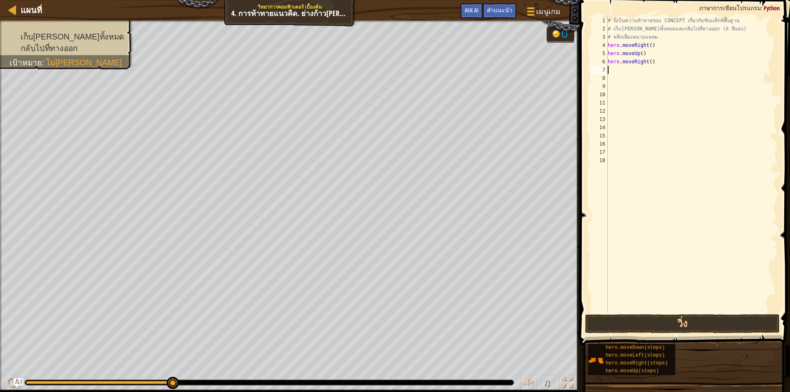
type textarea "h"
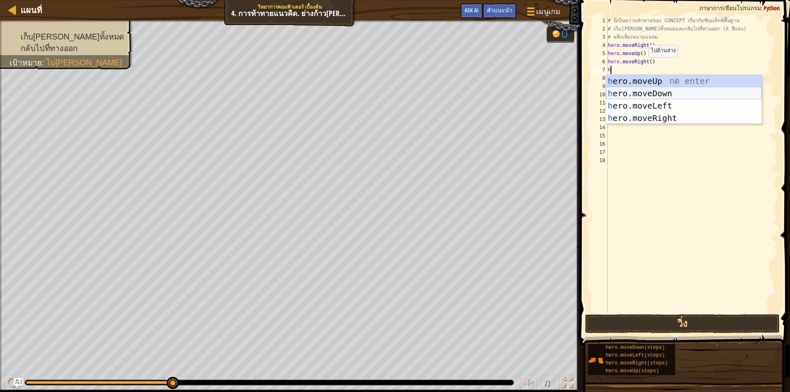
click at [655, 91] on div "h ero.moveUp กด enter h ero.moveDown กด enter h ero.moveLeft กด enter h ero.mov…" at bounding box center [684, 112] width 156 height 74
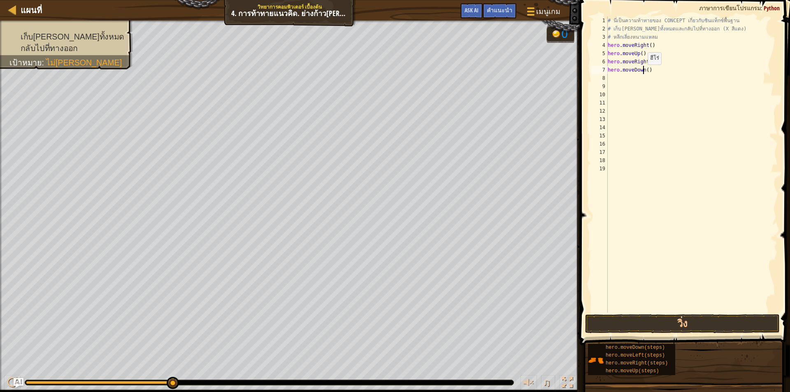
click at [643, 73] on div "# นี่เป็นความท้าทายของ CONCEPT เกี่ยวกับซินแท็กซ์พื้นฐาน # เก็บ[PERSON_NAME]ทั้…" at bounding box center [692, 172] width 172 height 313
click at [644, 73] on div "# นี่เป็นความท้าทายของ CONCEPT เกี่ยวกับซินแท็กซ์พื้นฐาน # เก็บ[PERSON_NAME]ทั้…" at bounding box center [692, 172] width 172 height 313
click at [644, 73] on div "# นี่เป็นความท้าทายของ CONCEPT เกี่ยวกับซินแท็กซ์พื้นฐาน # เก็บ[PERSON_NAME]ทั้…" at bounding box center [692, 164] width 172 height 296
type textarea "hero.moveDown(2)"
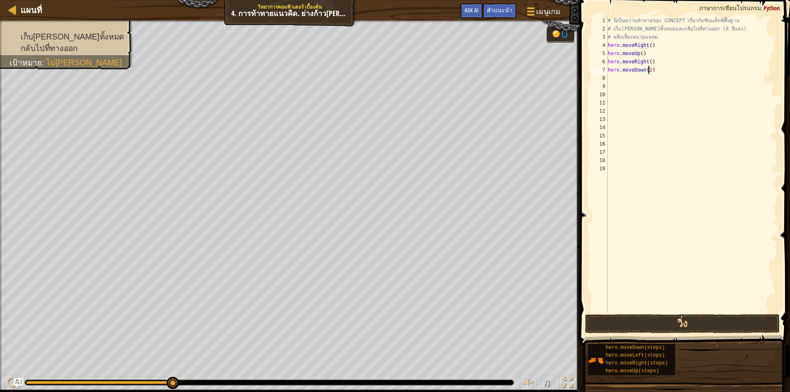
click at [668, 72] on div "# นี่เป็นความท้าทายของ CONCEPT เกี่ยวกับซินแท็กซ์พื้นฐาน # เก็บ[PERSON_NAME]ทั้…" at bounding box center [692, 172] width 172 height 313
click at [645, 81] on div "# นี่เป็นความท้าทายของ CONCEPT เกี่ยวกับซินแท็กซ์พื้นฐาน # เก็บ[PERSON_NAME]ทั้…" at bounding box center [692, 172] width 172 height 313
type textarea "h"
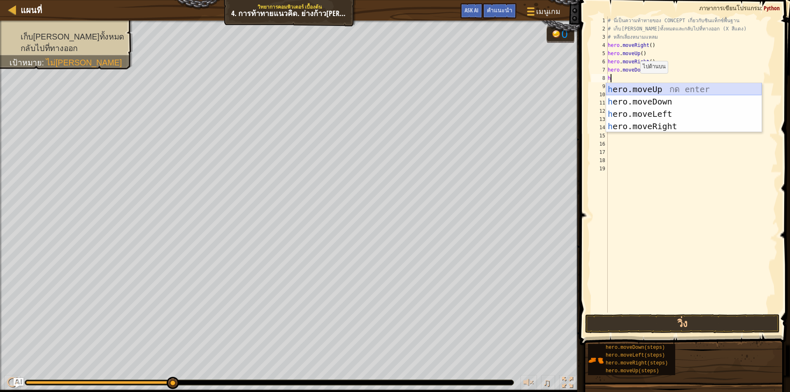
click at [662, 88] on div "h ero.moveUp กด enter h ero.moveDown กด enter h ero.moveLeft กด enter h ero.mov…" at bounding box center [684, 120] width 156 height 74
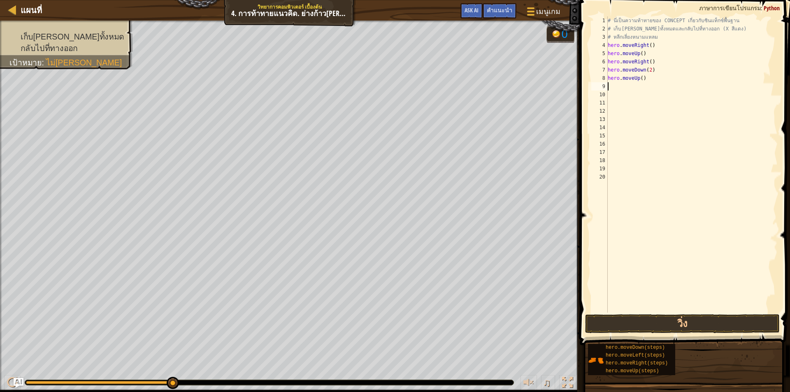
type textarea "h"
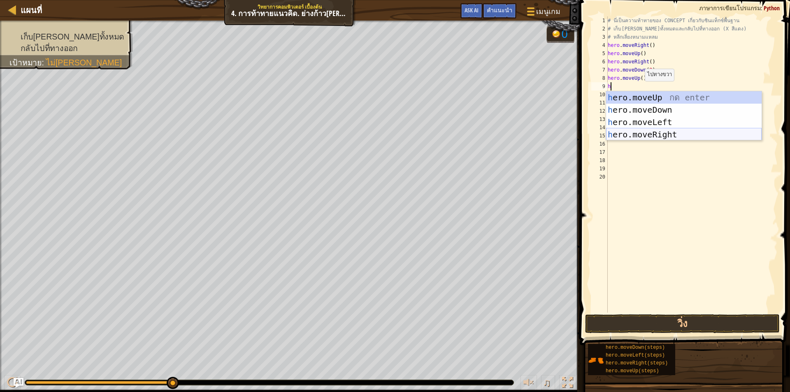
click at [668, 134] on div "h ero.moveUp กด enter h ero.moveDown กด enter h ero.moveLeft กด enter h ero.mov…" at bounding box center [684, 128] width 156 height 74
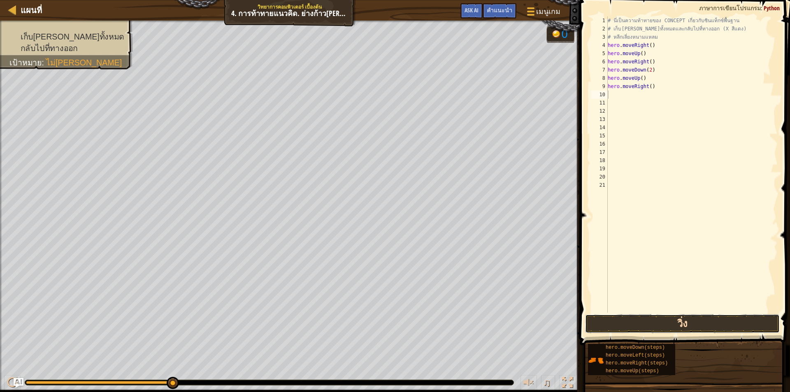
drag, startPoint x: 650, startPoint y: 326, endPoint x: 671, endPoint y: 317, distance: 22.8
click at [657, 323] on button "วิ่ง" at bounding box center [682, 323] width 195 height 19
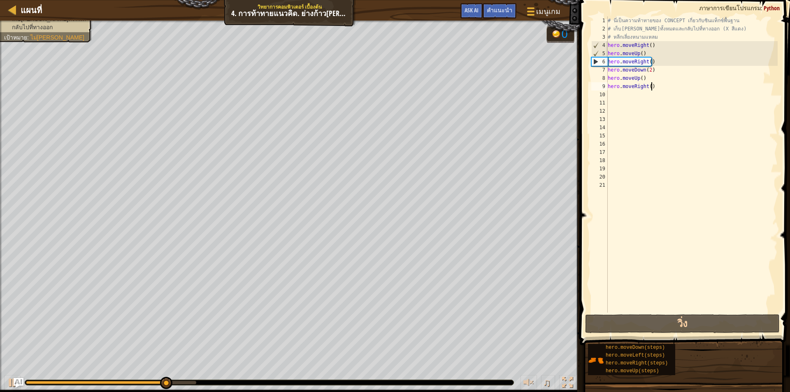
click at [659, 84] on div "# นี่เป็นความท้าทายของ CONCEPT เกี่ยวกับซินแท็กซ์พื้นฐาน # เก็บ[PERSON_NAME]ทั้…" at bounding box center [692, 172] width 172 height 313
click at [659, 86] on div "# นี่เป็นความท้าทายของ CONCEPT เกี่ยวกับซินแท็กซ์พื้นฐาน # เก็บ[PERSON_NAME]ทั้…" at bounding box center [692, 172] width 172 height 313
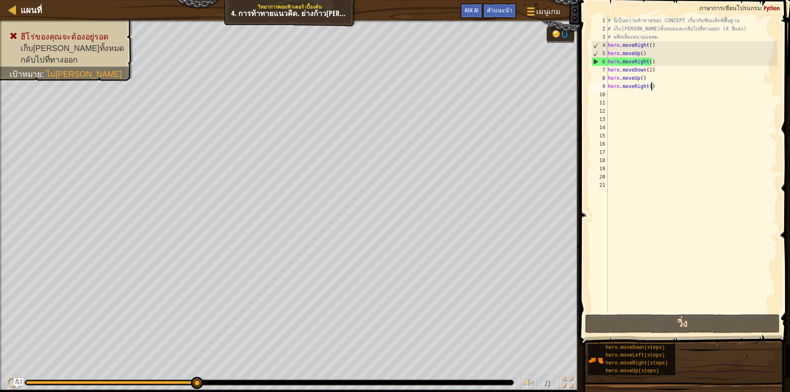
click at [652, 70] on div "# นี่เป็นความท้าทายของ CONCEPT เกี่ยวกับซินแท็กซ์พื้นฐาน # เก็บ[PERSON_NAME]ทั้…" at bounding box center [692, 172] width 172 height 313
click at [661, 80] on div "# นี่เป็นความท้าทายของ CONCEPT เกี่ยวกับซินแท็กซ์พื้นฐาน # เก็บ[PERSON_NAME]ทั้…" at bounding box center [692, 172] width 172 height 313
click at [665, 89] on div "# นี่เป็นความท้าทายของ CONCEPT เกี่ยวกับซินแท็กซ์พื้นฐาน # เก็บ[PERSON_NAME]ทั้…" at bounding box center [692, 172] width 172 height 313
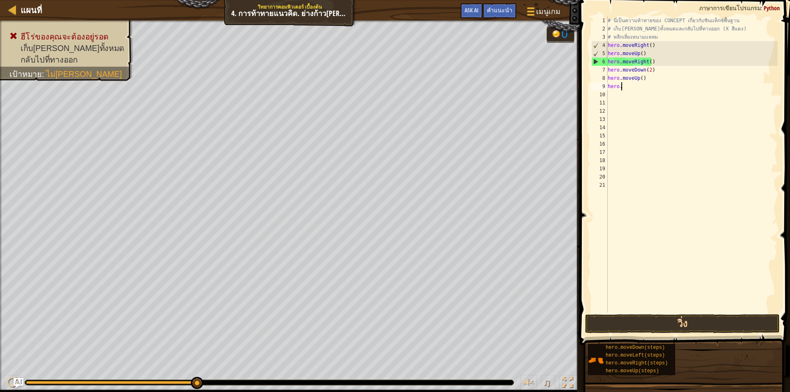
type textarea "h"
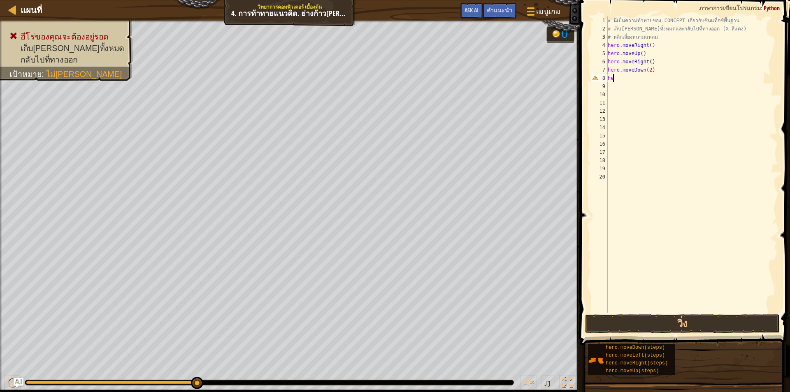
type textarea "h"
drag, startPoint x: 609, startPoint y: 318, endPoint x: 613, endPoint y: 316, distance: 4.3
click at [610, 318] on button "วิ่ง" at bounding box center [682, 323] width 195 height 19
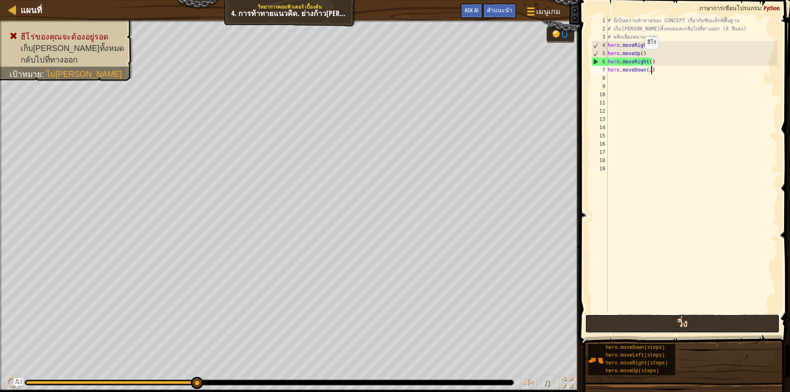
click at [650, 327] on button "วิ่ง" at bounding box center [682, 323] width 195 height 19
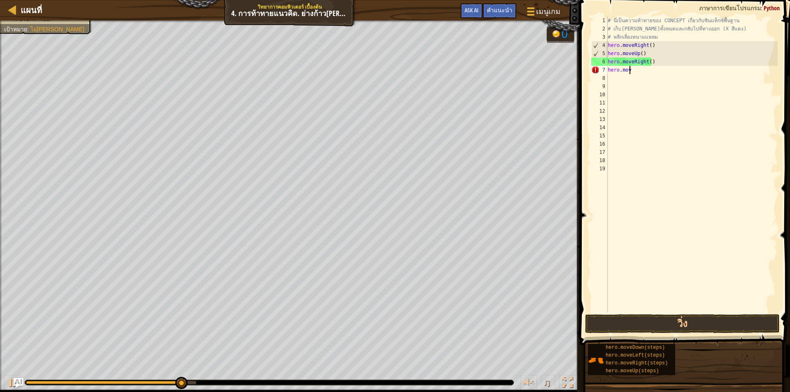
type textarea "h"
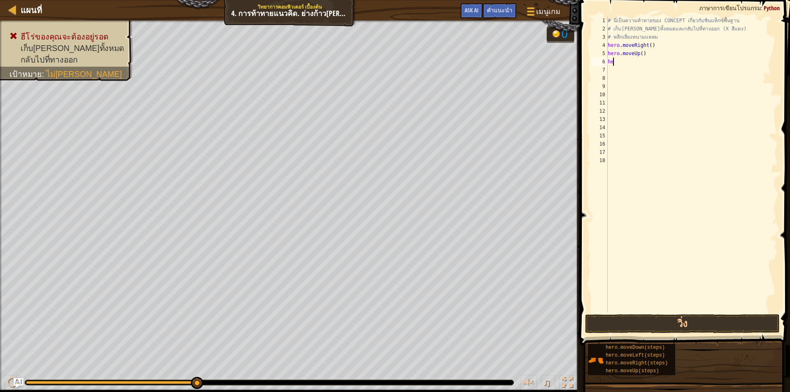
type textarea "h"
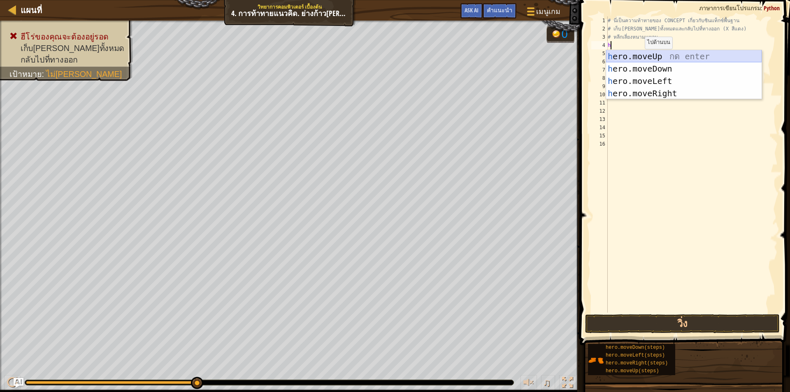
click at [690, 55] on div "h ero.moveUp กด enter h ero.moveDown กด enter h ero.moveLeft กด enter h ero.mov…" at bounding box center [684, 87] width 156 height 74
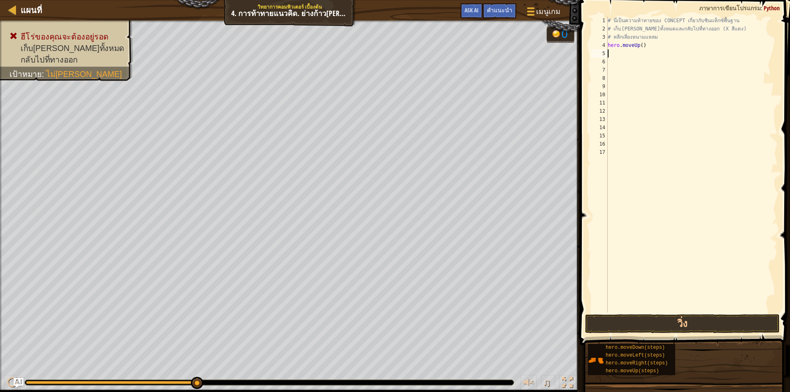
type textarea "h"
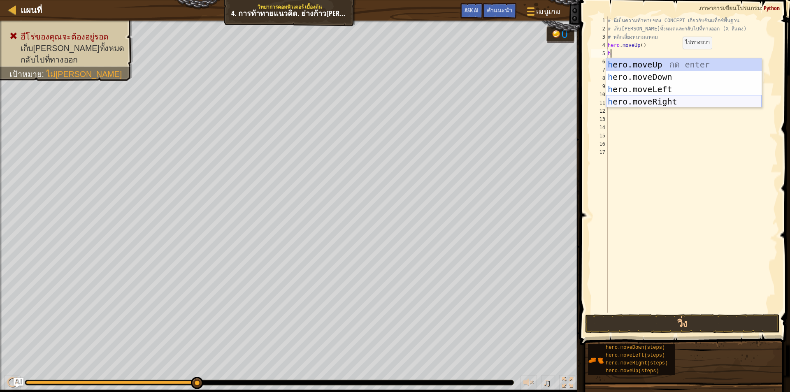
click at [659, 100] on div "h ero.moveUp กด enter h ero.moveDown กด enter h ero.moveLeft กด enter h ero.mov…" at bounding box center [684, 95] width 156 height 74
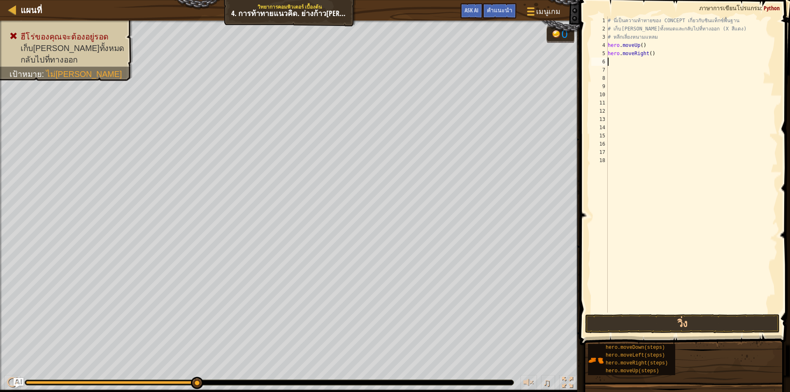
type textarea "h"
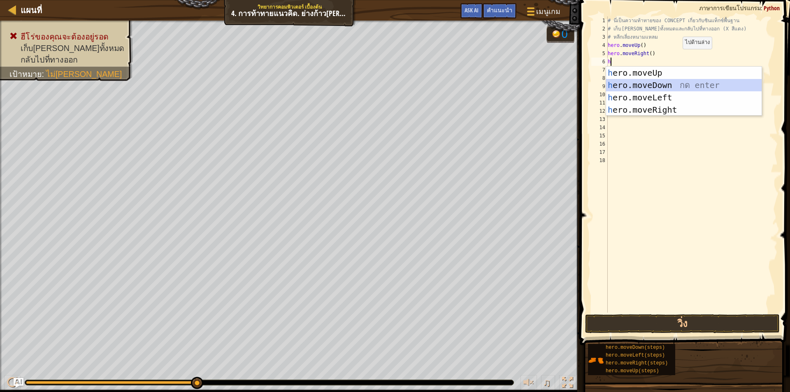
click at [670, 85] on div "h ero.moveUp กด enter h ero.moveDown กด enter h ero.moveLeft กด enter h ero.mov…" at bounding box center [684, 104] width 156 height 74
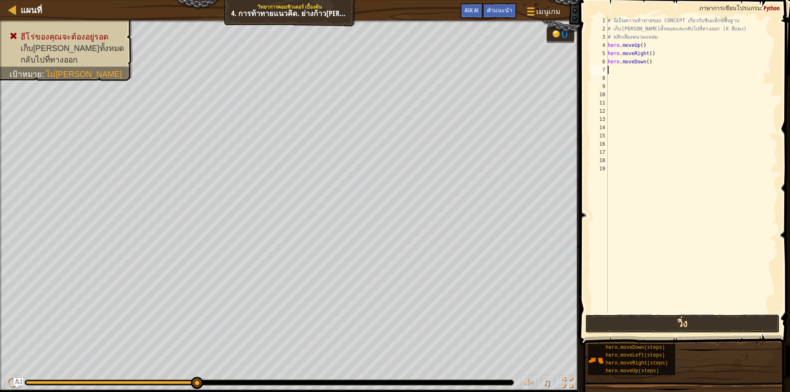
click at [603, 316] on button "วิ่ง" at bounding box center [682, 323] width 195 height 19
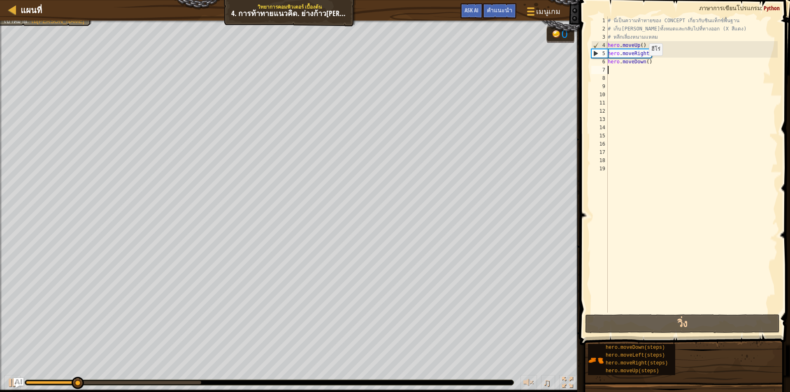
click at [645, 64] on div "# นี่เป็นความท้าทายของ CONCEPT เกี่ยวกับซินแท็กซ์พื้นฐาน # เก็บ[PERSON_NAME]ทั้…" at bounding box center [692, 172] width 172 height 313
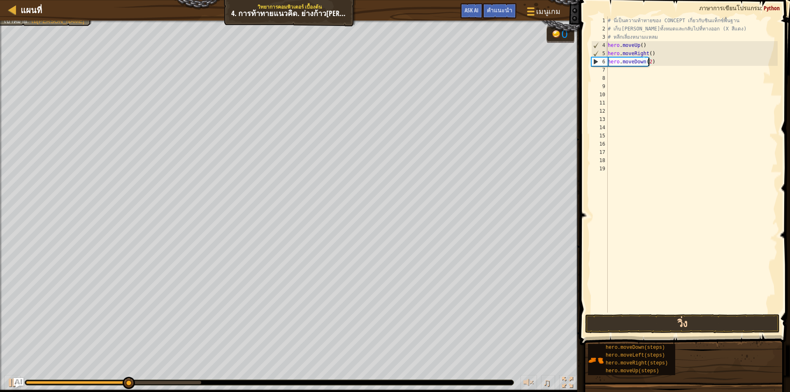
type textarea "hero.moveDown(2)"
click at [587, 325] on button "วิ่ง" at bounding box center [682, 323] width 195 height 19
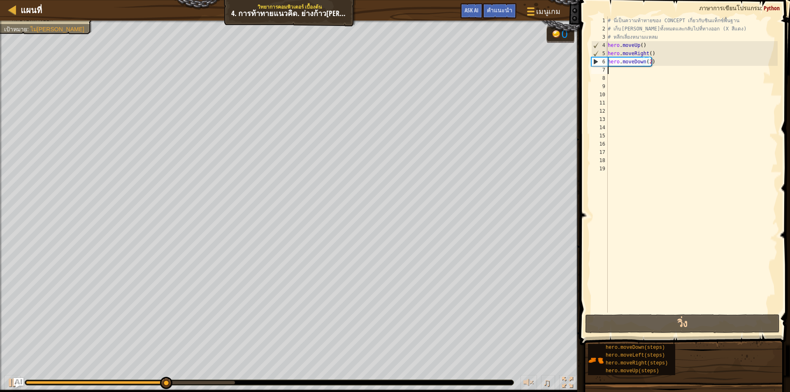
click at [633, 68] on div "# นี่เป็นความท้าทายของ CONCEPT เกี่ยวกับซินแท็กซ์พื้นฐาน # เก็บ[PERSON_NAME]ทั้…" at bounding box center [692, 172] width 172 height 313
type textarea "h"
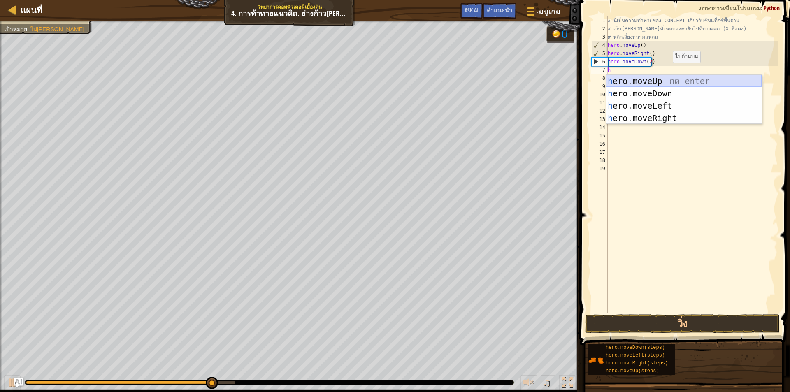
click at [680, 77] on div "h ero.moveUp กด enter h ero.moveDown กด enter h ero.moveLeft กด enter h ero.mov…" at bounding box center [684, 112] width 156 height 74
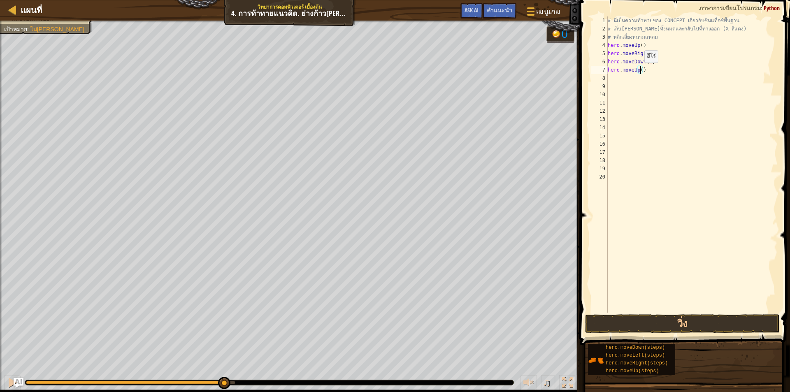
click at [640, 71] on div "# นี่เป็นความท้าทายของ CONCEPT เกี่ยวกับซินแท็กซ์พื้นฐาน # เก็บ[PERSON_NAME]ทั้…" at bounding box center [692, 172] width 172 height 313
type textarea "hero.moveUp()"
click at [661, 70] on div "# นี่เป็นความท้าทายของ CONCEPT เกี่ยวกับซินแท็กซ์พื้นฐาน # เก็บ[PERSON_NAME]ทั้…" at bounding box center [692, 172] width 172 height 313
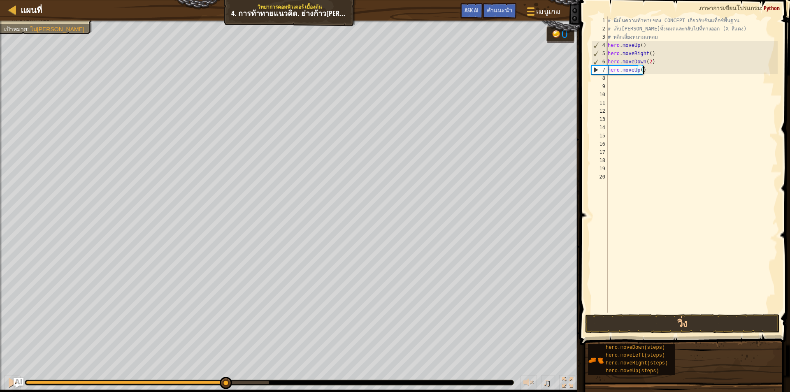
click at [651, 87] on div "# นี่เป็นความท้าทายของ CONCEPT เกี่ยวกับซินแท็กซ์พื้นฐาน # เก็บ[PERSON_NAME]ทั้…" at bounding box center [692, 172] width 172 height 313
click at [651, 82] on div "# นี่เป็นความท้าทายของ CONCEPT เกี่ยวกับซินแท็กซ์พื้นฐาน # เก็บ[PERSON_NAME]ทั้…" at bounding box center [692, 172] width 172 height 313
type textarea "h"
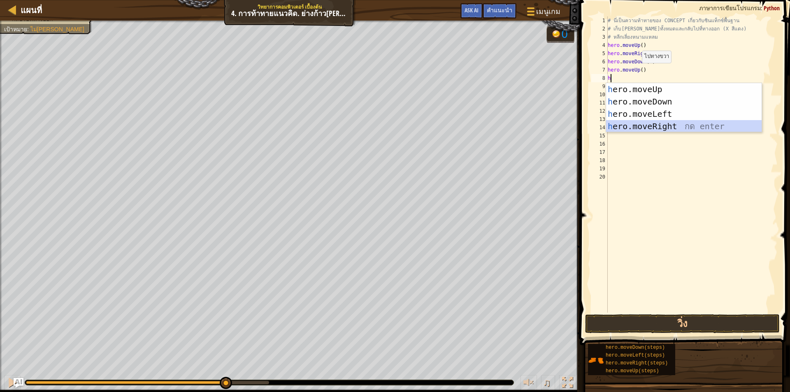
click at [649, 122] on div "h ero.moveUp กด enter h ero.moveDown กด enter h ero.moveLeft กด enter h ero.mov…" at bounding box center [684, 120] width 156 height 74
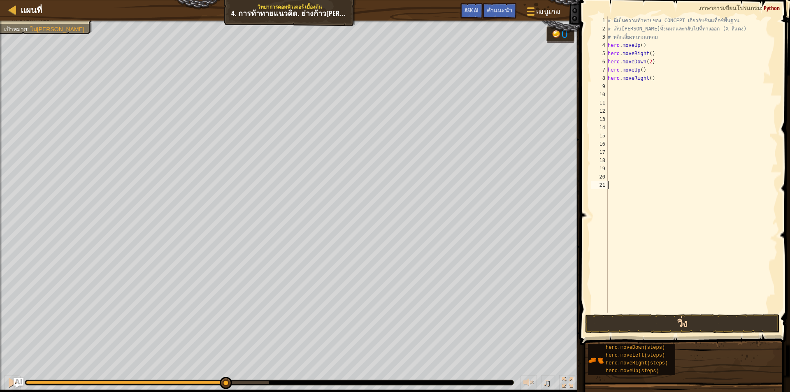
click at [602, 317] on button "วิ่ง" at bounding box center [682, 323] width 195 height 19
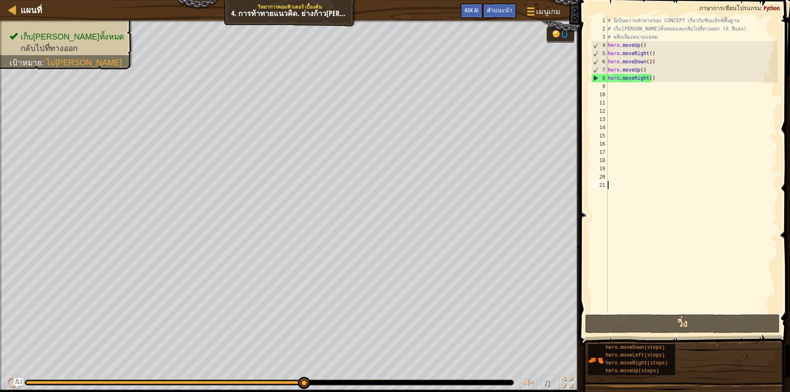
click at [632, 86] on div "# นี่เป็นความท้าทายของ CONCEPT เกี่ยวกับซินแท็กซ์พื้นฐาน # เก็บ[PERSON_NAME]ทั้…" at bounding box center [692, 172] width 172 height 313
type textarea "h"
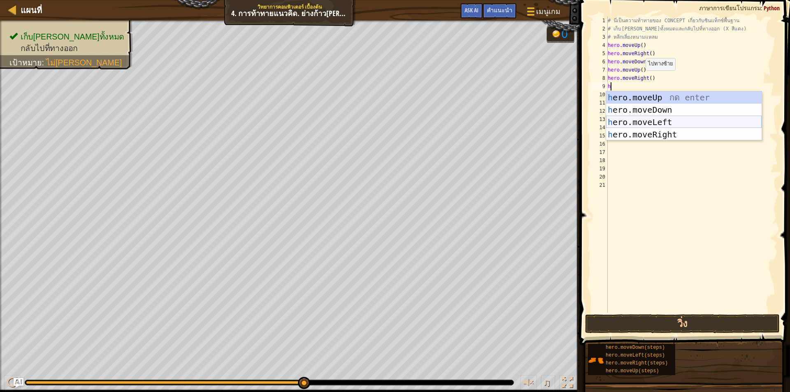
click at [652, 117] on div "h ero.moveUp กด enter h ero.moveDown กด enter h ero.moveLeft กด enter h ero.mov…" at bounding box center [684, 128] width 156 height 74
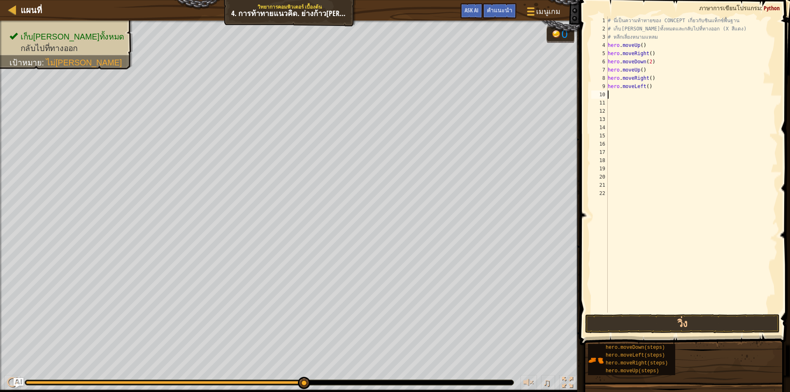
type textarea "h"
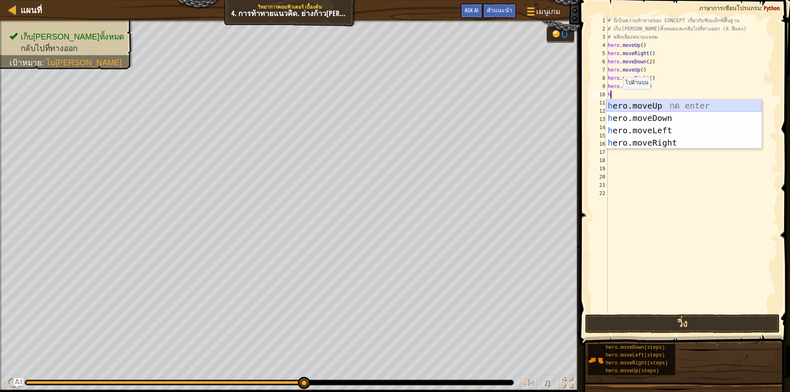
click at [643, 100] on div "h ero.moveUp กด enter h ero.moveDown กด enter h ero.moveLeft กด enter h ero.mov…" at bounding box center [684, 137] width 156 height 74
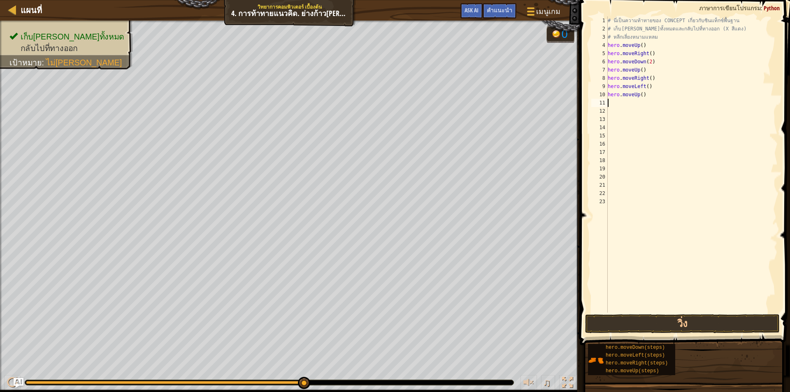
type textarea "h"
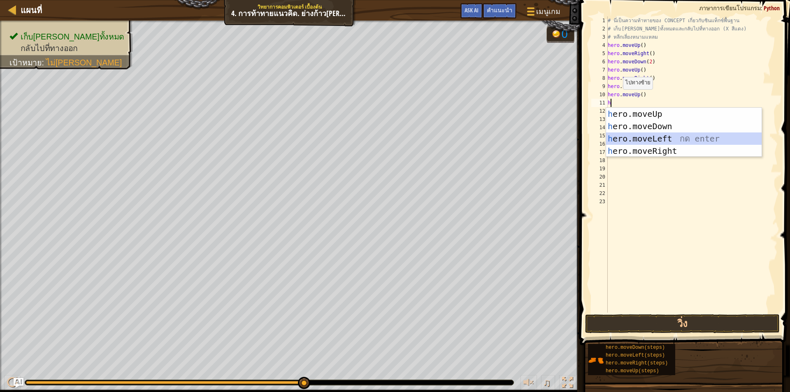
click at [642, 136] on div "h ero.moveUp กด enter h ero.moveDown กด enter h ero.moveLeft กด enter h ero.mov…" at bounding box center [684, 145] width 156 height 74
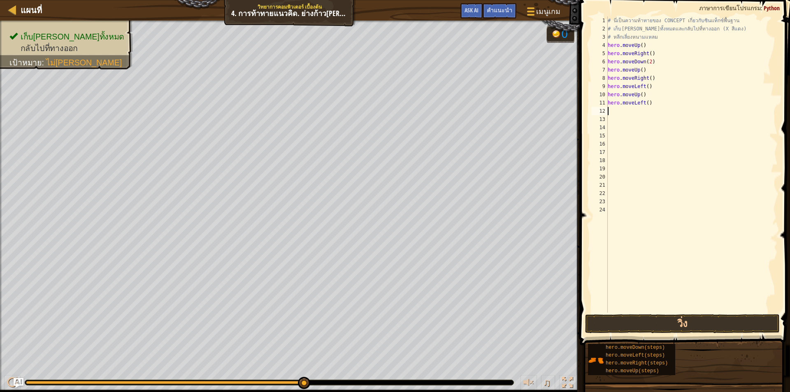
type textarea "h"
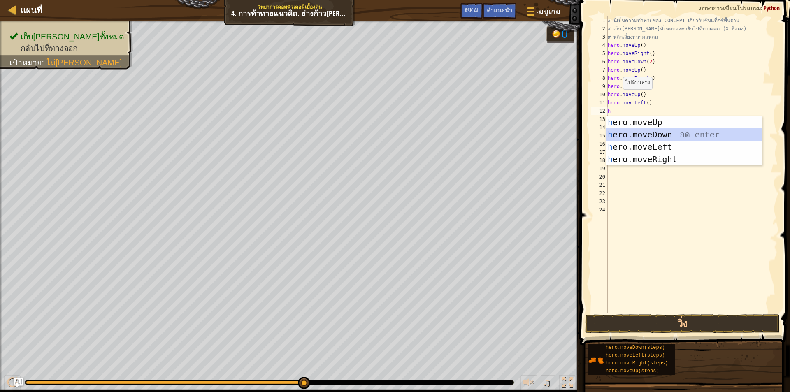
drag, startPoint x: 648, startPoint y: 131, endPoint x: 642, endPoint y: 133, distance: 5.7
click at [647, 131] on div "h ero.moveUp กด enter h ero.moveDown กด enter h ero.moveLeft กด enter h ero.mov…" at bounding box center [684, 153] width 156 height 74
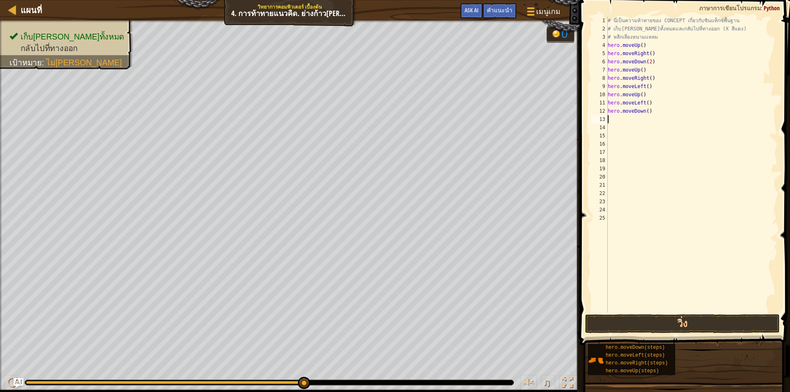
type textarea "h"
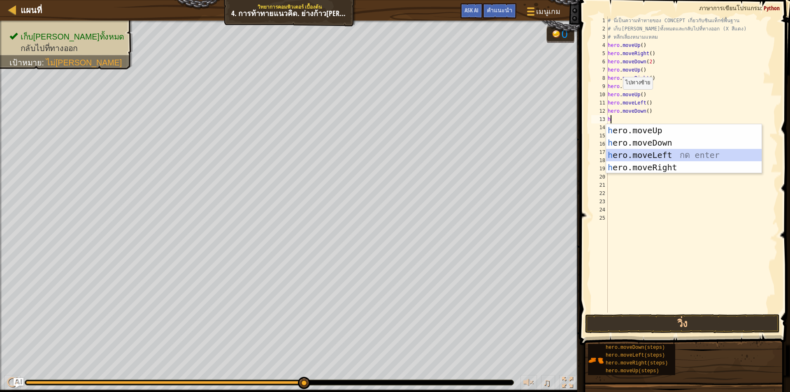
click at [644, 153] on div "h ero.moveUp กด enter h ero.moveDown กด enter h ero.moveLeft กด enter h ero.mov…" at bounding box center [684, 161] width 156 height 74
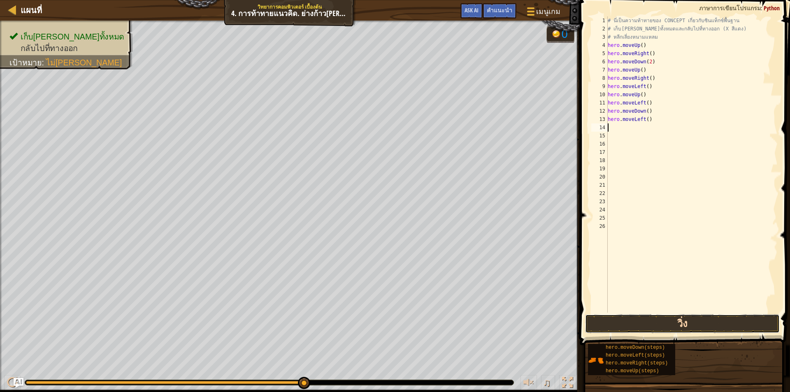
click at [592, 322] on button "วิ่ง" at bounding box center [682, 323] width 195 height 19
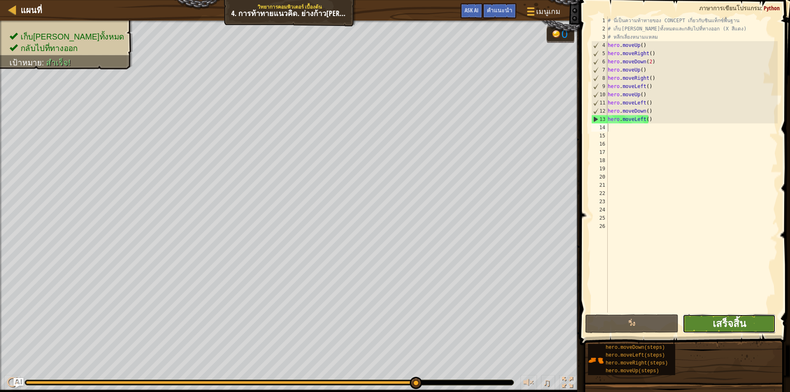
click at [741, 325] on span "เสร็จสิ้น" at bounding box center [729, 323] width 33 height 13
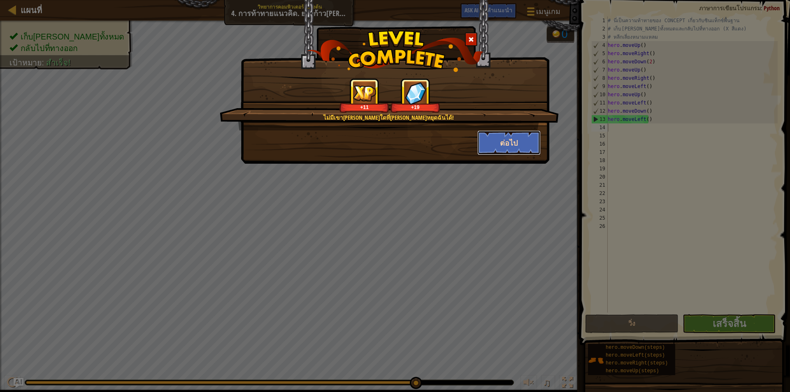
click at [509, 148] on button "ต่อไป" at bounding box center [509, 142] width 64 height 25
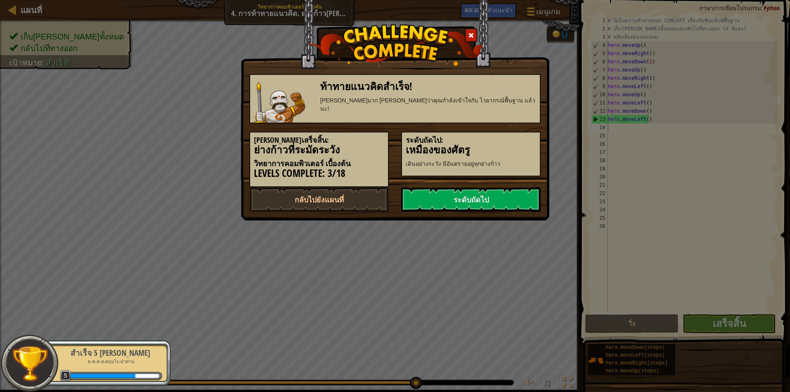
click at [510, 147] on h3 "เหมืองของศัตรู" at bounding box center [471, 149] width 130 height 11
click at [496, 198] on link "ระดับถัดไป" at bounding box center [470, 199] width 139 height 25
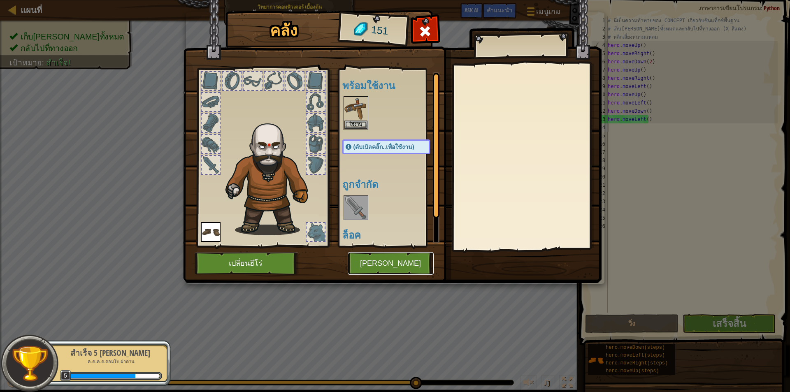
click at [405, 262] on button "[PERSON_NAME]" at bounding box center [391, 263] width 86 height 23
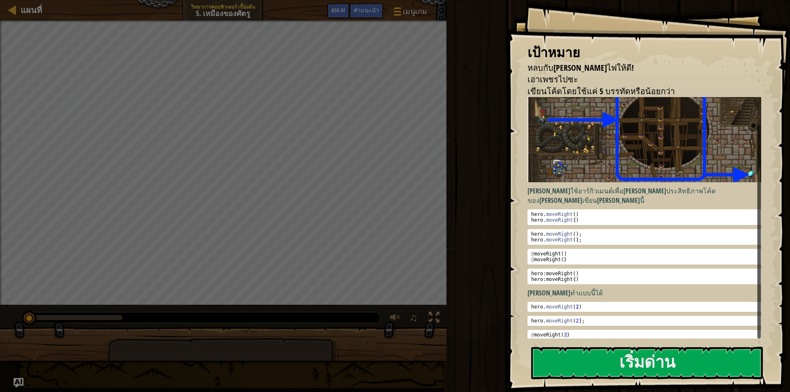
scroll to position [25, 0]
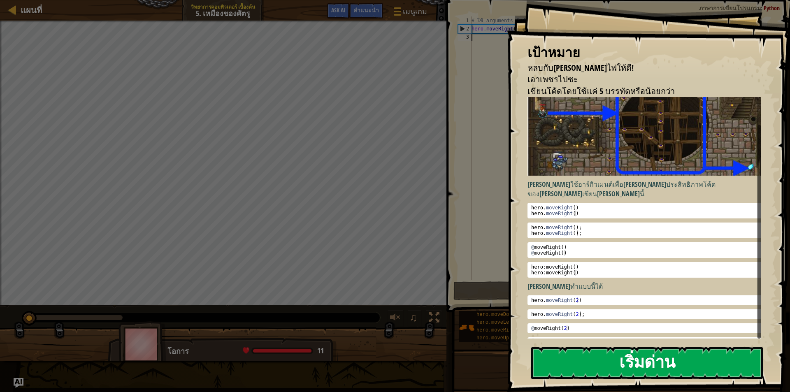
click at [602, 359] on button "เริ่มด่าน" at bounding box center [647, 363] width 232 height 32
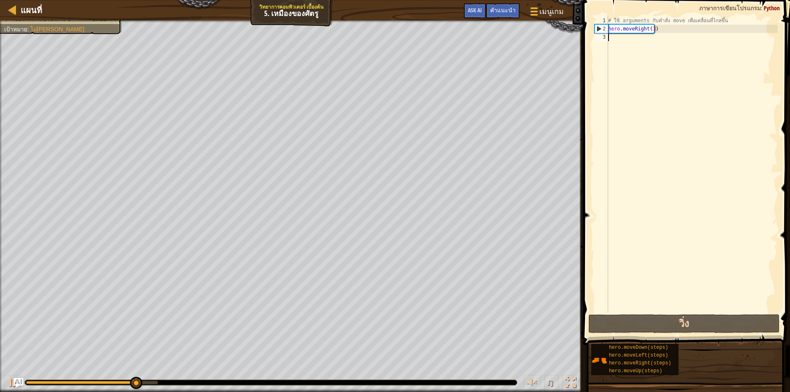
type textarea "h"
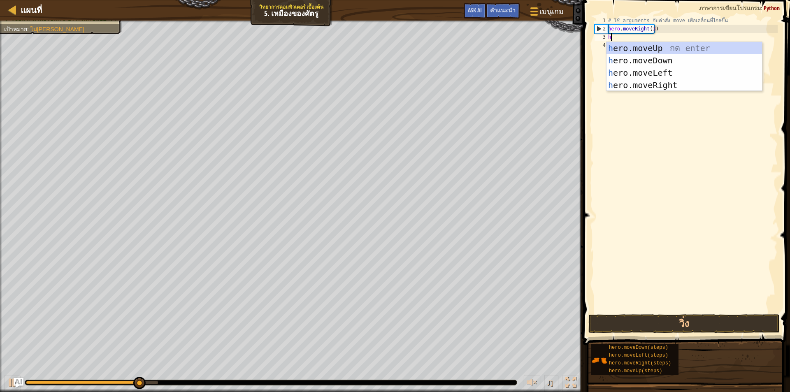
scroll to position [4, 0]
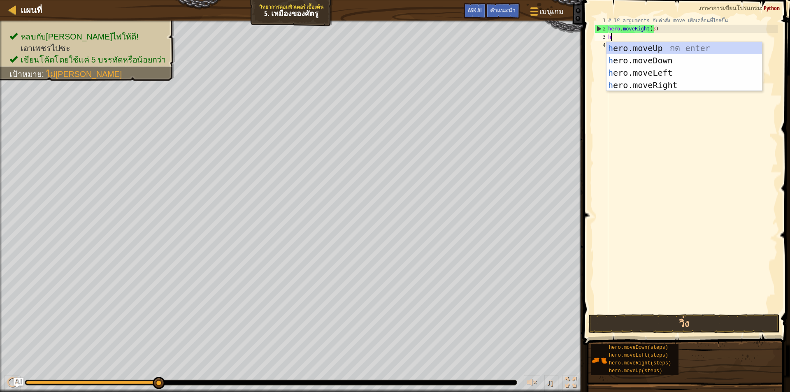
click at [657, 40] on div "# ใช้ arguments กับคำสั่ง move เพื่อเคลื่อนที่ไกลขึ้น hero . moveRight ( 3 ) h" at bounding box center [691, 172] width 171 height 313
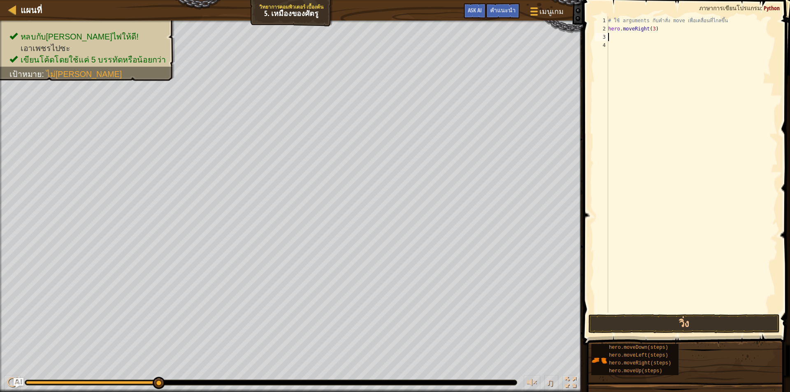
type textarea "h"
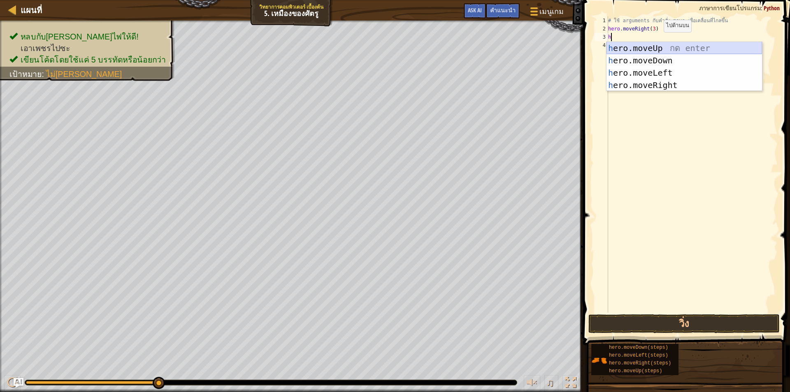
click at [643, 47] on div "h ero.moveUp กด enter h ero.moveDown กด enter h ero.moveLeft กด enter h ero.mov…" at bounding box center [684, 79] width 156 height 74
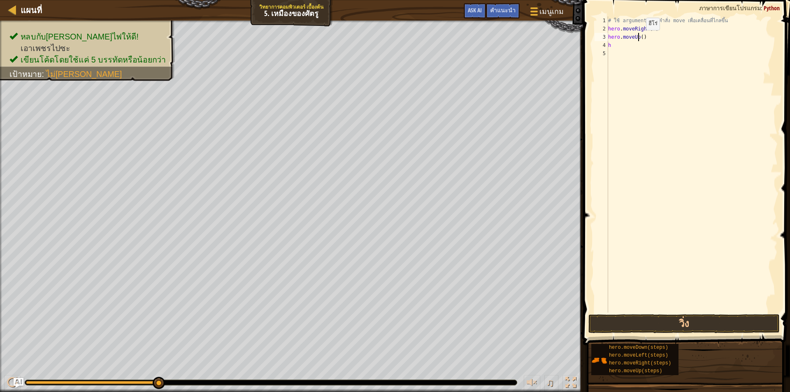
click at [639, 38] on div "# ใช้ arguments กับคำสั่ง move เพื่อเคลื่อนที่ไกลขึ้น hero . moveRight ( 3 ) he…" at bounding box center [691, 172] width 171 height 313
click at [640, 38] on div "# ใช้ arguments กับคำสั่ง move เพื่อเคลื่อนที่ไกลขึ้น hero . moveRight ( 3 ) he…" at bounding box center [691, 172] width 171 height 313
click at [613, 46] on div "# ใช้ arguments กับคำสั่ง move เพื่อเคลื่อนที่ไกลขึ้น hero . moveRight ( 3 ) he…" at bounding box center [691, 172] width 171 height 313
type textarea "h"
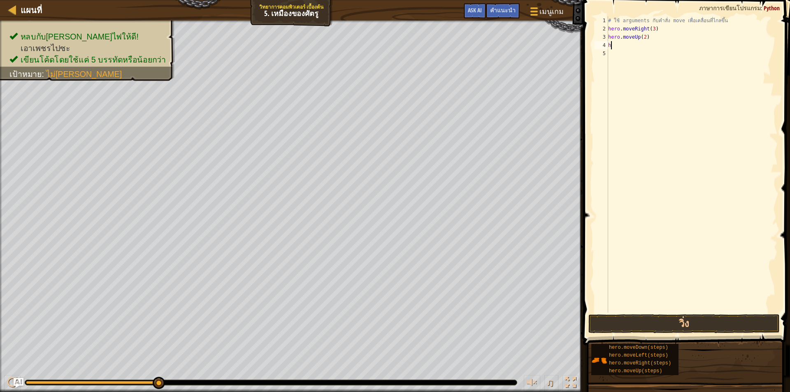
scroll to position [4, 0]
type textarea "h"
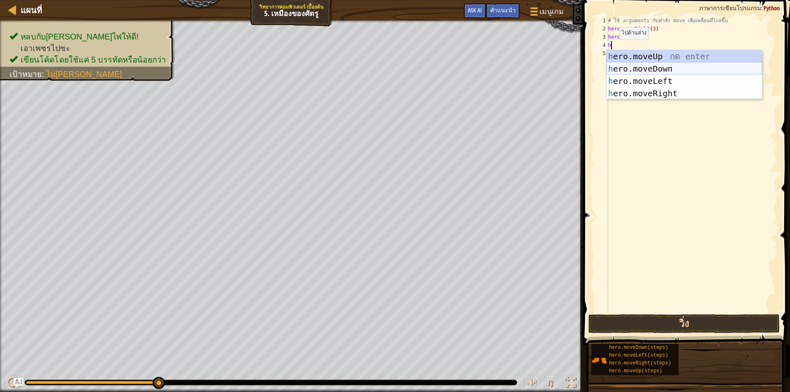
click at [624, 67] on div "h ero.moveUp กด enter h ero.moveDown กด enter h ero.moveLeft กด enter h ero.mov…" at bounding box center [684, 87] width 156 height 74
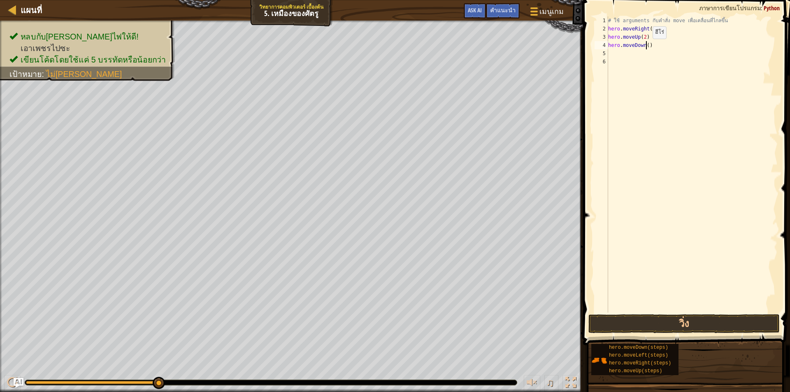
click at [645, 47] on div "# ใช้ arguments กับคำสั่ง move เพื่อเคลื่อนที่ไกลขึ้น hero . moveRight ( 3 ) he…" at bounding box center [691, 172] width 171 height 313
click at [608, 48] on div "4" at bounding box center [601, 45] width 14 height 8
type textarea "hero.moveDown(2)"
click at [612, 52] on div "# ใช้ arguments กับคำสั่ง move เพื่อเคลื่อนที่ไกลขึ้น hero . moveRight ( 3 ) he…" at bounding box center [691, 172] width 171 height 313
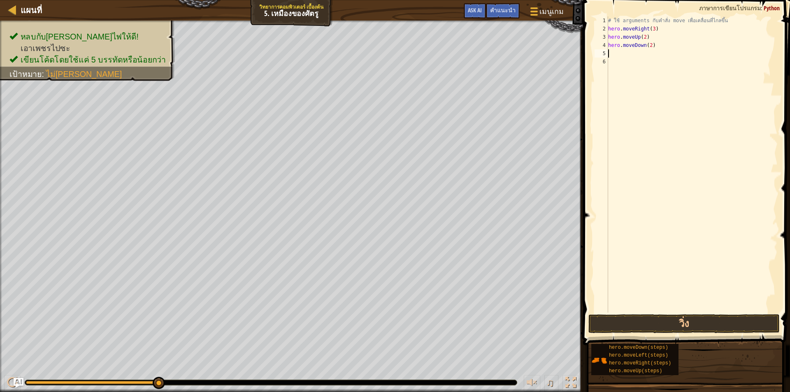
scroll to position [4, 0]
click at [691, 323] on button "วิ่ง" at bounding box center [683, 323] width 191 height 19
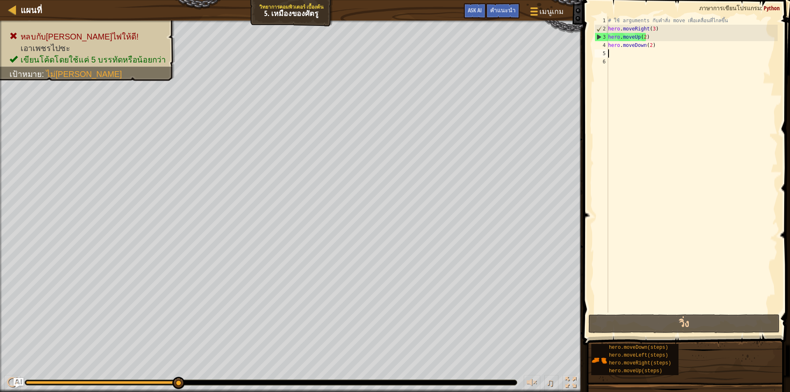
type textarea "h"
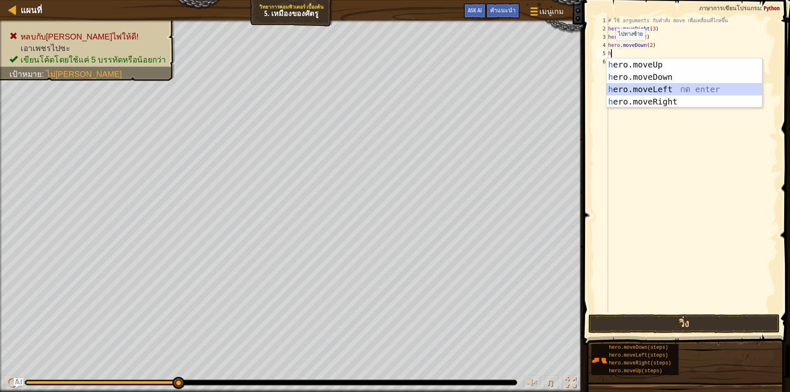
click at [616, 89] on div "h ero.moveUp กด enter h ero.moveDown กด enter h ero.moveLeft กด enter h ero.mov…" at bounding box center [684, 95] width 156 height 74
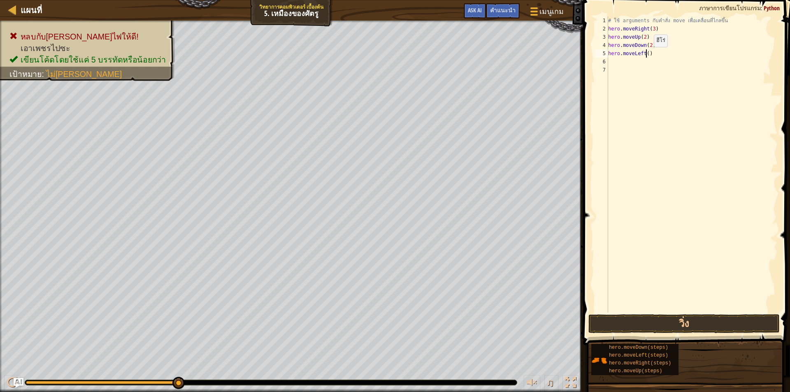
click at [647, 55] on div "# ใช้ arguments กับคำสั่ง move เพื่อเคลื่อนที่ไกลขึ้น hero . moveRight ( 3 ) he…" at bounding box center [691, 172] width 171 height 313
click at [659, 46] on div "# ใช้ arguments กับคำสั่ง move เพื่อเคลื่อนที่ไกลขึ้น hero . moveRight ( 3 ) he…" at bounding box center [691, 172] width 171 height 313
type textarea "h"
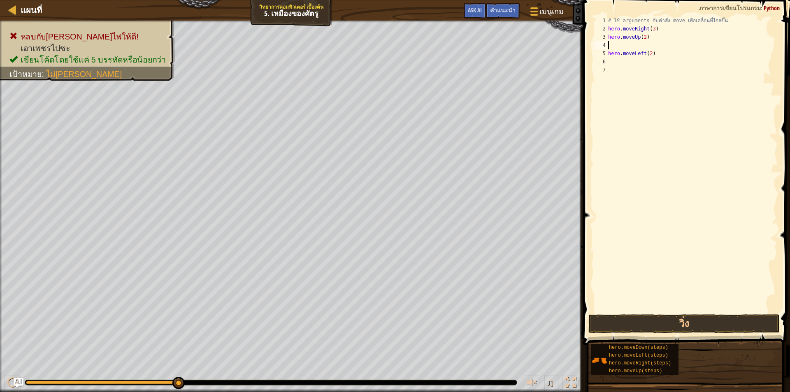
type textarea "h"
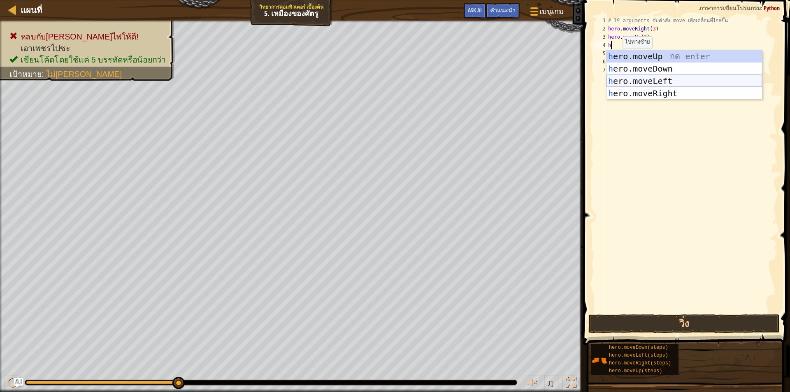
click at [636, 79] on div "h ero.moveUp กด enter h ero.moveDown กด enter h ero.moveLeft กด enter h ero.mov…" at bounding box center [684, 87] width 156 height 74
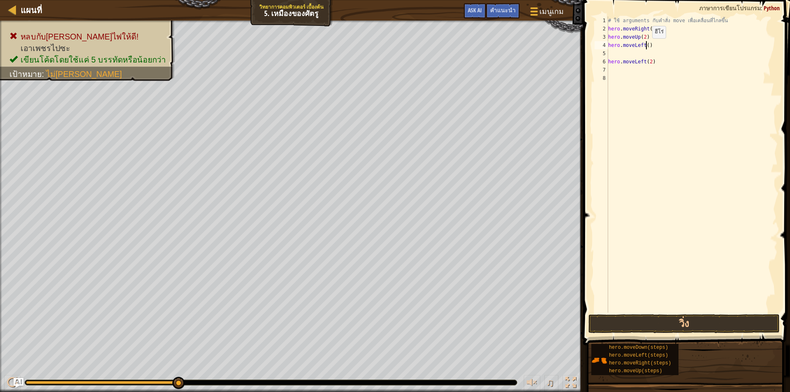
click at [645, 46] on div "# ใช้ arguments กับคำสั่ง move เพื่อเคลื่อนที่ไกลขึ้น hero . moveRight ( 3 ) he…" at bounding box center [691, 172] width 171 height 313
type textarea "hero.moveLeft(2)"
click at [699, 321] on button "วิ่ง" at bounding box center [683, 323] width 191 height 19
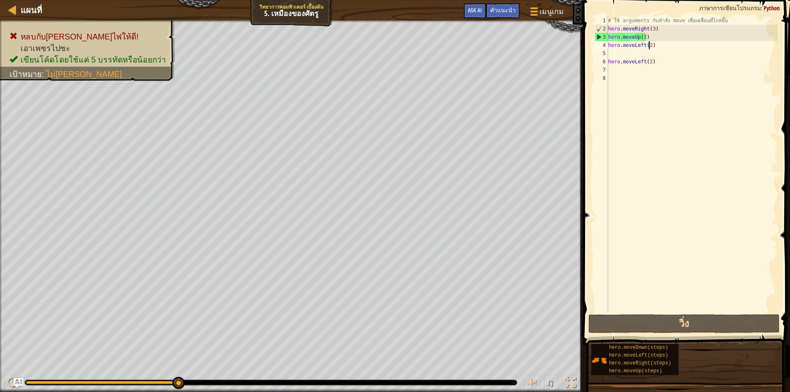
click at [613, 53] on div "# ใช้ arguments กับคำสั่ง move เพื่อเคลื่อนที่ไกลขึ้น hero . moveRight ( 3 ) he…" at bounding box center [691, 172] width 171 height 313
type textarea "h"
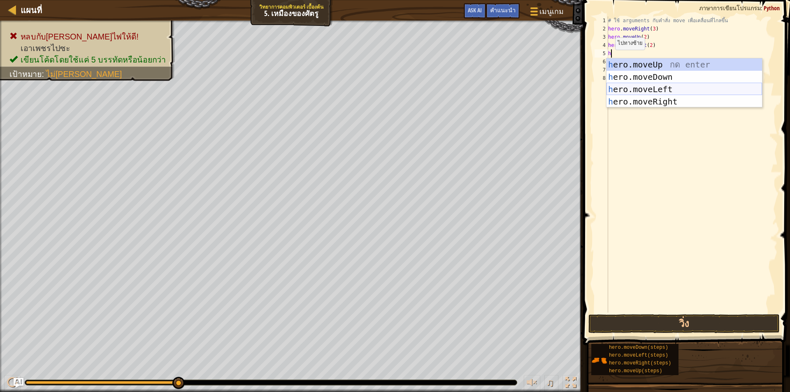
click at [634, 86] on div "h ero.moveUp กด enter h ero.moveDown กด enter h ero.moveLeft กด enter h ero.mov…" at bounding box center [684, 95] width 156 height 74
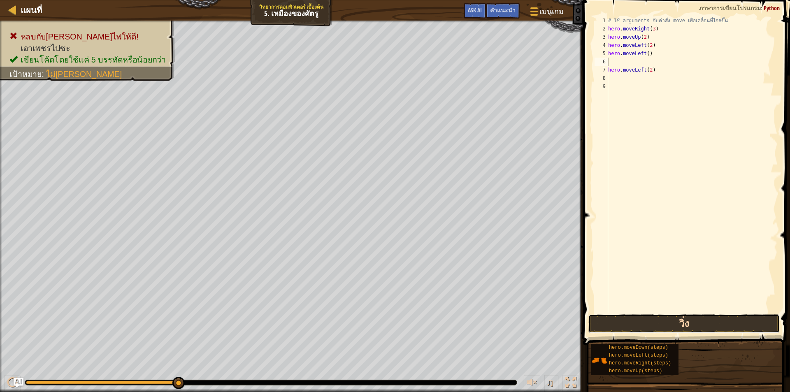
click at [708, 327] on button "วิ่ง" at bounding box center [683, 323] width 191 height 19
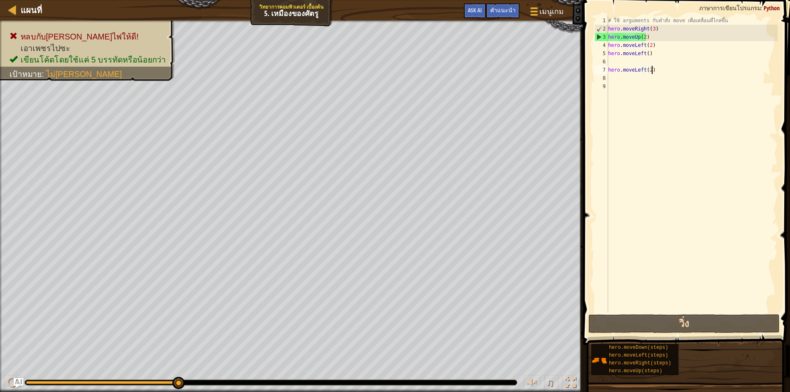
click at [657, 71] on div "# ใช้ arguments กับคำสั่ง move เพื่อเคลื่อนที่ไกลขึ้น hero . moveRight ( 3 ) he…" at bounding box center [691, 172] width 171 height 313
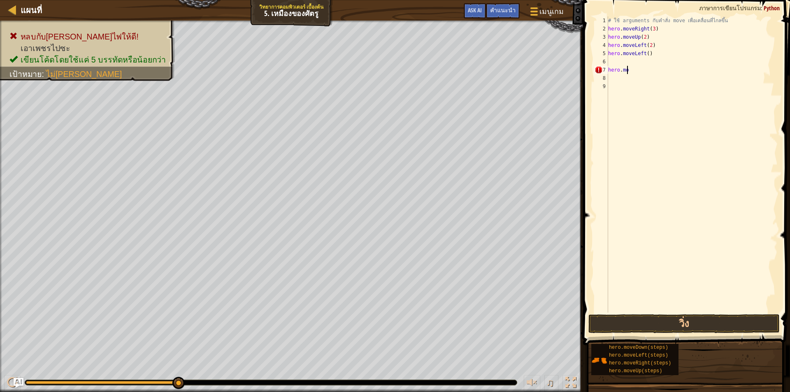
type textarea "h"
click at [655, 57] on div "# ใช้ arguments กับคำสั่ง move เพื่อเคลื่อนที่ไกลขึ้น hero . moveRight ( 3 ) he…" at bounding box center [691, 172] width 171 height 313
type textarea "h"
click at [665, 321] on button "วิ่ง" at bounding box center [683, 323] width 191 height 19
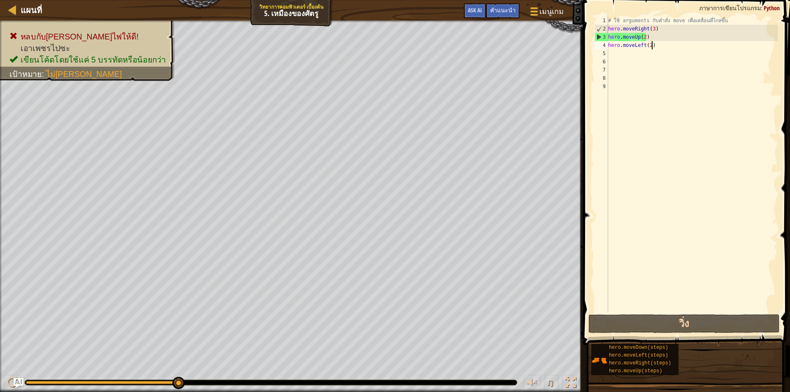
click at [661, 46] on div "# ใช้ arguments กับคำสั่ง move เพื่อเคลื่อนที่ไกลขึ้น hero . moveRight ( 3 ) he…" at bounding box center [691, 172] width 171 height 313
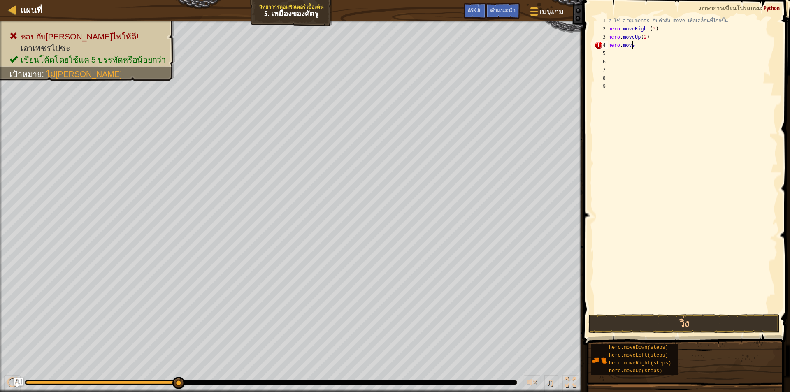
type textarea "h"
click at [652, 41] on div "# ใช้ arguments กับคำสั่ง move เพื่อเคลื่อนที่ไกลขึ้น hero . moveRight ( 3 ) he…" at bounding box center [691, 172] width 171 height 313
type textarea "h"
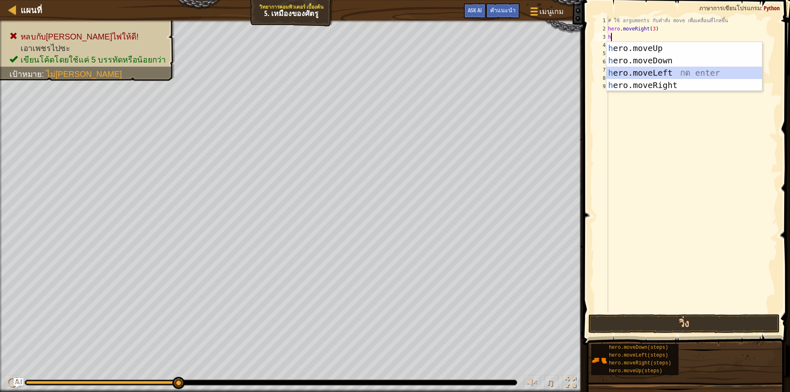
click at [630, 68] on div "h ero.moveUp กด enter h ero.moveDown กด enter h ero.moveLeft กด enter h ero.mov…" at bounding box center [684, 79] width 156 height 74
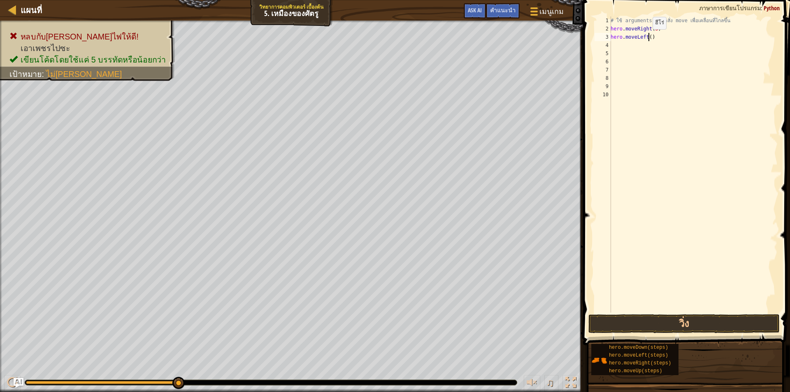
drag, startPoint x: 648, startPoint y: 37, endPoint x: 649, endPoint y: 45, distance: 7.9
click at [648, 38] on div "# ใช้ arguments กับคำสั่ง move เพื่อเคลื่อนที่ไกลขึ้น hero . moveRight ( 3 ) he…" at bounding box center [693, 172] width 169 height 313
type textarea "hero.moveLeft(2)"
click at [615, 48] on div "# ใช้ arguments กับคำสั่ง move เพื่อเคลื่อนที่ไกลขึ้น hero . moveRight ( 3 ) he…" at bounding box center [693, 172] width 169 height 313
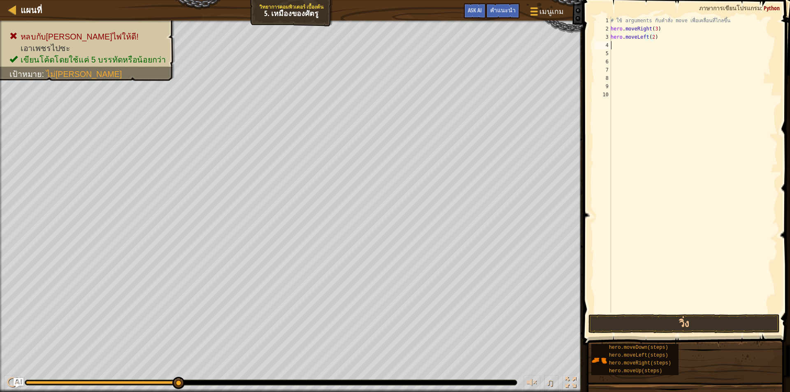
scroll to position [4, 0]
type textarea "h"
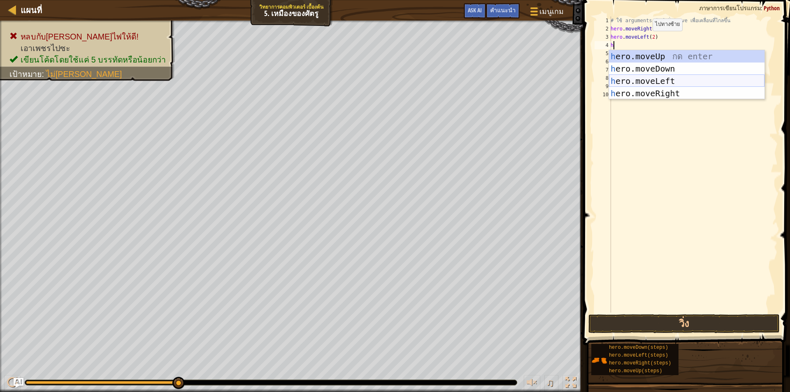
click at [639, 78] on div "h ero.moveUp กด enter h ero.moveDown กด enter h ero.moveLeft กด enter h ero.mov…" at bounding box center [687, 87] width 156 height 74
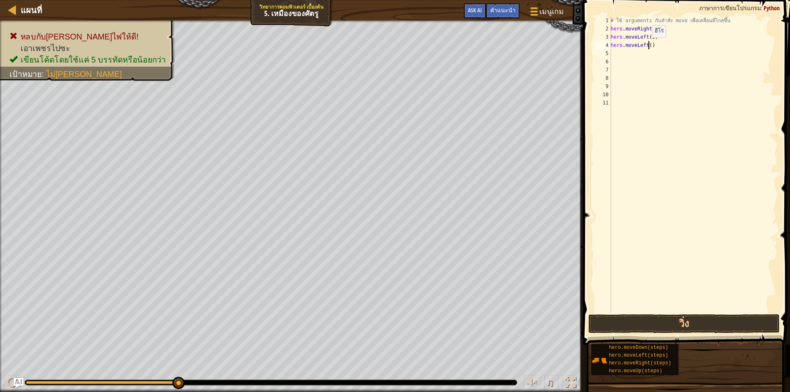
click at [648, 46] on div "# ใช้ arguments กับคำสั่ง move เพื่อเคลื่อนที่ไกลขึ้น hero . moveRight ( 3 ) he…" at bounding box center [693, 172] width 169 height 313
click at [723, 319] on button "วิ่ง" at bounding box center [683, 323] width 191 height 19
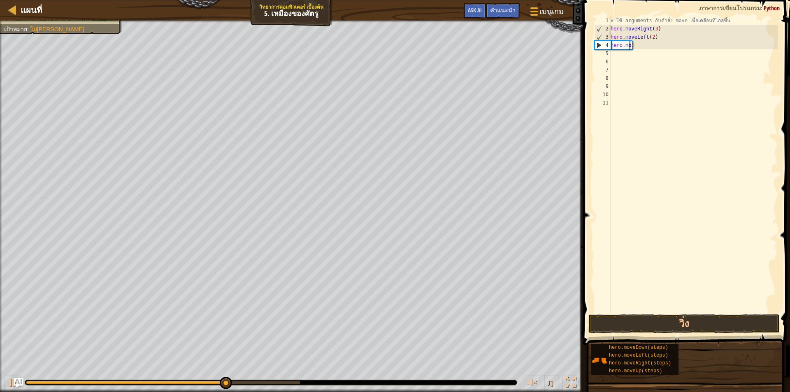
scroll to position [4, 0]
click at [624, 44] on div "# ใช้ arguments กับคำสั่ง move เพื่อเคลื่อนที่ไกลขึ้น hero . moveRight ( 3 ) he…" at bounding box center [693, 172] width 169 height 313
type textarea "h"
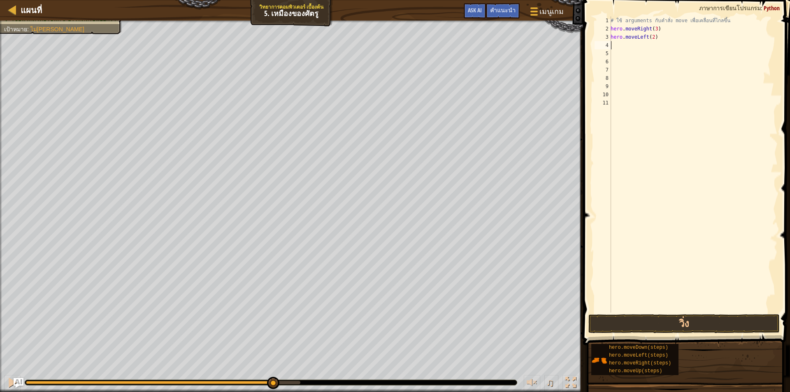
type textarea "h"
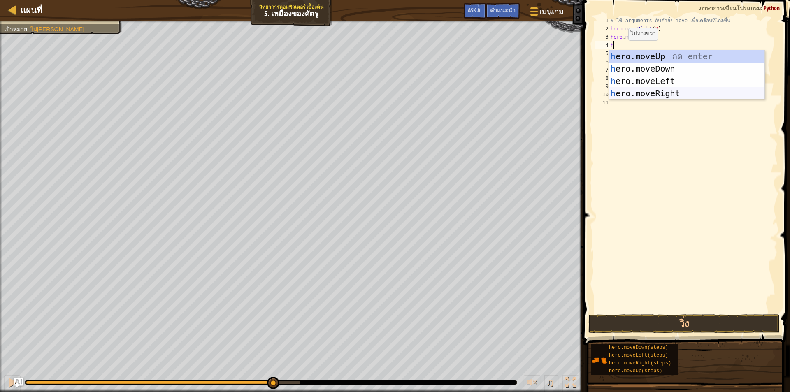
click at [648, 92] on div "h ero.moveUp กด enter h ero.moveDown กด enter h ero.moveLeft กด enter h ero.mov…" at bounding box center [687, 87] width 156 height 74
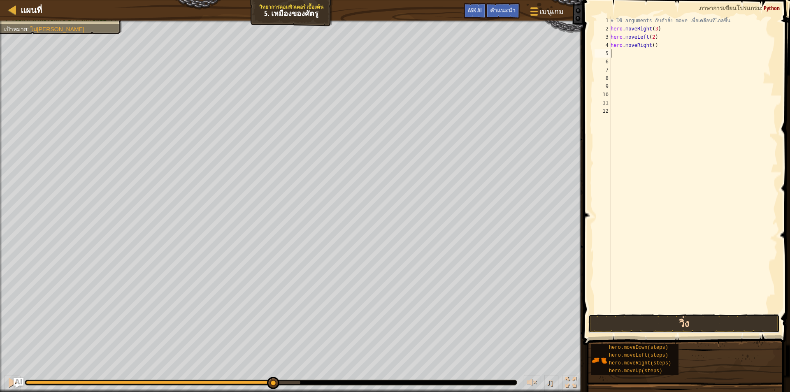
click at [682, 321] on button "วิ่ง" at bounding box center [683, 323] width 191 height 19
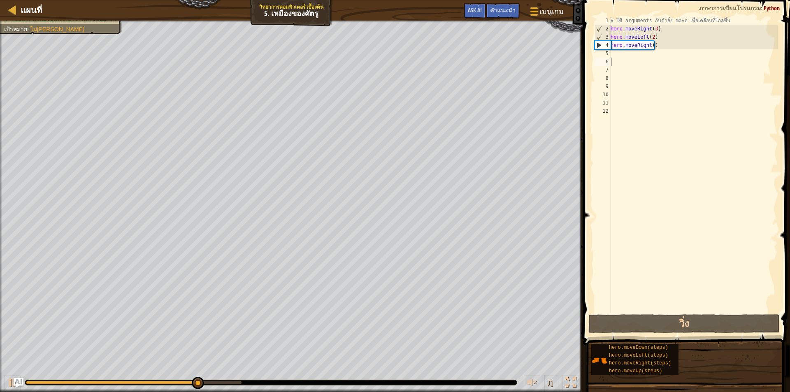
click at [622, 59] on div "# ใช้ arguments กับคำสั่ง move เพื่อเคลื่อนที่ไกลขึ้น hero . moveRight ( 3 ) he…" at bounding box center [693, 172] width 169 height 313
click at [621, 55] on div "# ใช้ arguments กับคำสั่ง move เพื่อเคลื่อนที่ไกลขึ้น hero . moveRight ( 3 ) he…" at bounding box center [693, 172] width 169 height 313
type textarea "h"
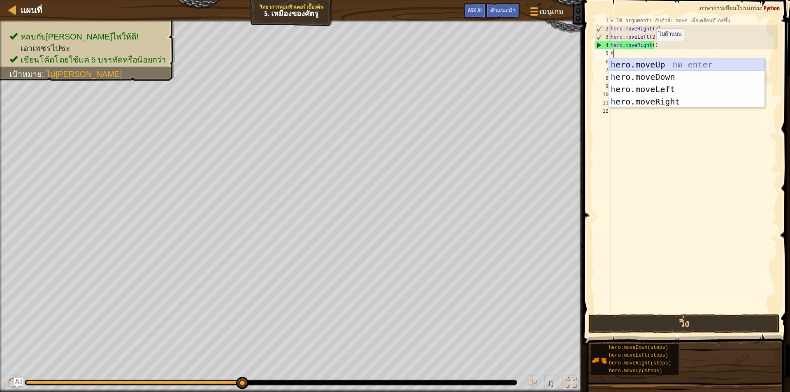
click at [649, 63] on div "h ero.moveUp กด enter h ero.moveDown กด enter h ero.moveLeft กด enter h ero.mov…" at bounding box center [687, 95] width 156 height 74
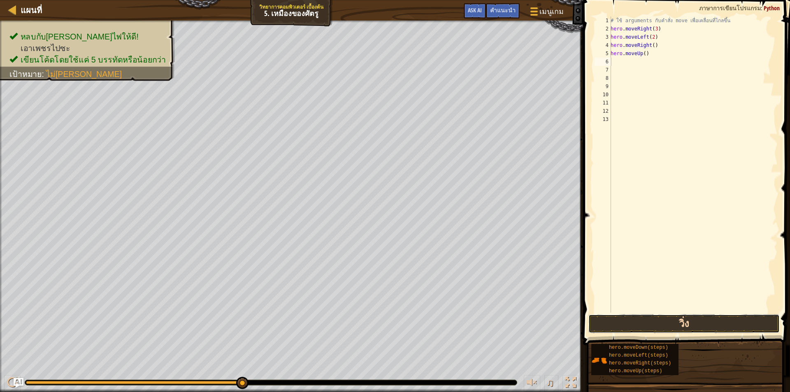
click at [663, 320] on button "วิ่ง" at bounding box center [683, 323] width 191 height 19
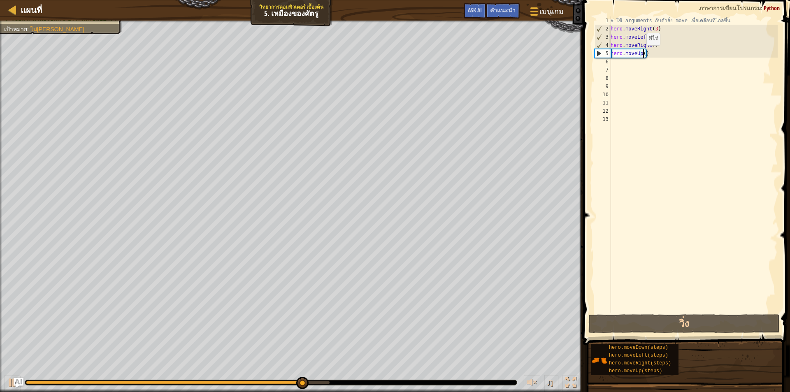
click at [642, 53] on div "# ใช้ arguments กับคำสั่ง move เพื่อเคลื่อนที่ไกลขึ้น hero . moveRight ( 3 ) he…" at bounding box center [693, 172] width 169 height 313
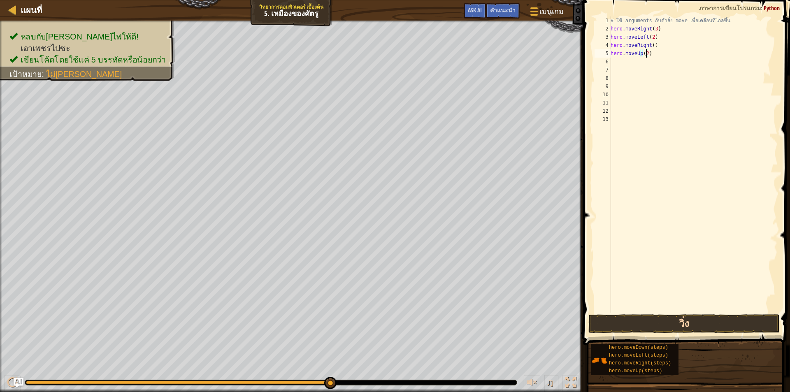
type textarea "hero.moveUp(2)"
click at [703, 321] on button "วิ่ง" at bounding box center [683, 323] width 191 height 19
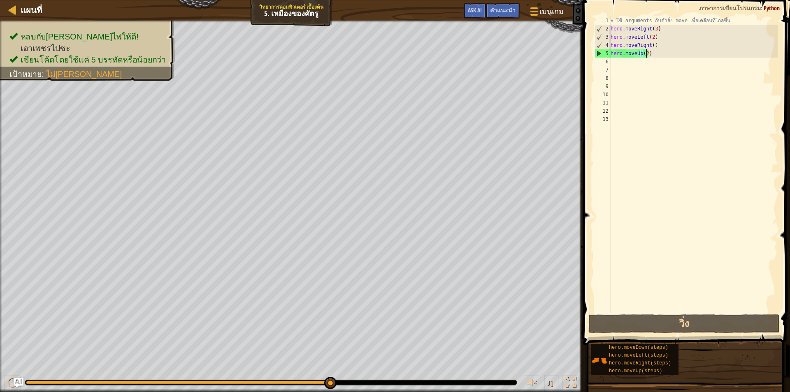
click at [610, 61] on div "6" at bounding box center [602, 62] width 16 height 8
click at [651, 46] on div "# ใช้ arguments กับคำสั่ง move เพื่อเคลื่อนที่ไกลขึ้น hero . moveRight ( 3 ) he…" at bounding box center [693, 172] width 169 height 313
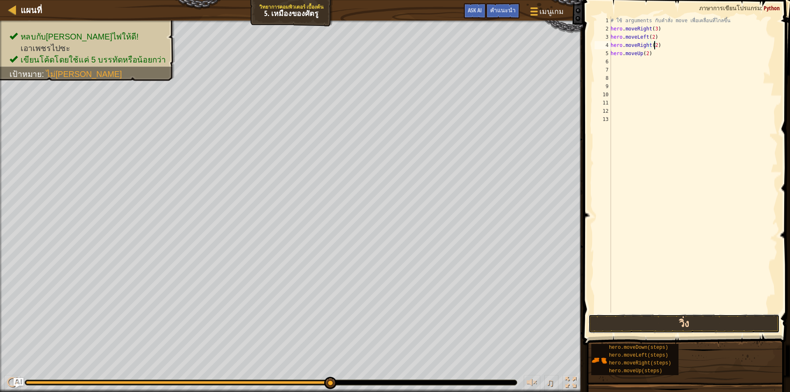
click at [707, 322] on button "วิ่ง" at bounding box center [683, 323] width 191 height 19
click at [655, 44] on div "# ใช้ arguments กับคำสั่ง move เพื่อเคลื่อนที่ไกลขึ้น hero . moveRight ( 3 ) he…" at bounding box center [693, 172] width 169 height 313
type textarea "h"
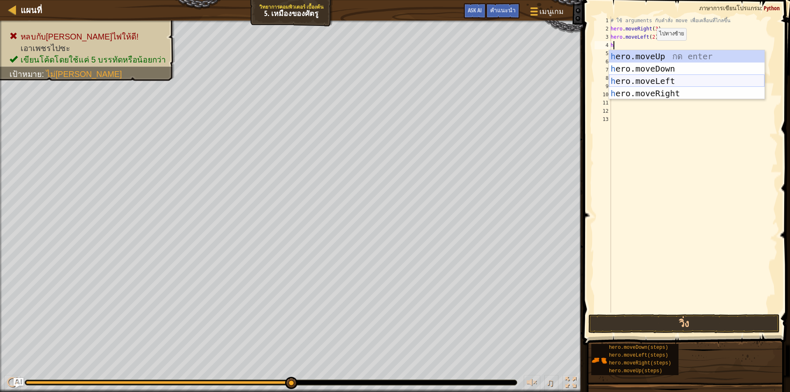
click at [653, 78] on div "h ero.moveUp กด enter h ero.moveDown กด enter h ero.moveLeft กด enter h ero.mov…" at bounding box center [687, 87] width 156 height 74
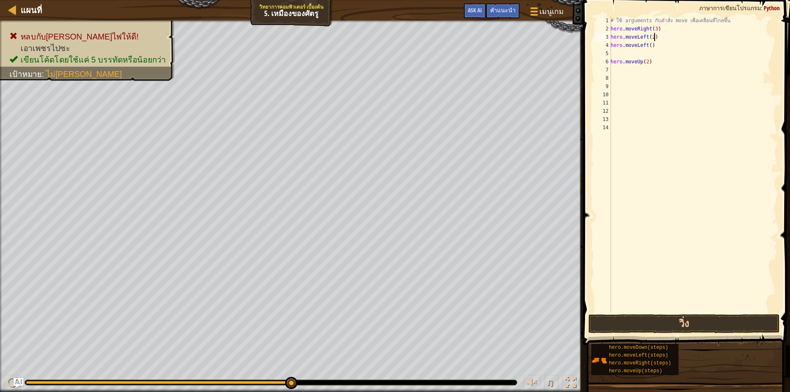
click at [653, 37] on div "# ใช้ arguments กับคำสั่ง move เพื่อเคลื่อนที่ไกลขึ้น hero . moveRight ( 3 ) he…" at bounding box center [693, 172] width 169 height 313
type textarea "h"
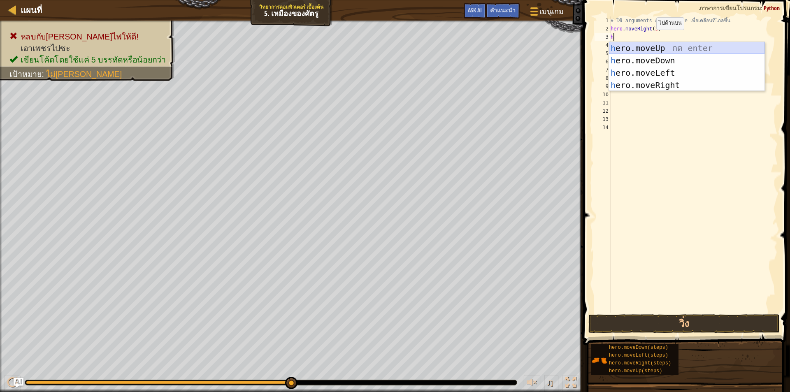
click at [660, 44] on div "h ero.moveUp กด enter h ero.moveDown กด enter h ero.moveLeft กด enter h ero.mov…" at bounding box center [687, 79] width 156 height 74
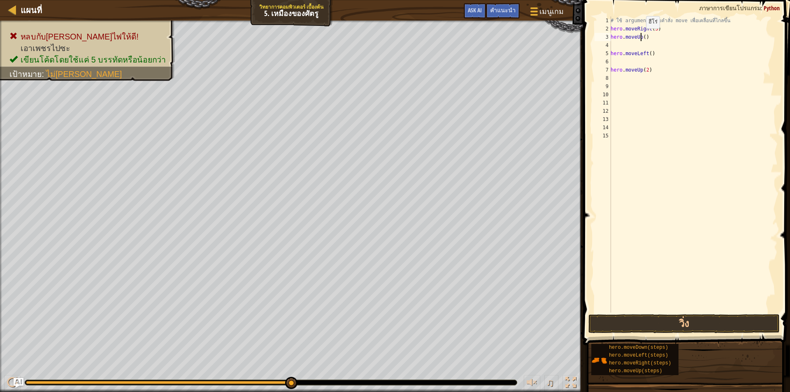
click at [641, 37] on div "# ใช้ arguments กับคำสั่ง move เพื่อเคลื่อนที่ไกลขึ้น hero . moveRight ( 3 ) he…" at bounding box center [693, 172] width 169 height 313
click at [670, 324] on button "วิ่ง" at bounding box center [683, 323] width 191 height 19
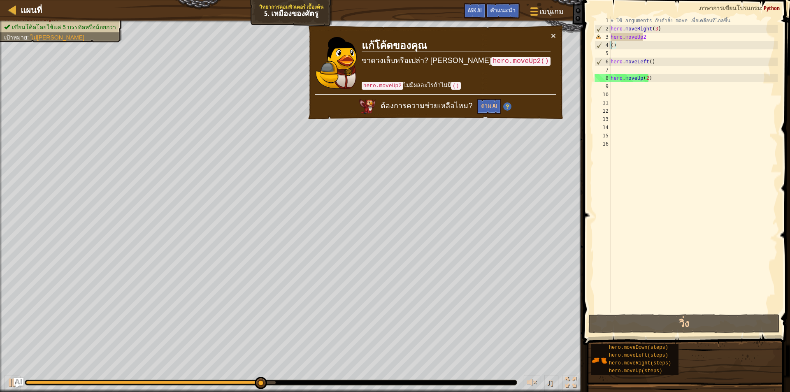
click at [650, 37] on div "# ใช้ arguments กับคำสั่ง move เพื่อเคลื่อนที่ไกลขึ้น hero . moveRight ( 3 ) he…" at bounding box center [693, 172] width 169 height 313
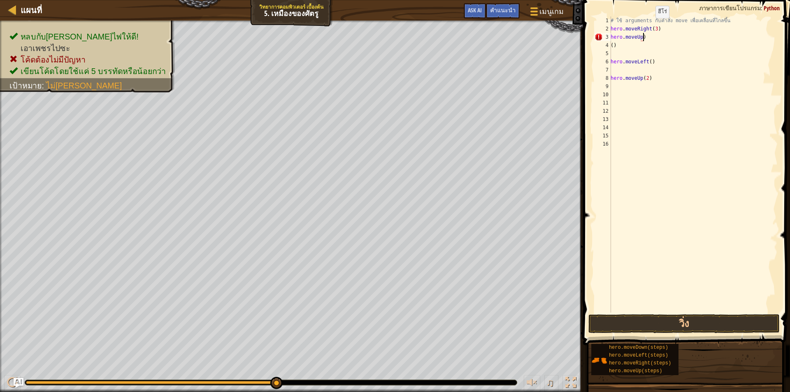
scroll to position [4, 2]
type textarea "hero.moveUp()"
click at [620, 53] on div "# ใช้ arguments กับคำสั่ง move เพื่อเคลื่อนที่ไกลขึ้น hero . moveRight ( 3 ) he…" at bounding box center [693, 172] width 169 height 313
type textarea "("
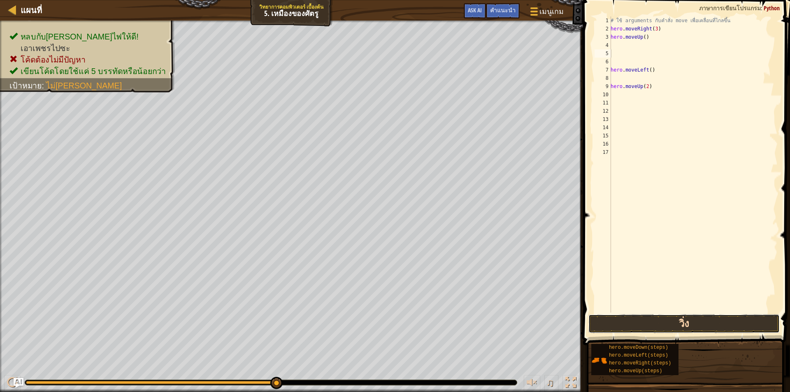
click at [702, 329] on button "วิ่ง" at bounding box center [683, 323] width 191 height 19
